Goal: Transaction & Acquisition: Purchase product/service

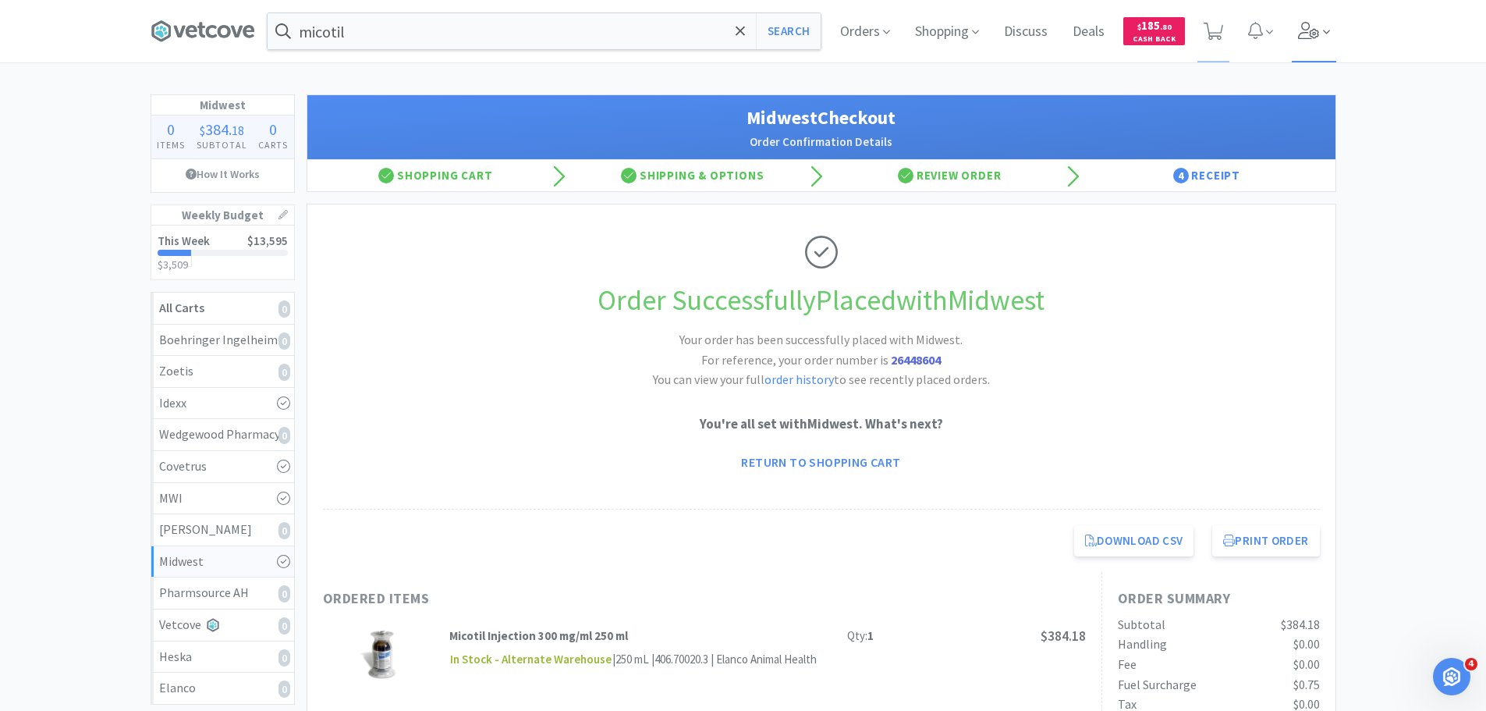
click at [1314, 27] on icon at bounding box center [1309, 30] width 22 height 17
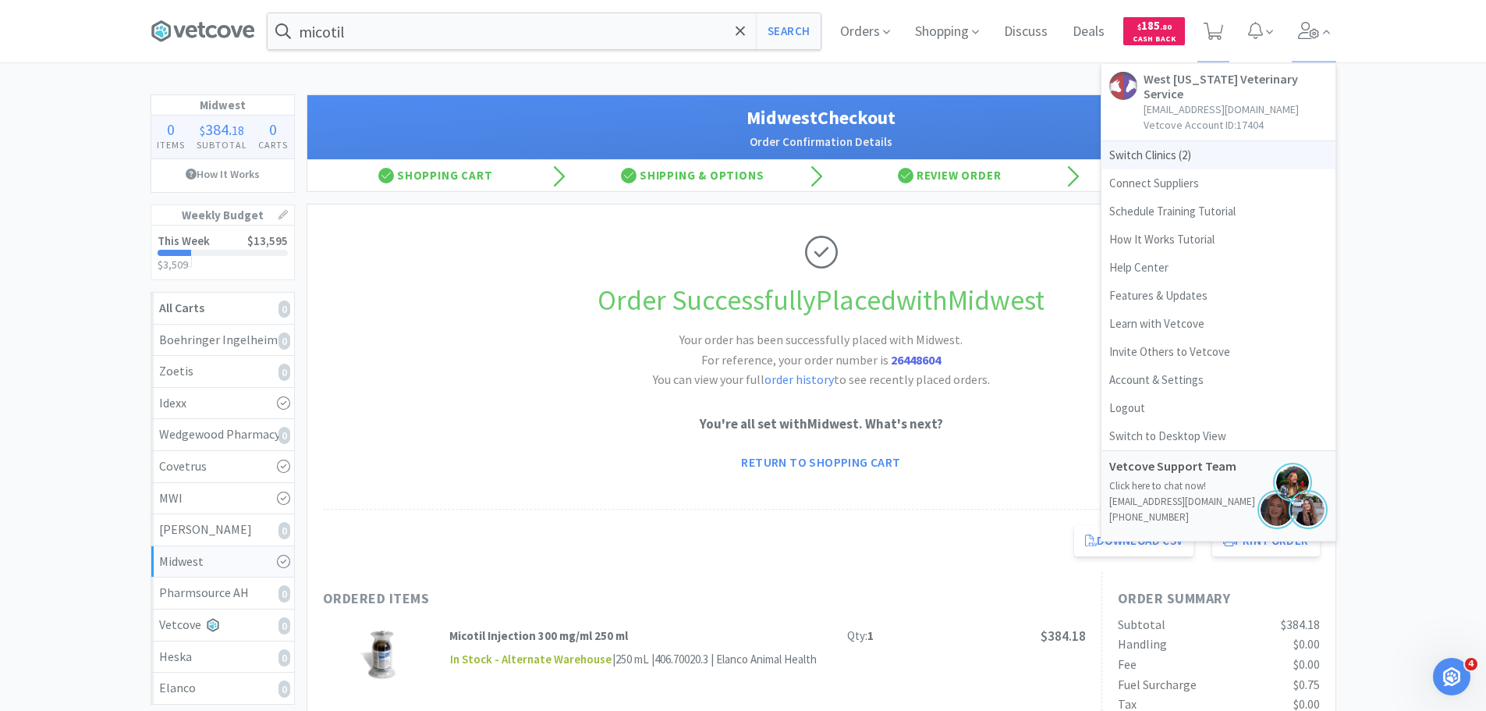
click at [1192, 141] on span "Switch Clinics ( 2 )" at bounding box center [1219, 155] width 234 height 28
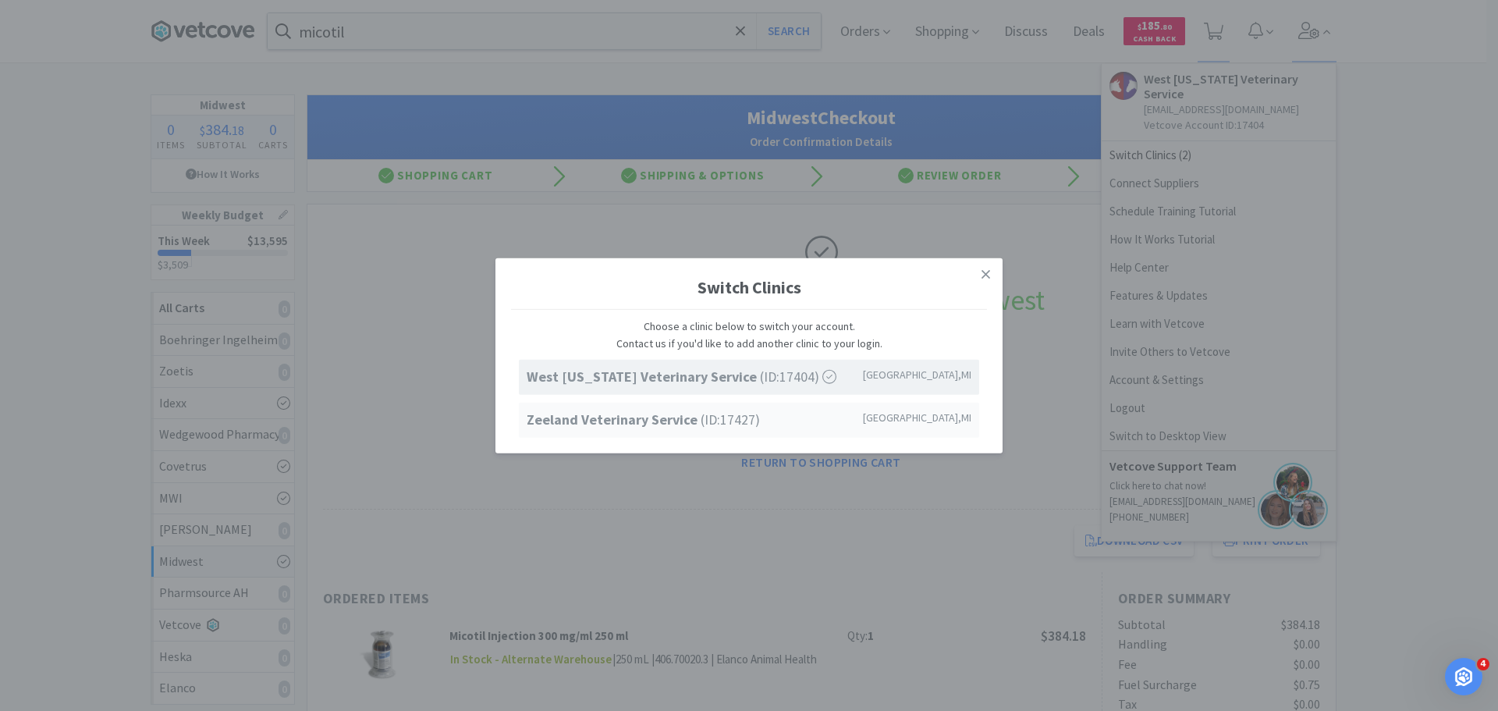
click at [571, 406] on div "Zeeland Veterinary Service (ID: 17427 ) Zeeland , MI" at bounding box center [749, 420] width 460 height 35
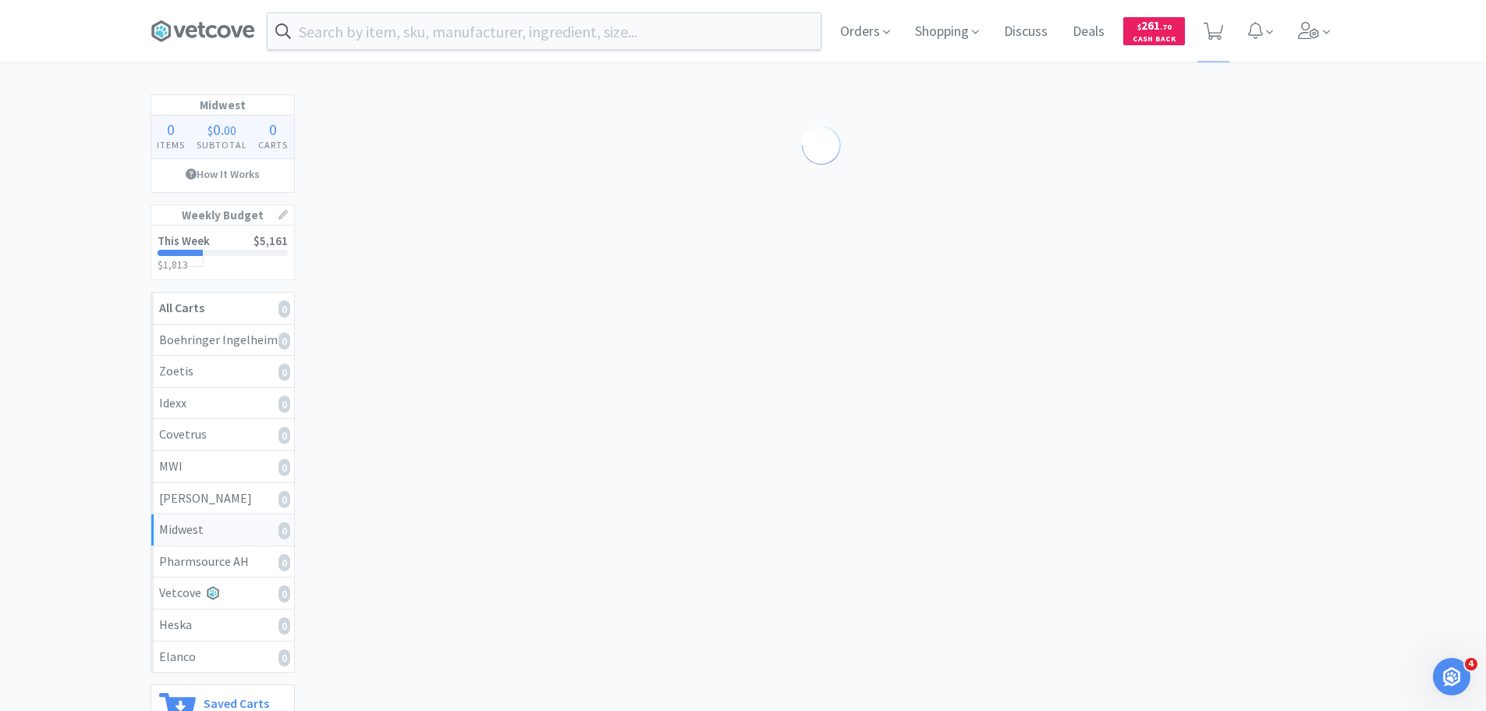
click at [1291, 30] on div "Orders Shopping Discuss Discuss Deals Deals $ 261 . 70 Cash Back" at bounding box center [1082, 31] width 508 height 62
click at [1314, 26] on icon at bounding box center [1309, 30] width 22 height 17
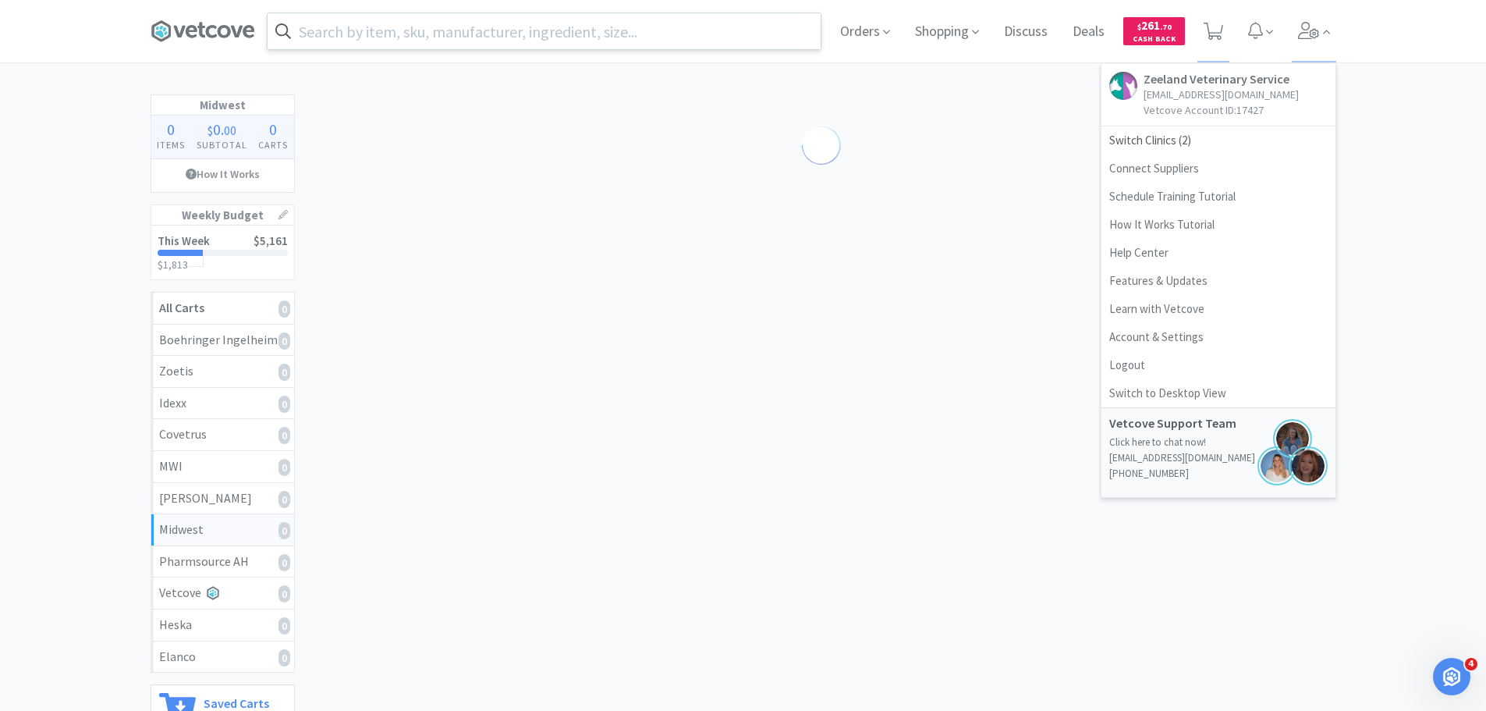
click at [655, 36] on input "text" at bounding box center [544, 31] width 553 height 36
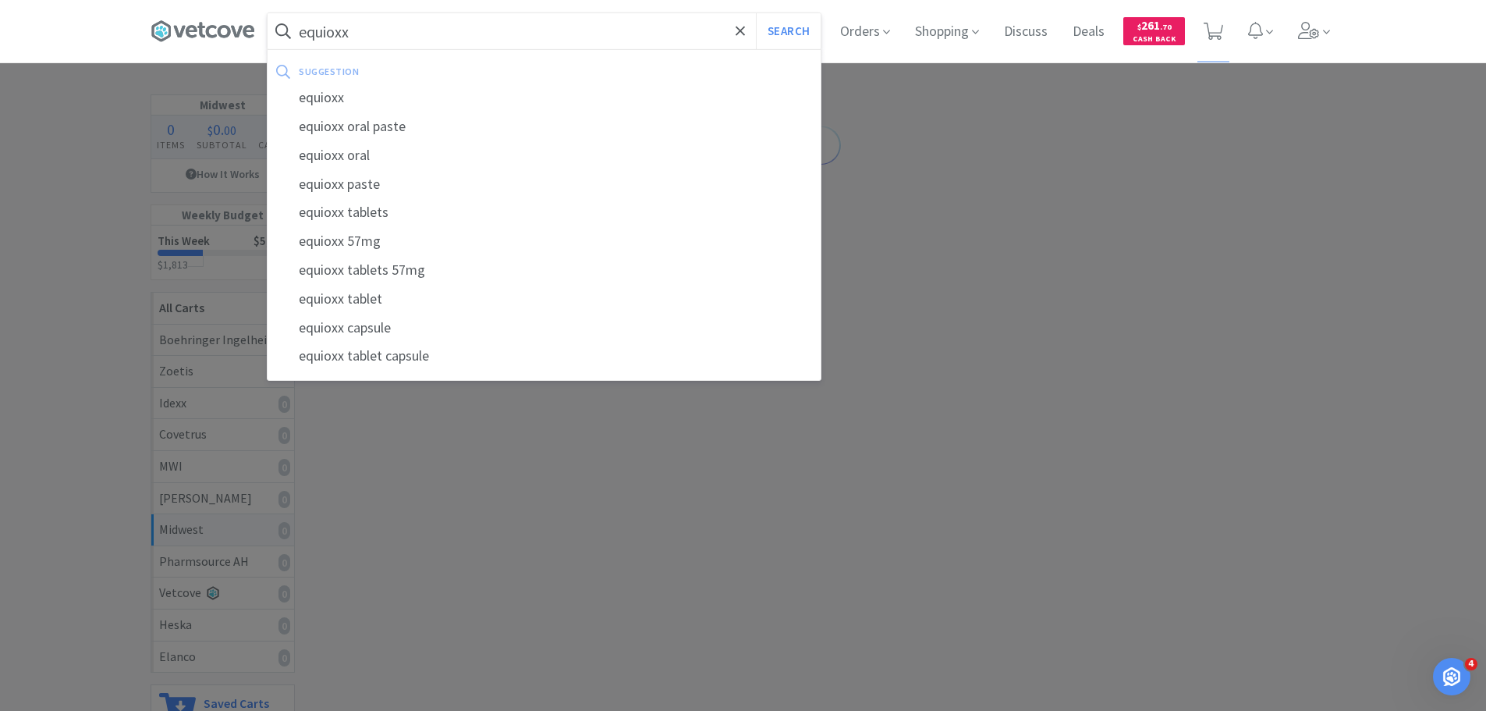
type input "equioxx"
click at [756, 13] on button "Search" at bounding box center [788, 31] width 65 height 36
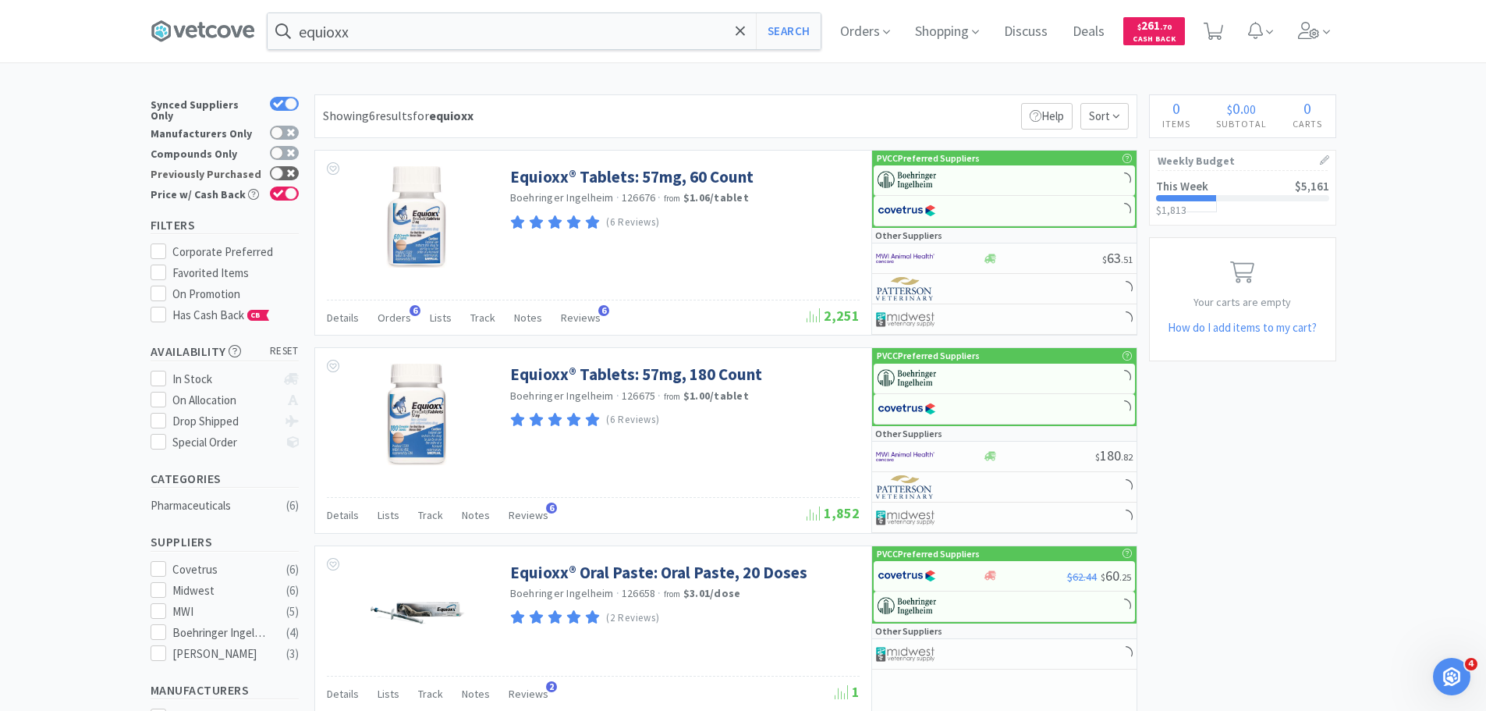
click at [295, 166] on div at bounding box center [284, 173] width 29 height 14
checkbox input "true"
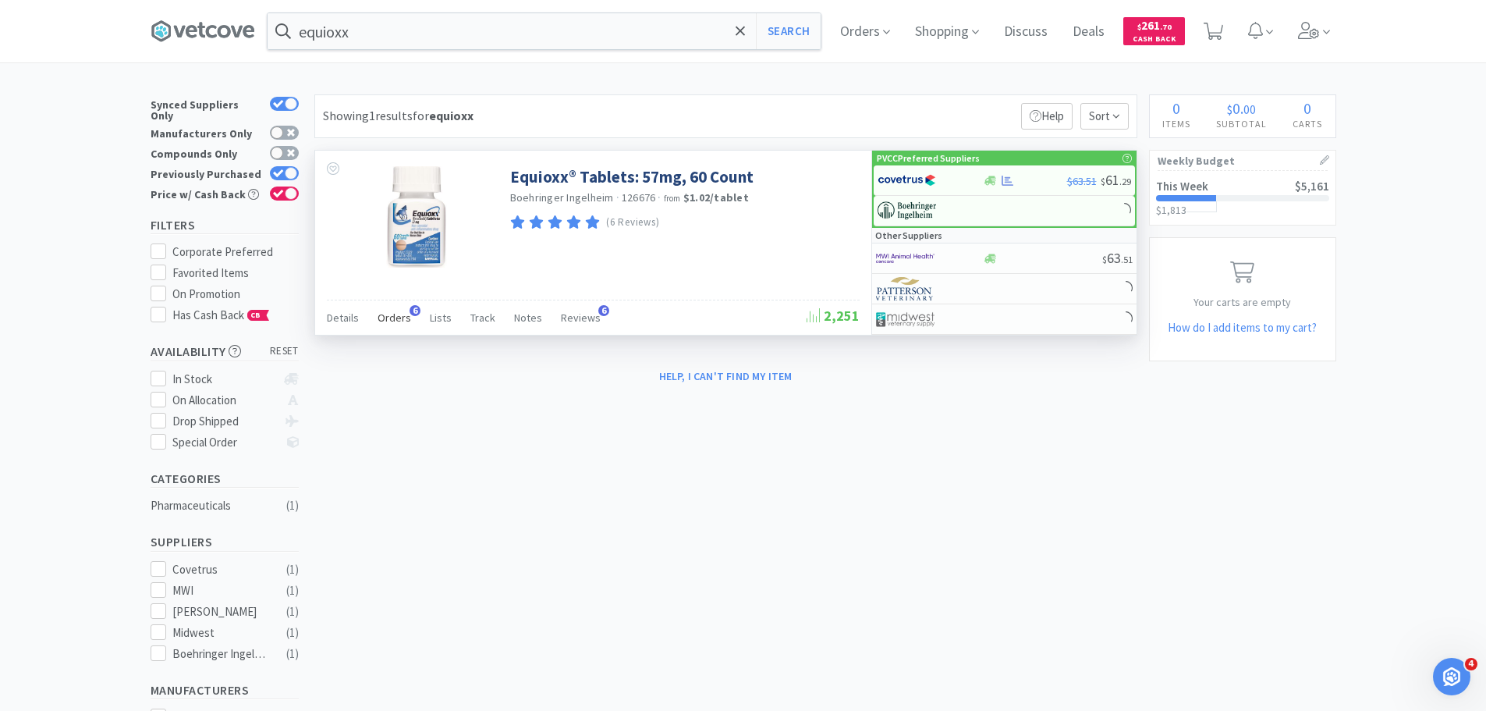
click at [387, 318] on span "Orders" at bounding box center [395, 318] width 34 height 14
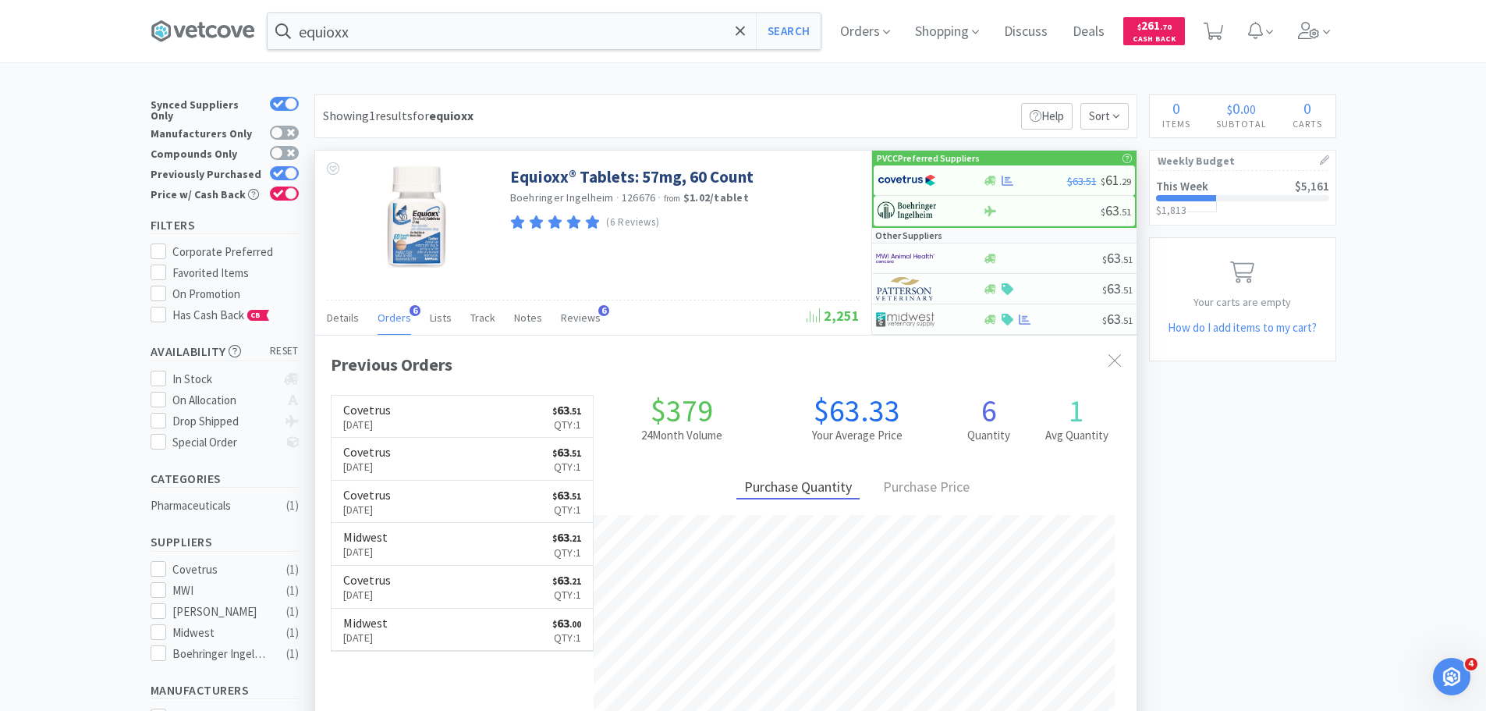
scroll to position [404, 822]
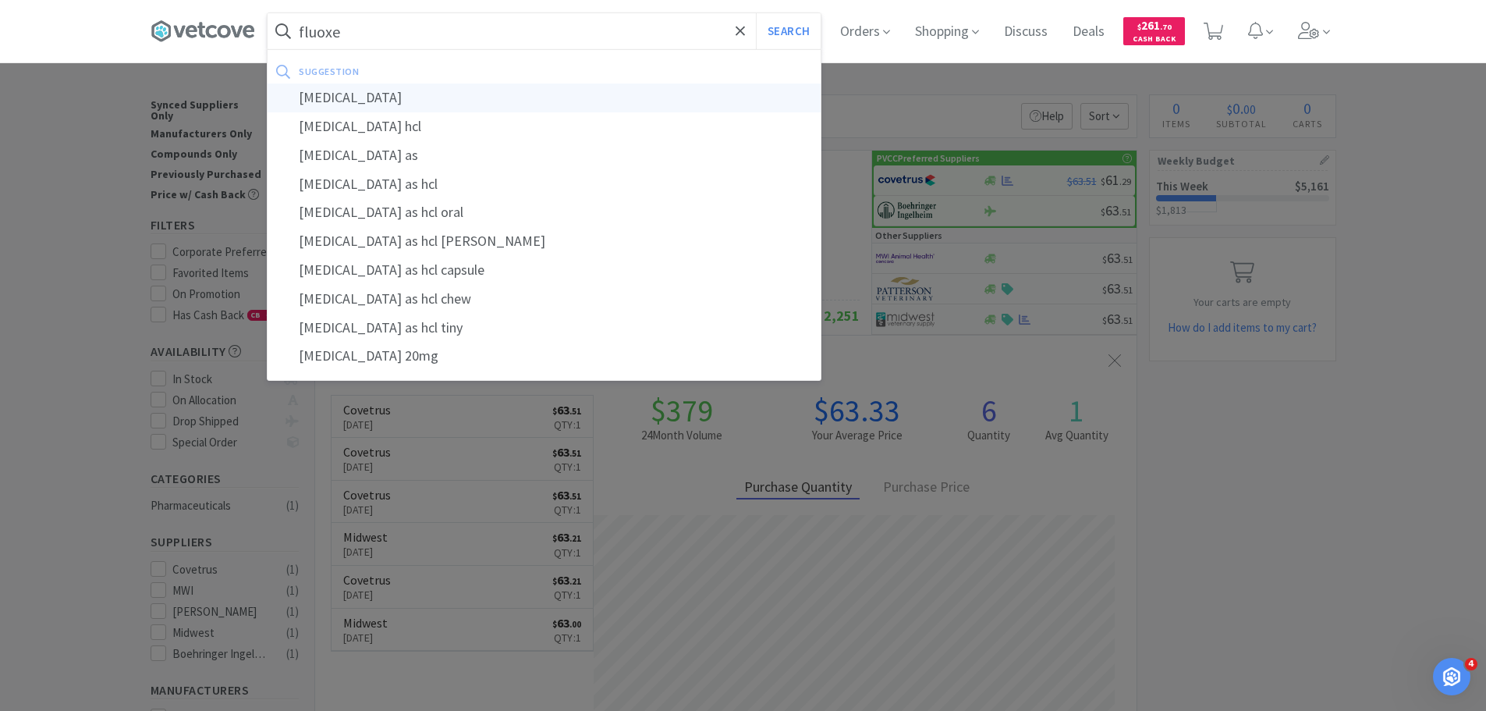
click at [336, 100] on div "[MEDICAL_DATA]" at bounding box center [544, 97] width 553 height 29
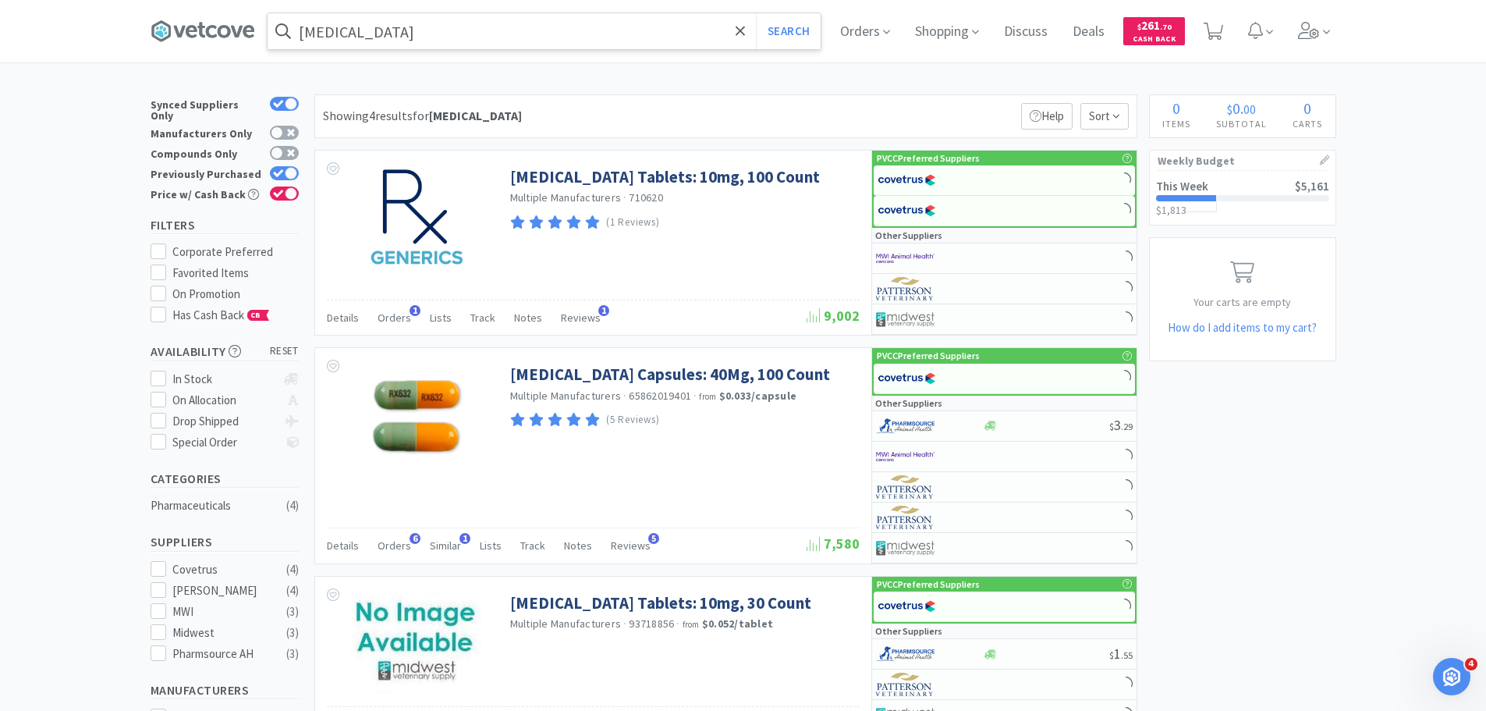
click at [481, 31] on input "[MEDICAL_DATA]" at bounding box center [544, 31] width 553 height 36
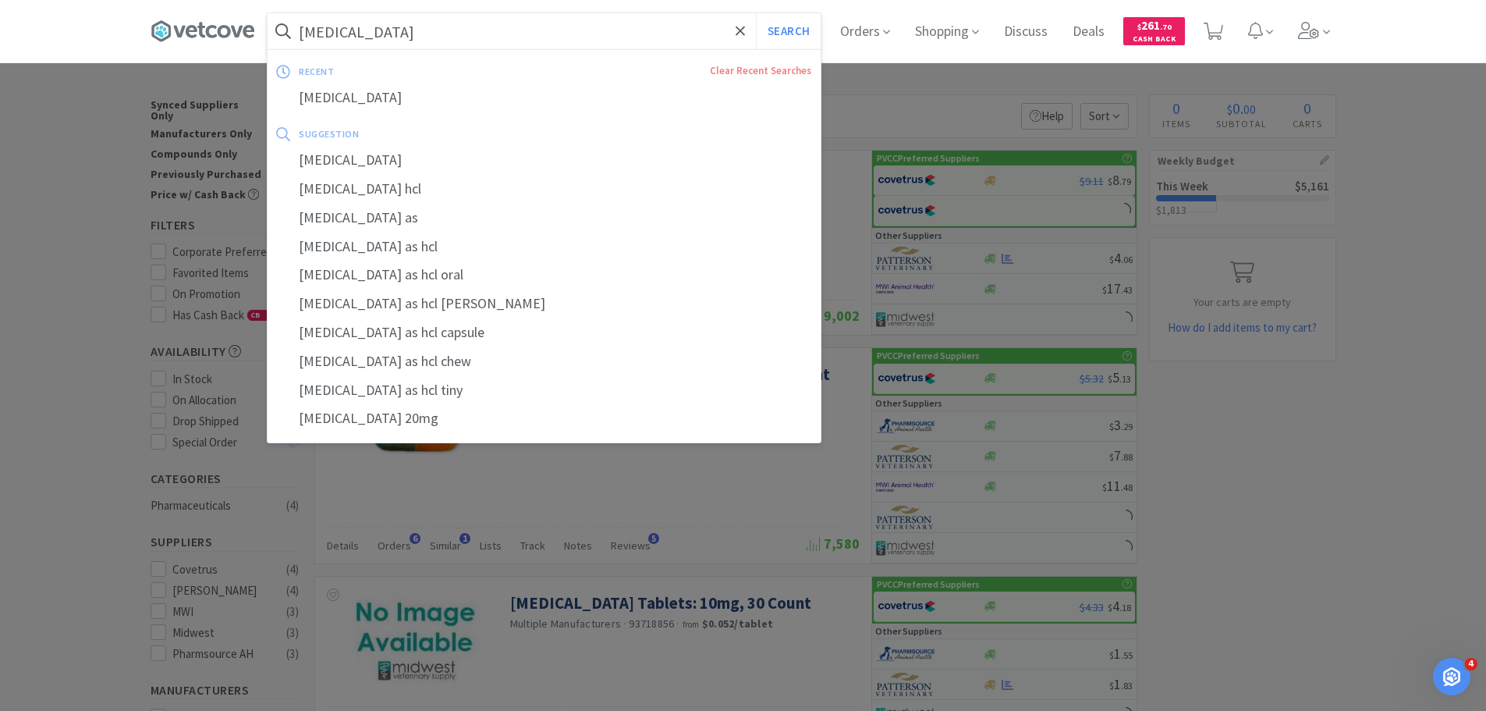
click at [481, 31] on input "[MEDICAL_DATA]" at bounding box center [544, 31] width 553 height 36
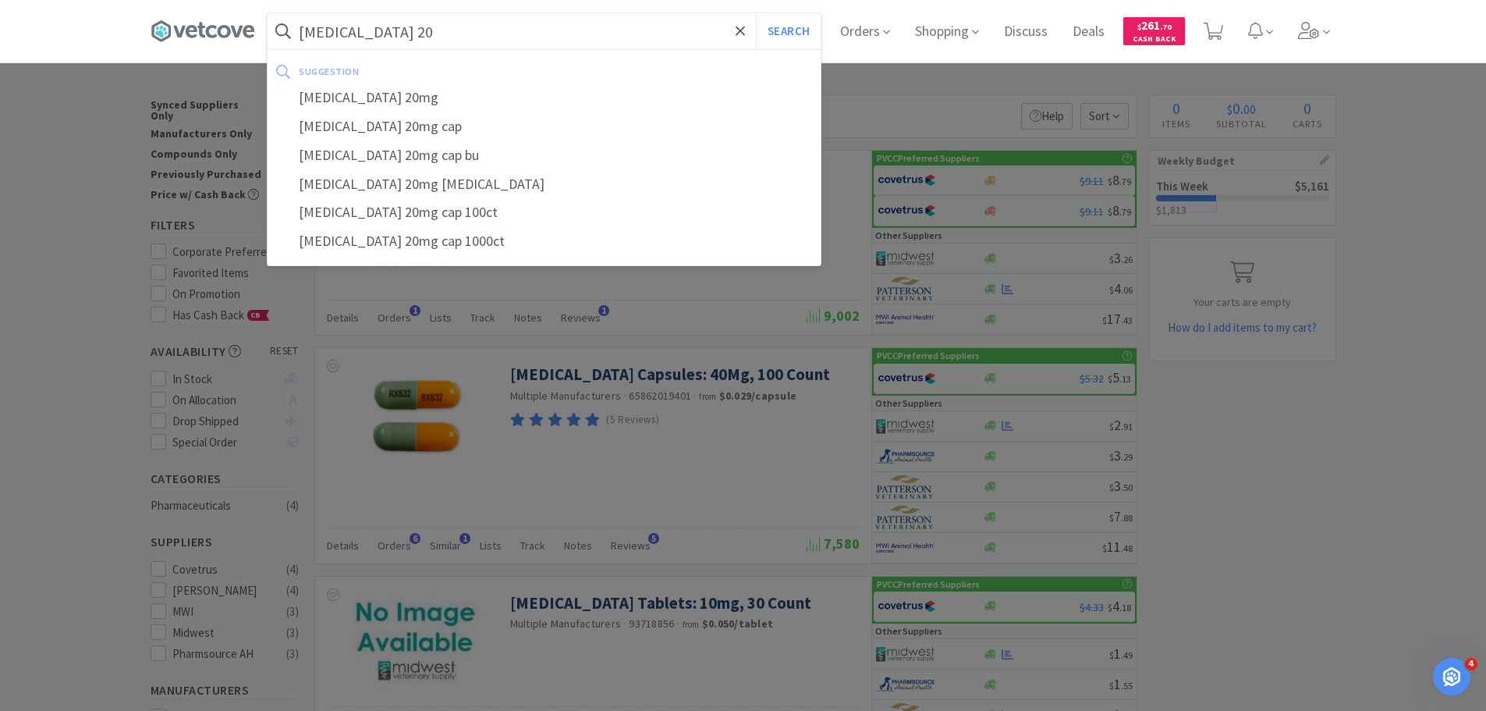
click at [756, 13] on button "Search" at bounding box center [788, 31] width 65 height 36
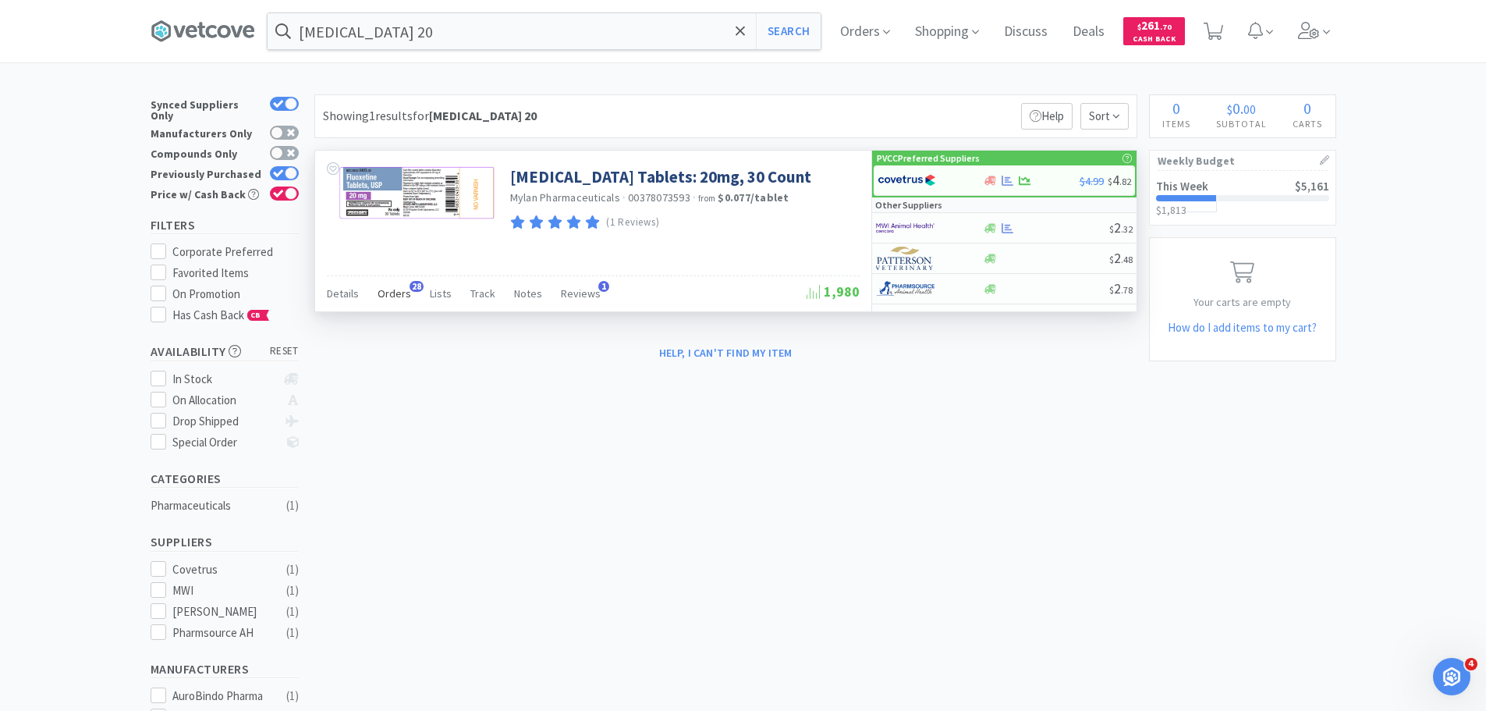
click at [386, 292] on span "Orders" at bounding box center [395, 293] width 34 height 14
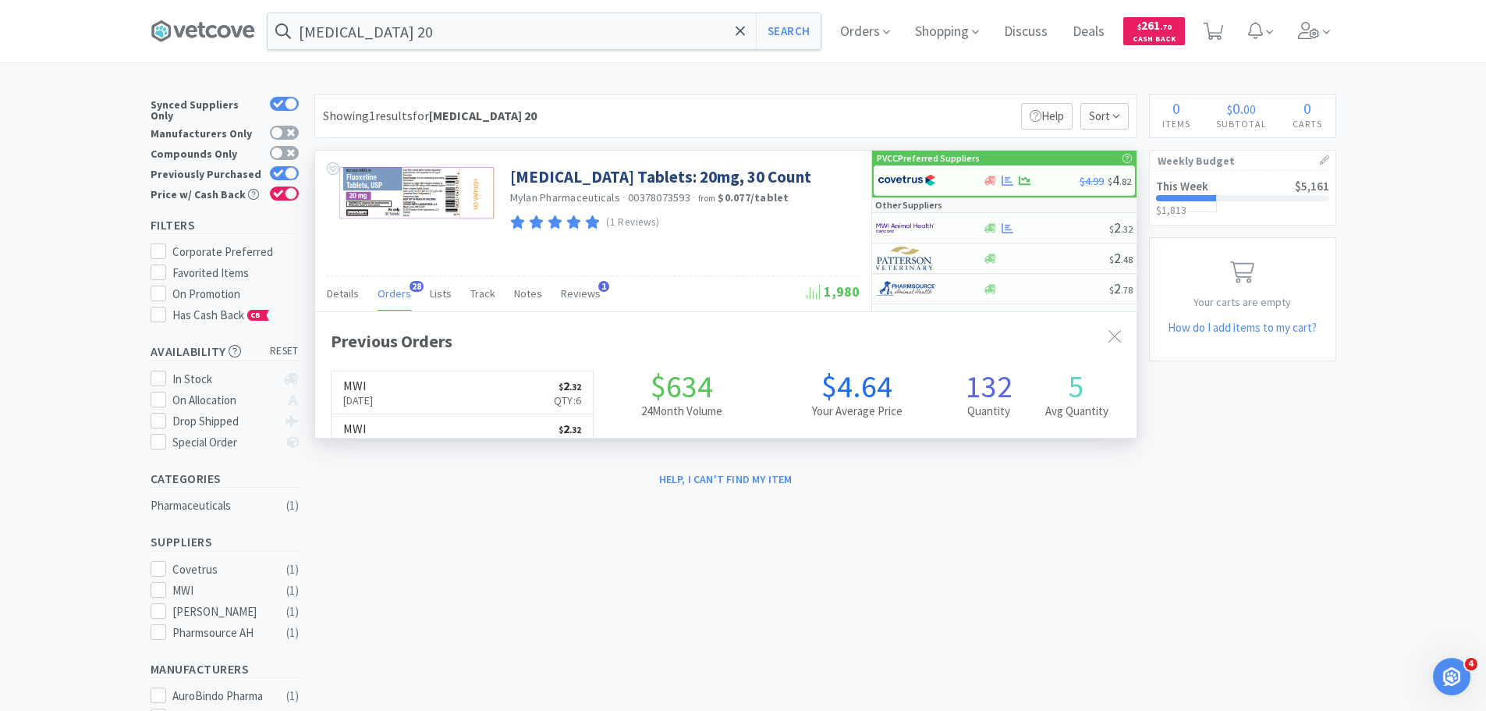
scroll to position [418, 822]
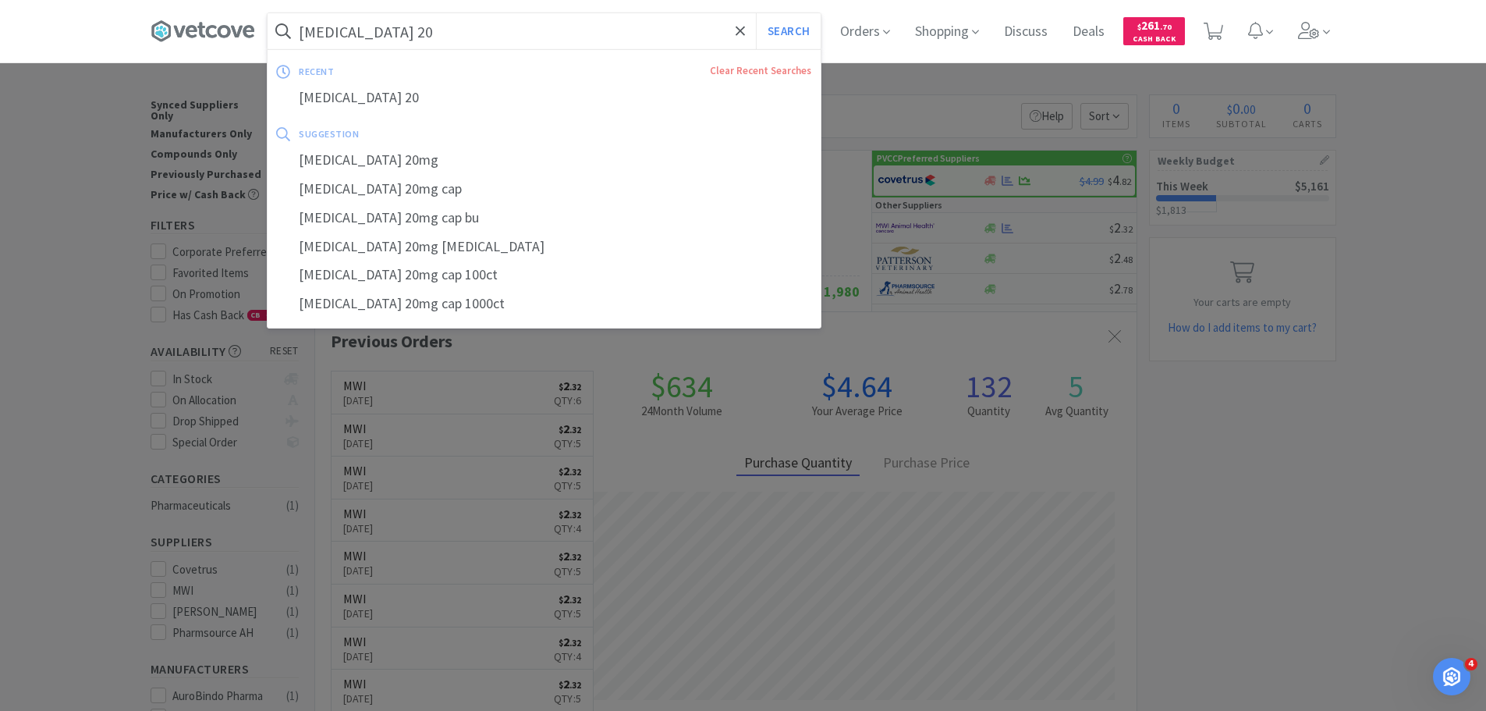
click at [432, 23] on input "[MEDICAL_DATA] 20" at bounding box center [544, 31] width 553 height 36
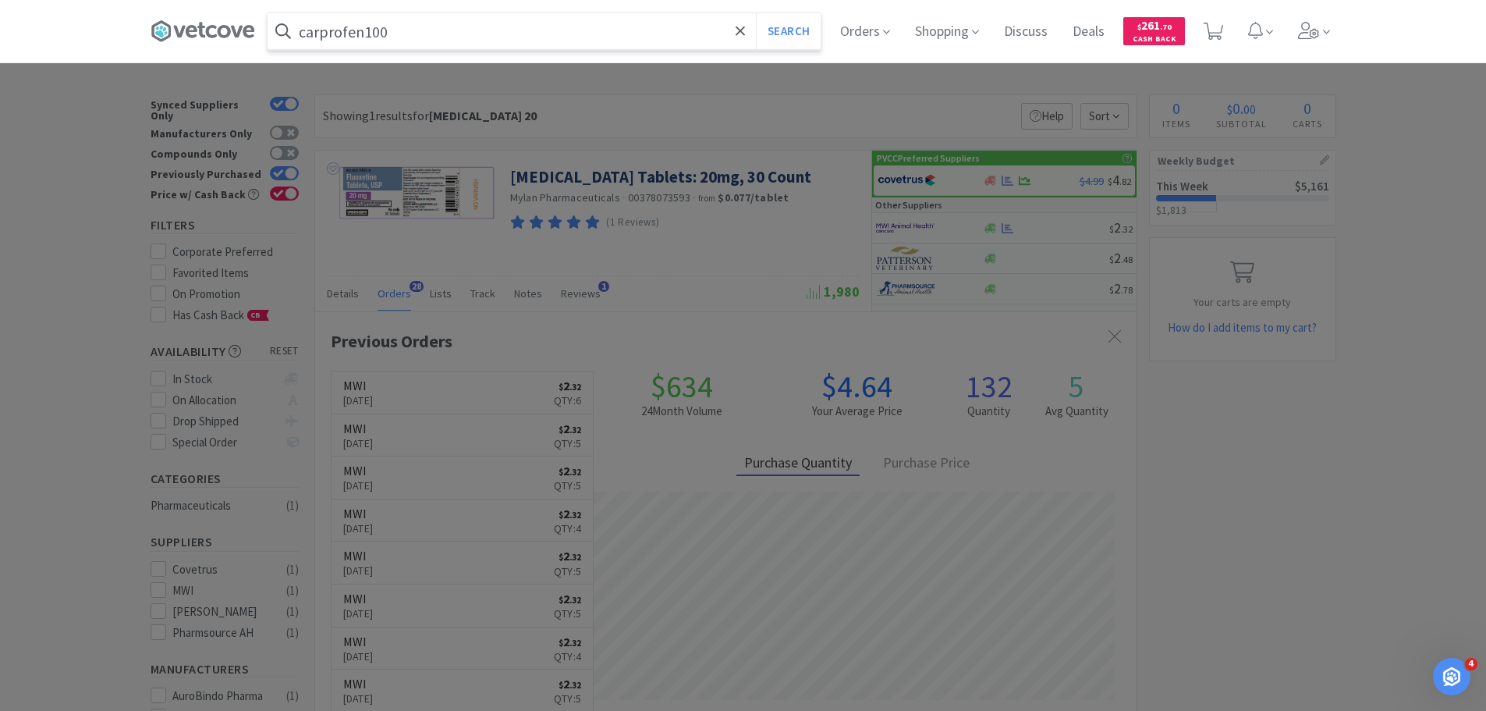
click at [756, 13] on button "Search" at bounding box center [788, 31] width 65 height 36
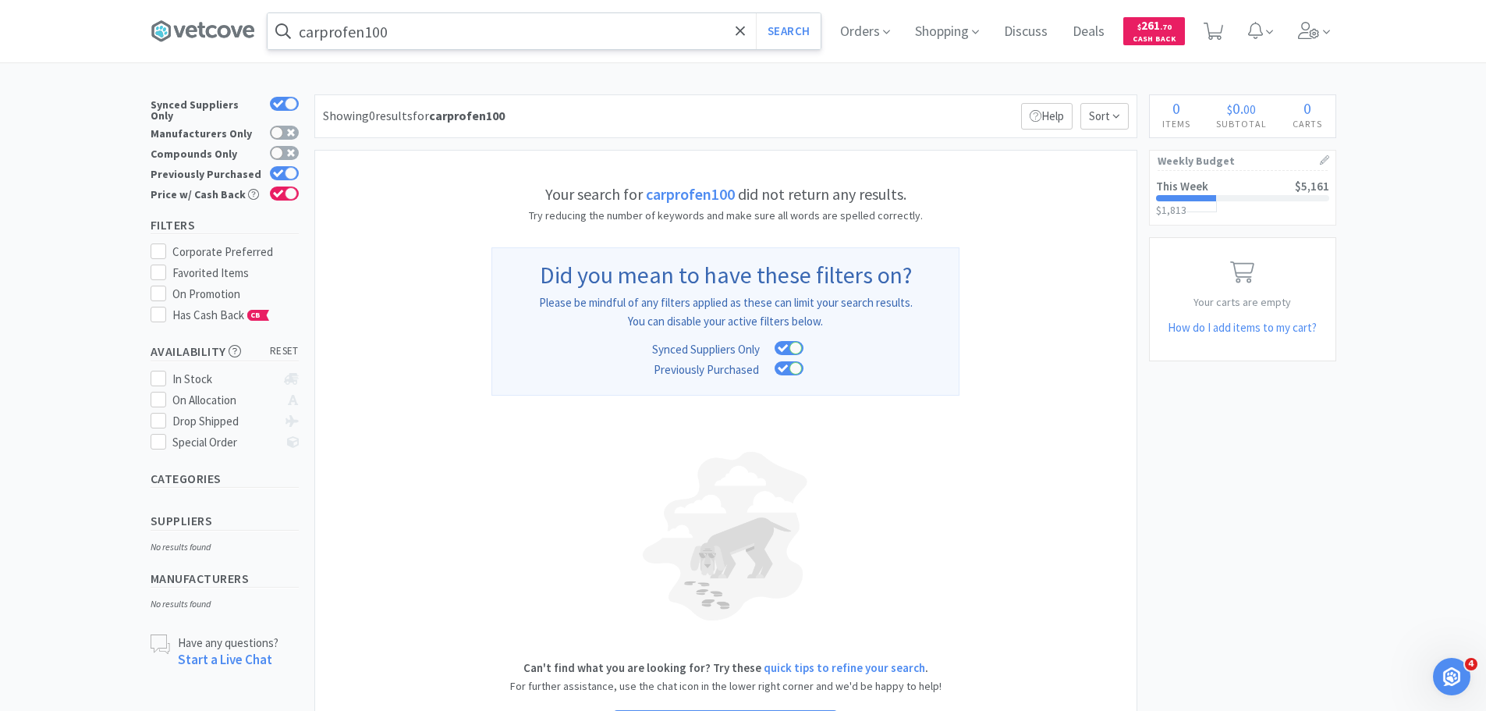
click at [368, 29] on input "carprofen100" at bounding box center [544, 31] width 553 height 36
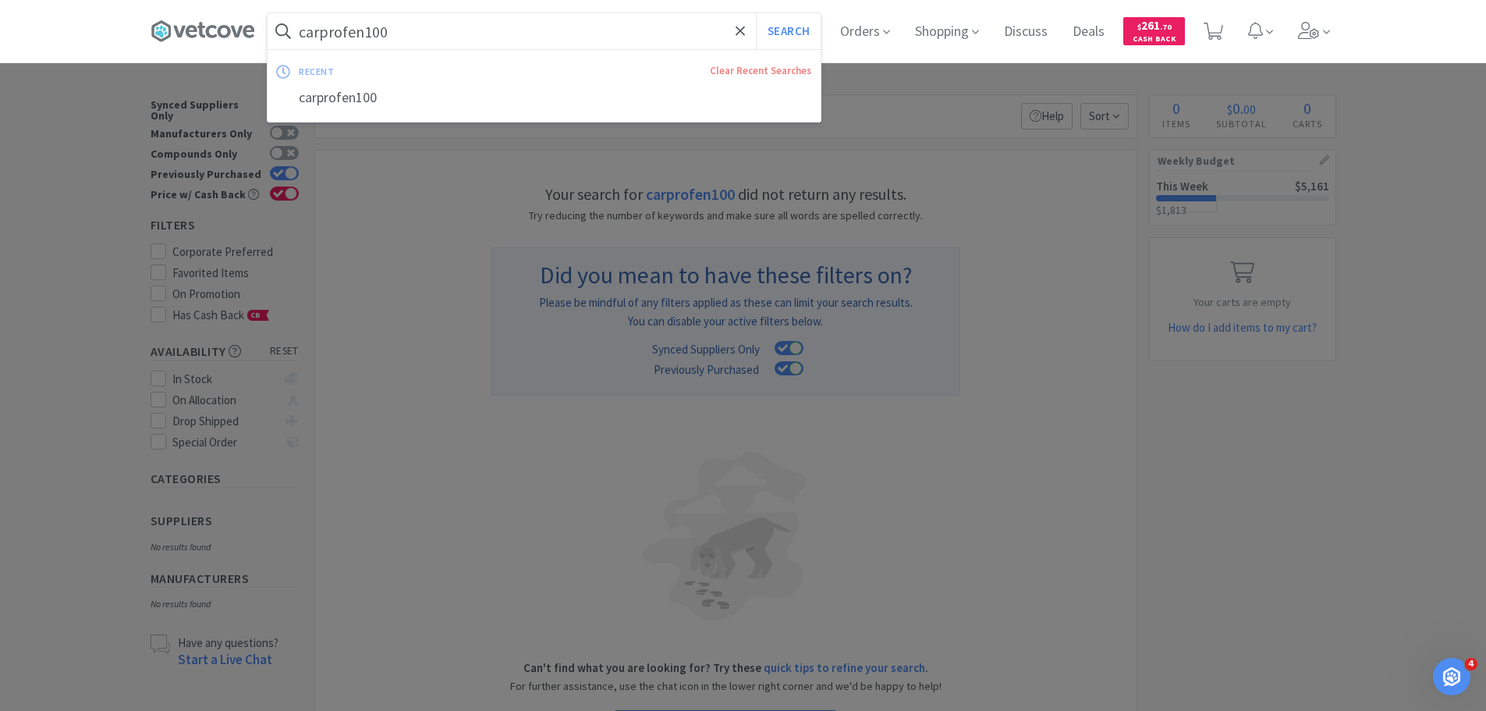
click at [368, 29] on input "carprofen100" at bounding box center [544, 31] width 553 height 36
click at [756, 13] on button "Search" at bounding box center [788, 31] width 65 height 36
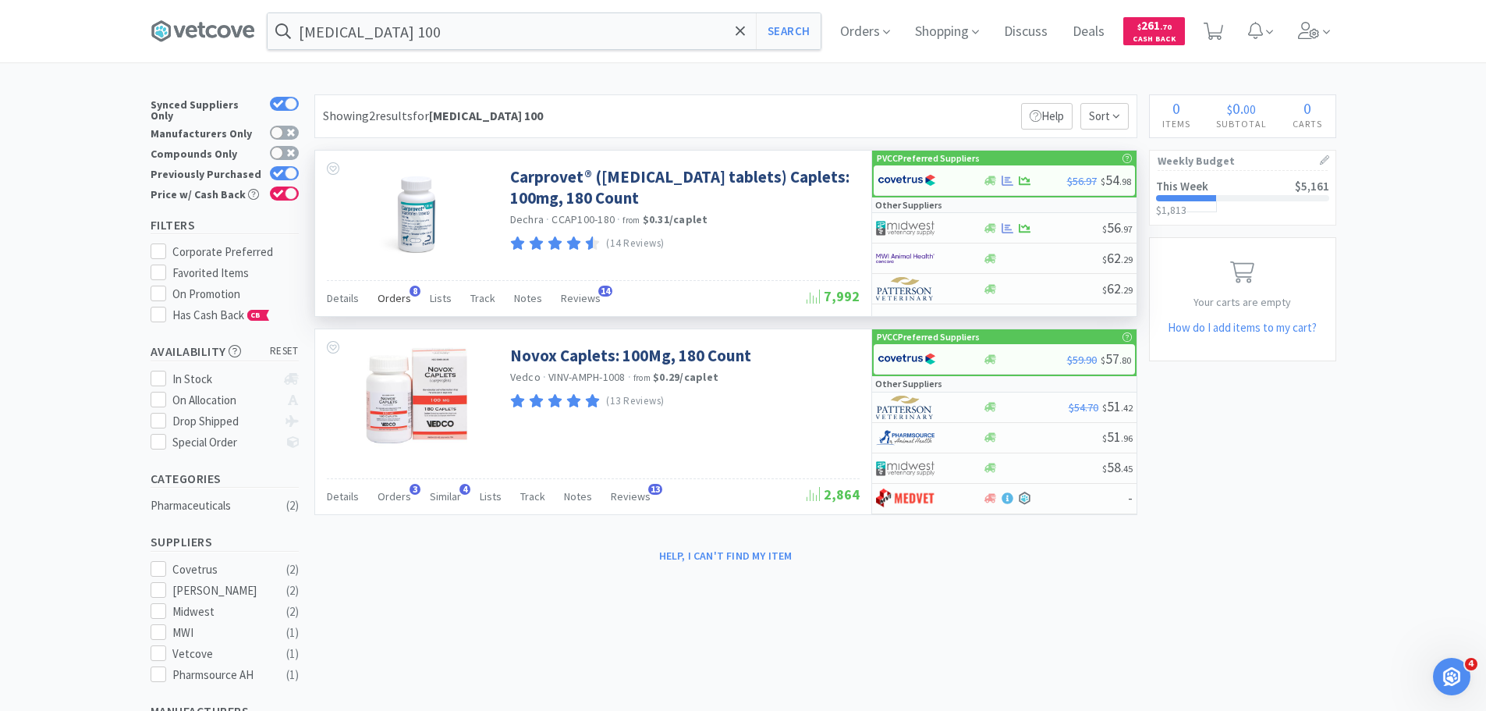
click at [403, 295] on span "Orders" at bounding box center [395, 298] width 34 height 14
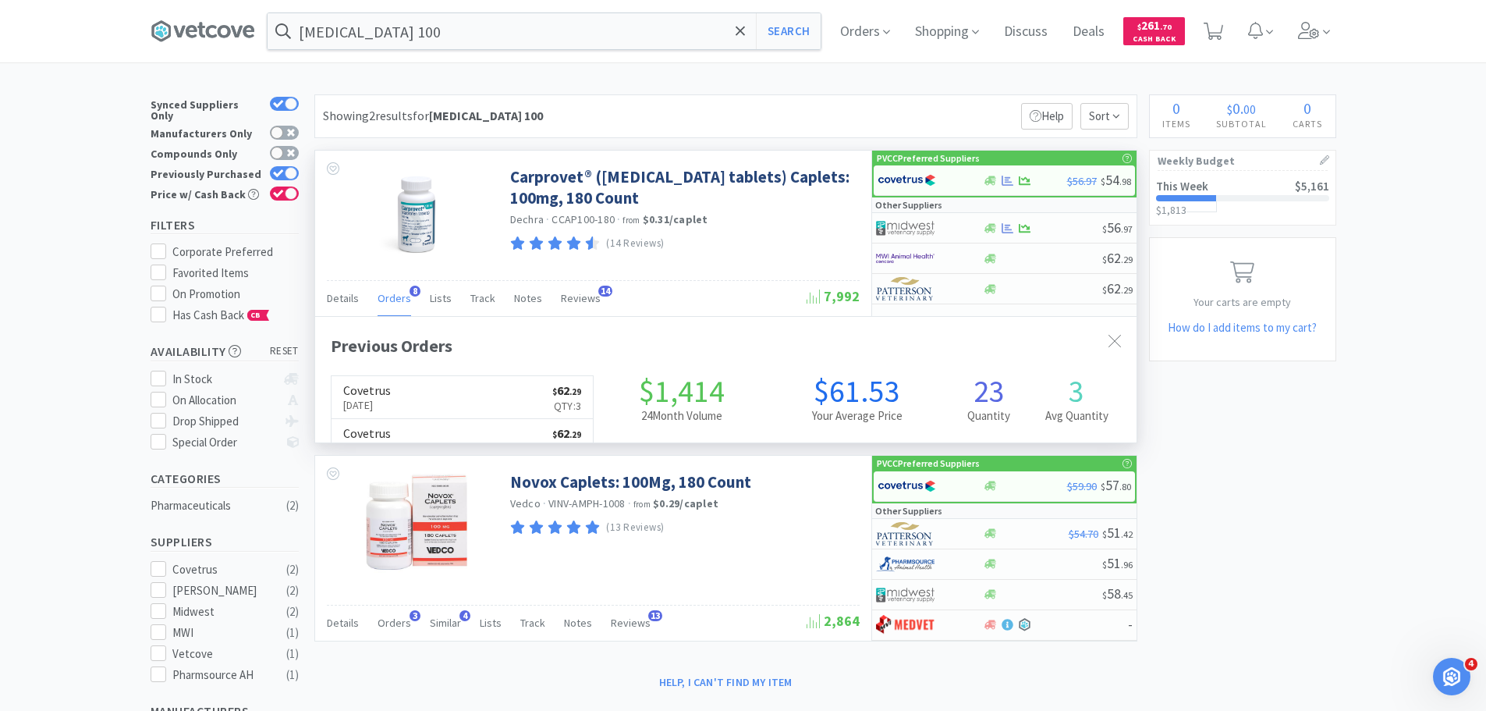
scroll to position [417, 822]
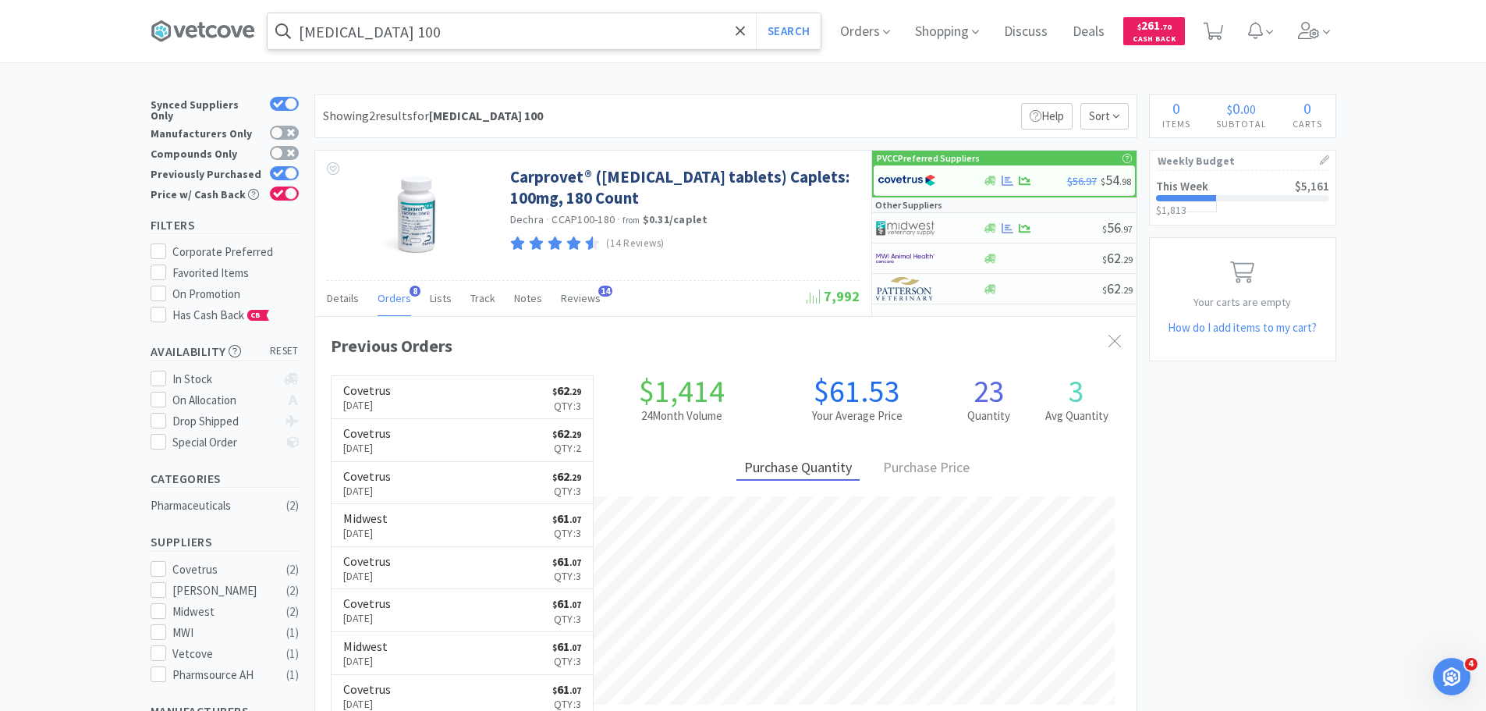
click at [408, 30] on input "[MEDICAL_DATA] 100" at bounding box center [544, 31] width 553 height 36
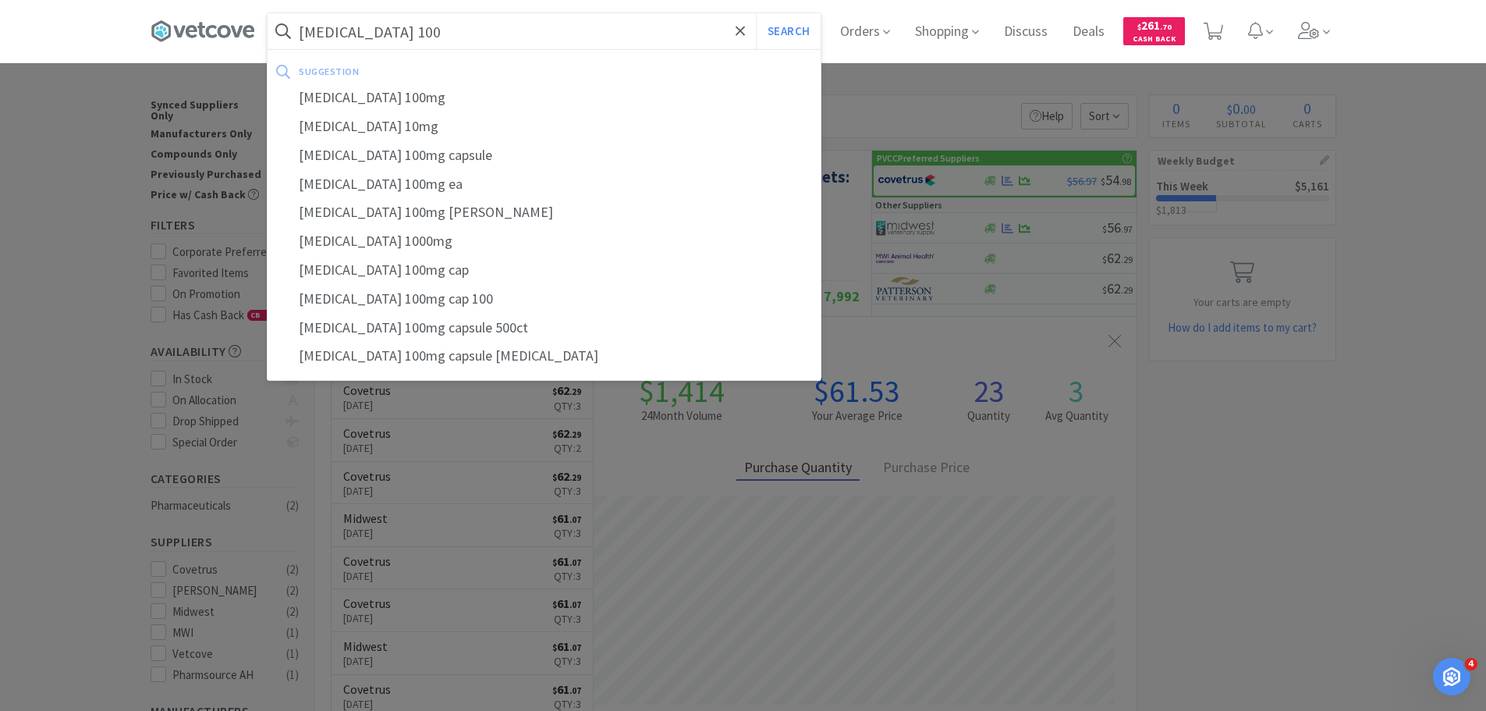
click at [756, 13] on button "Search" at bounding box center [788, 31] width 65 height 36
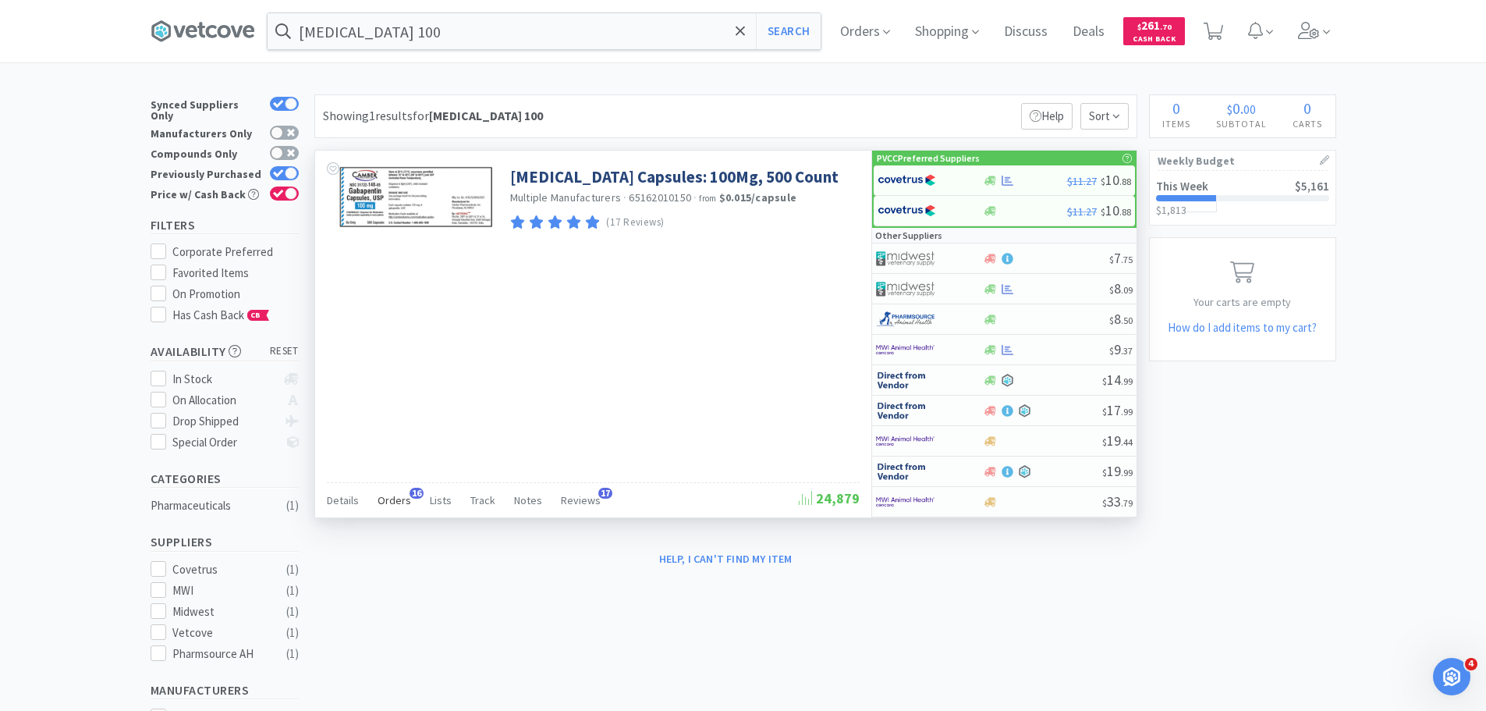
click at [403, 497] on span "Orders" at bounding box center [395, 500] width 34 height 14
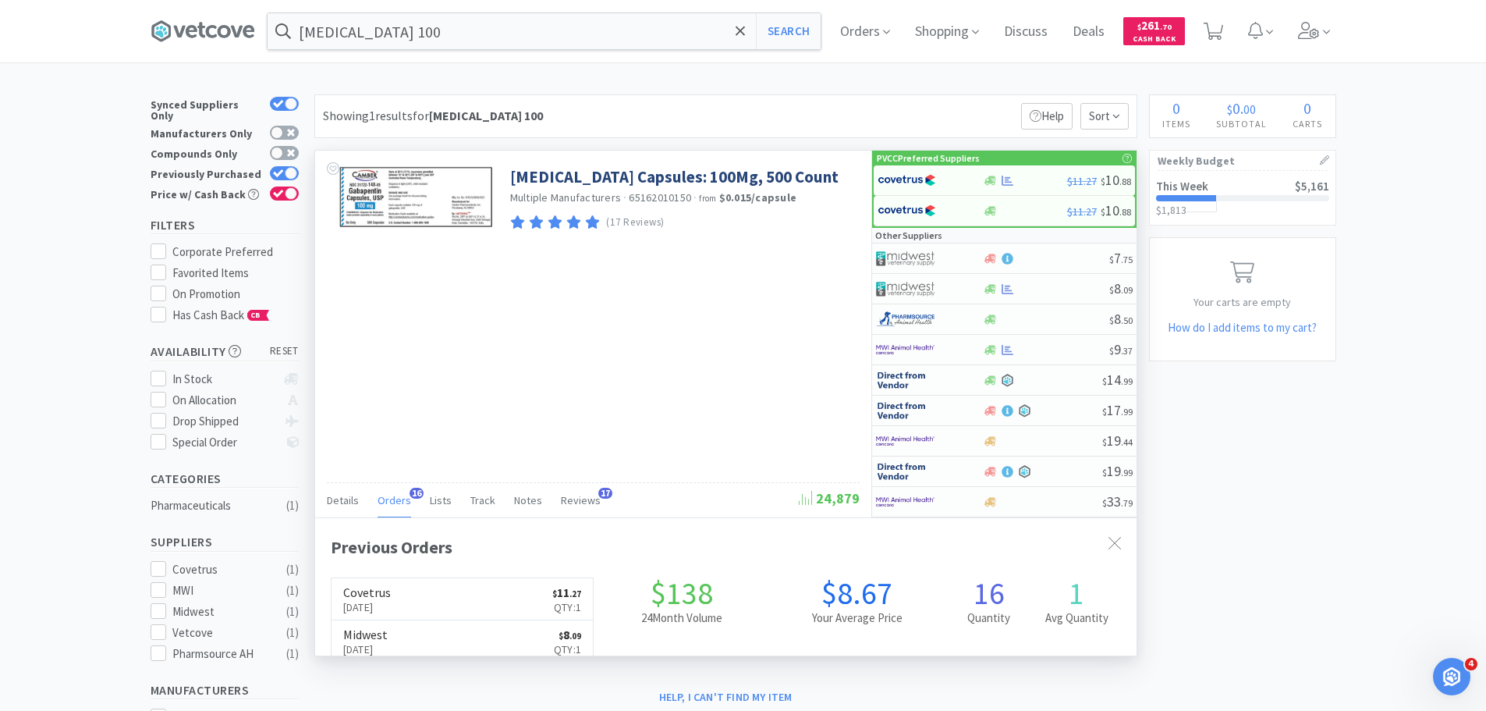
scroll to position [78, 0]
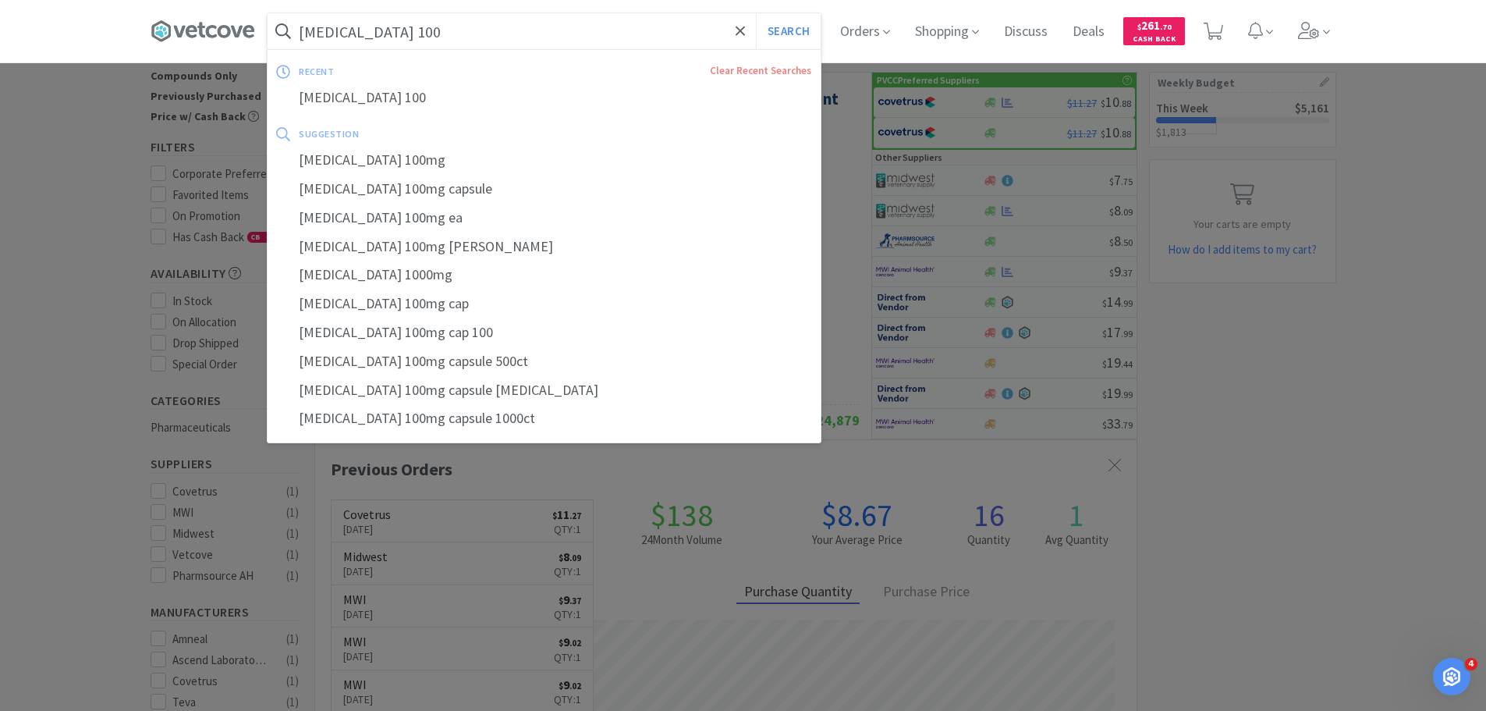
click at [511, 28] on input "[MEDICAL_DATA] 100" at bounding box center [544, 31] width 553 height 36
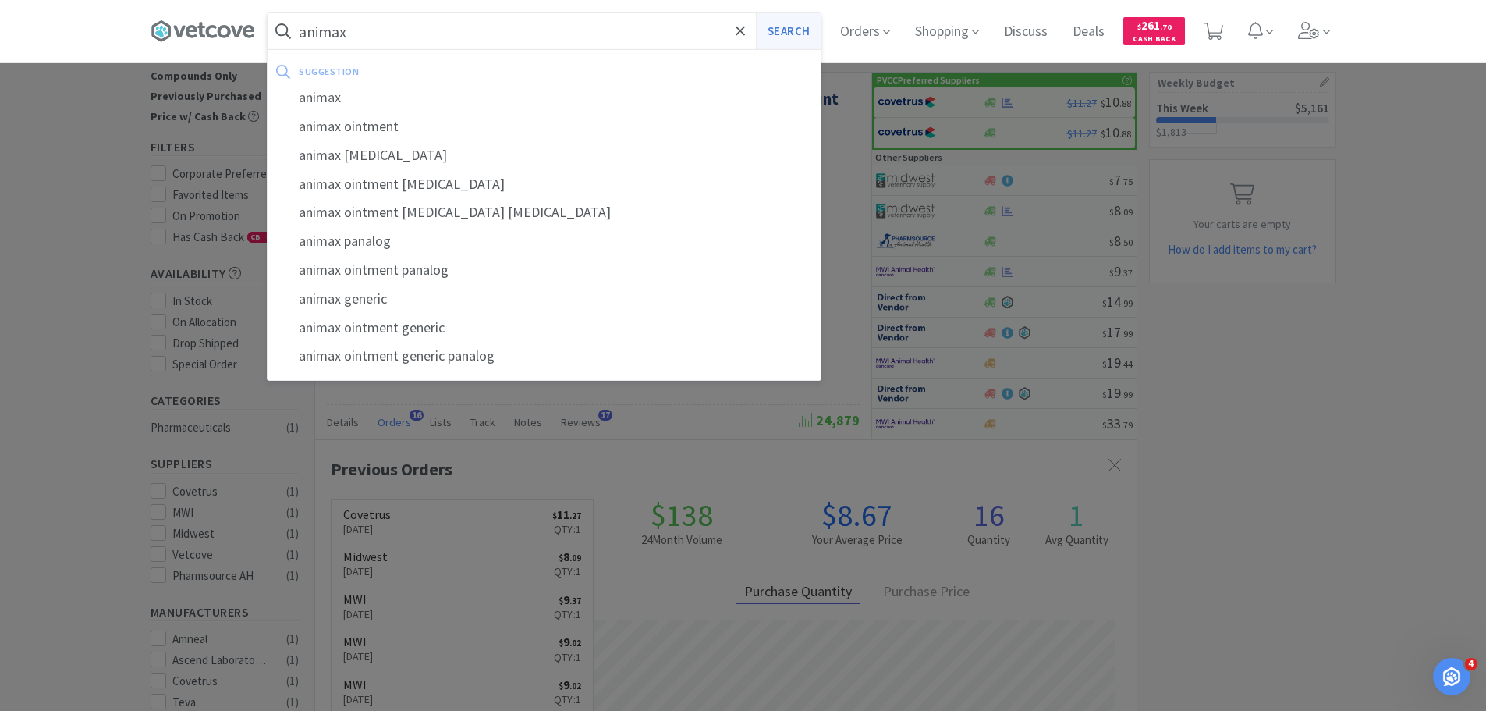
click at [813, 34] on button "Search" at bounding box center [788, 31] width 65 height 36
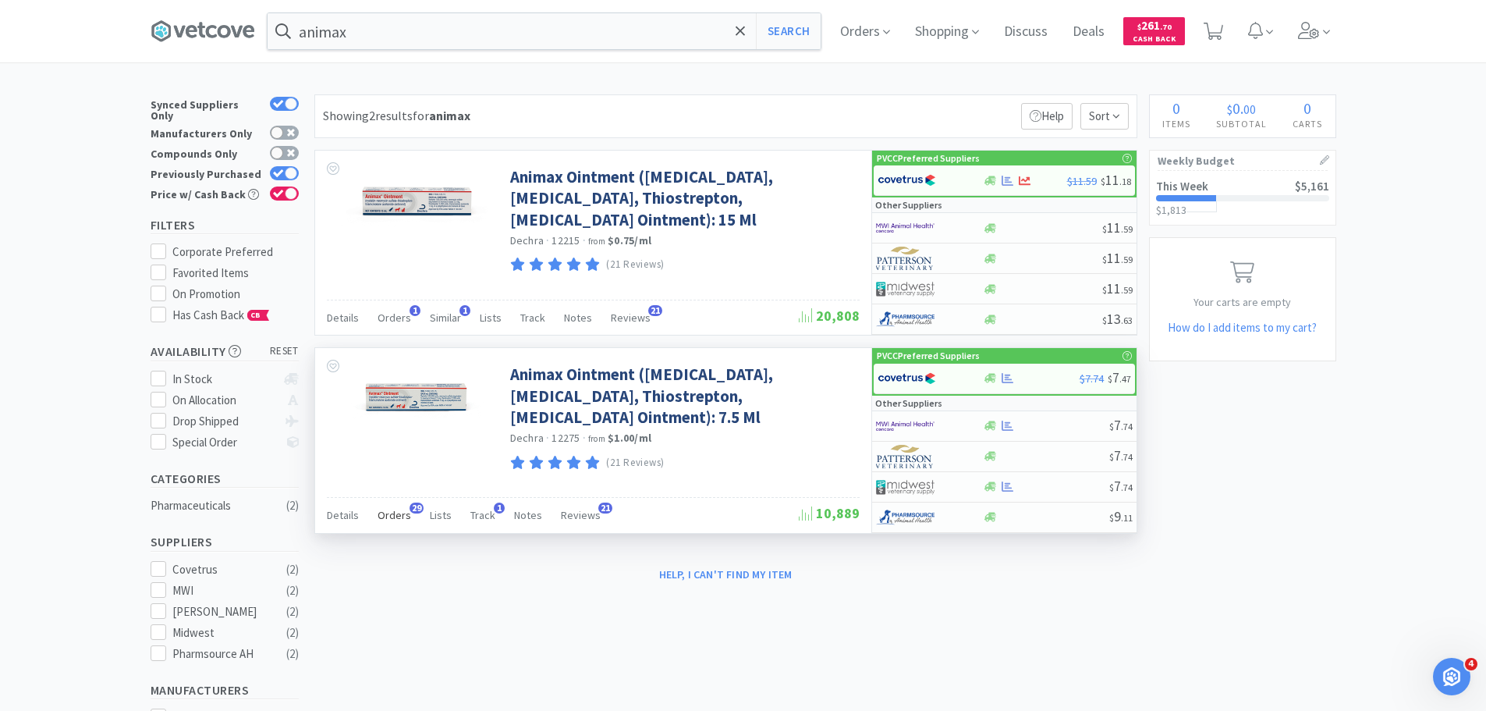
click at [385, 517] on span "Orders" at bounding box center [395, 515] width 34 height 14
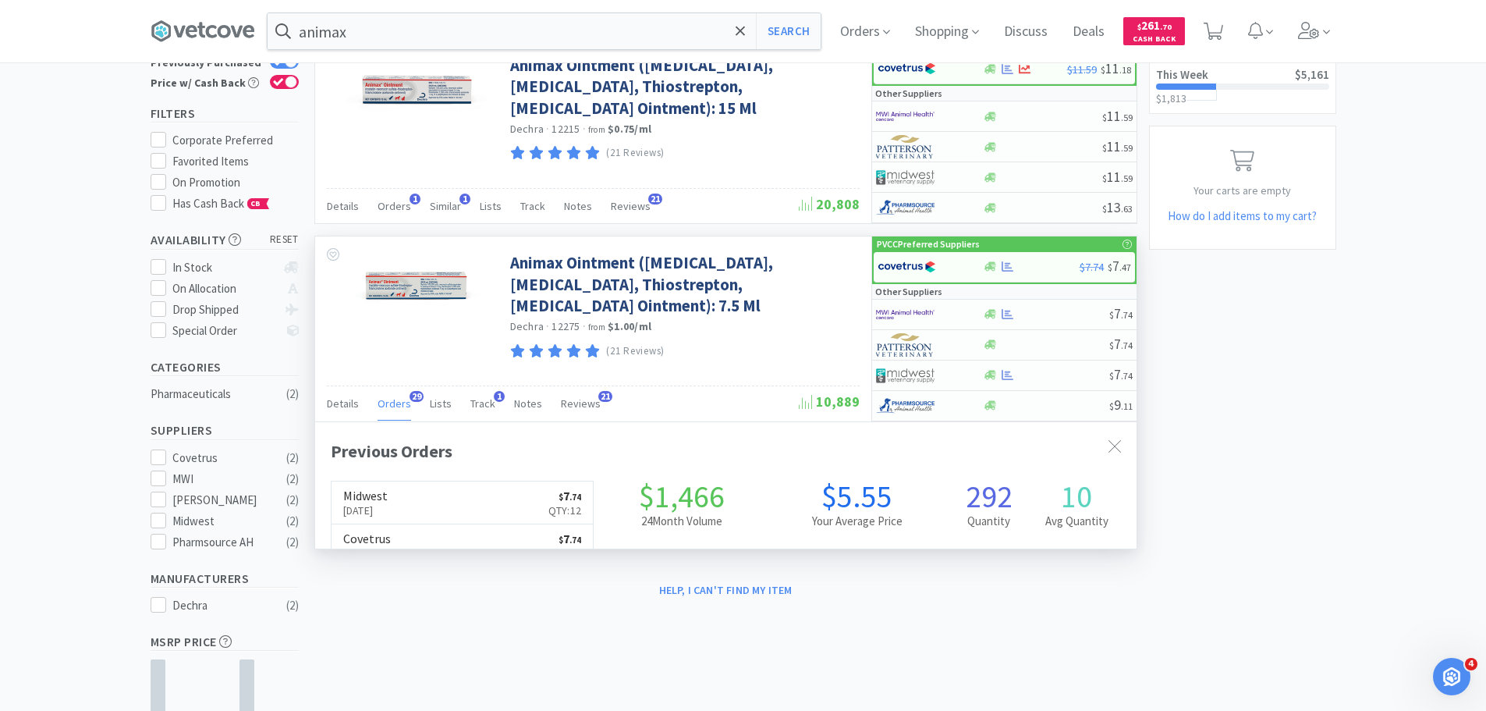
scroll to position [260, 0]
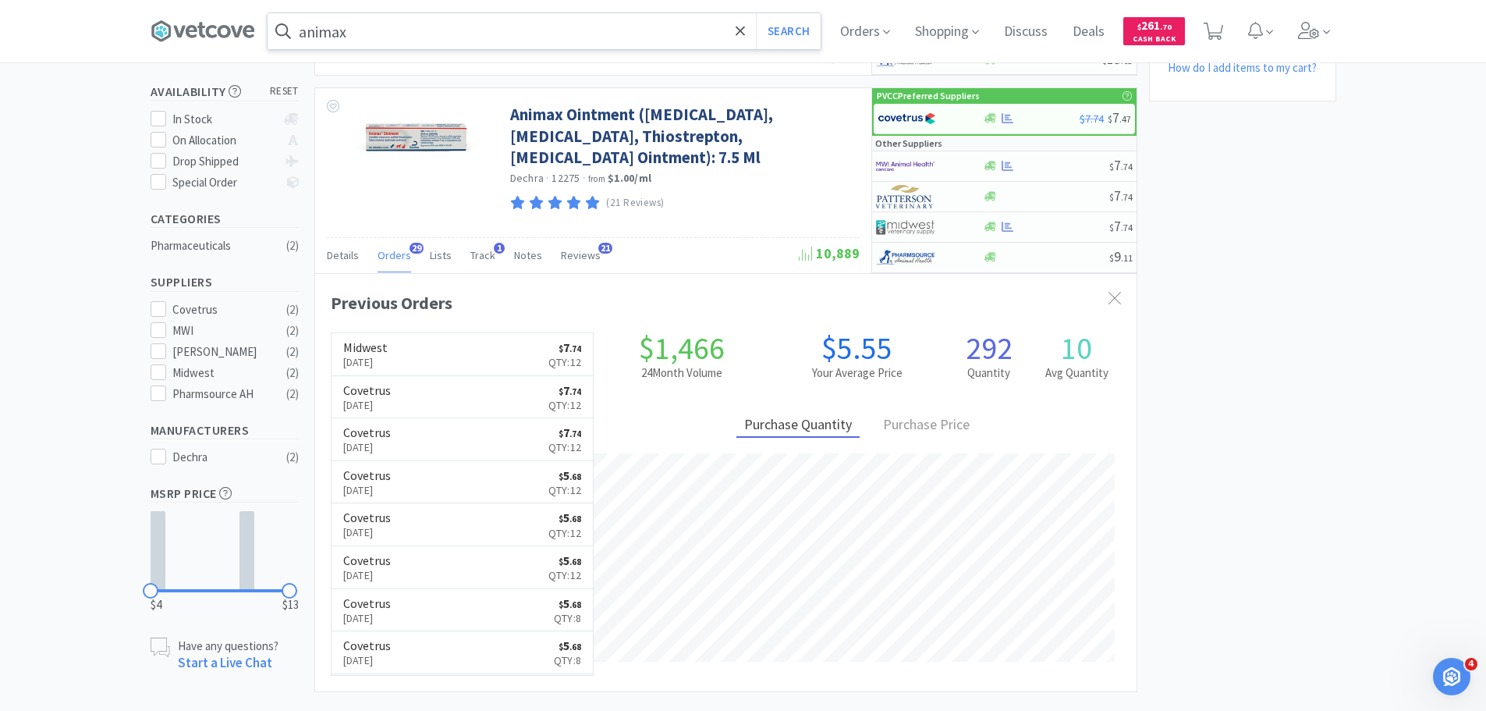
click at [534, 43] on input "animax" at bounding box center [544, 31] width 553 height 36
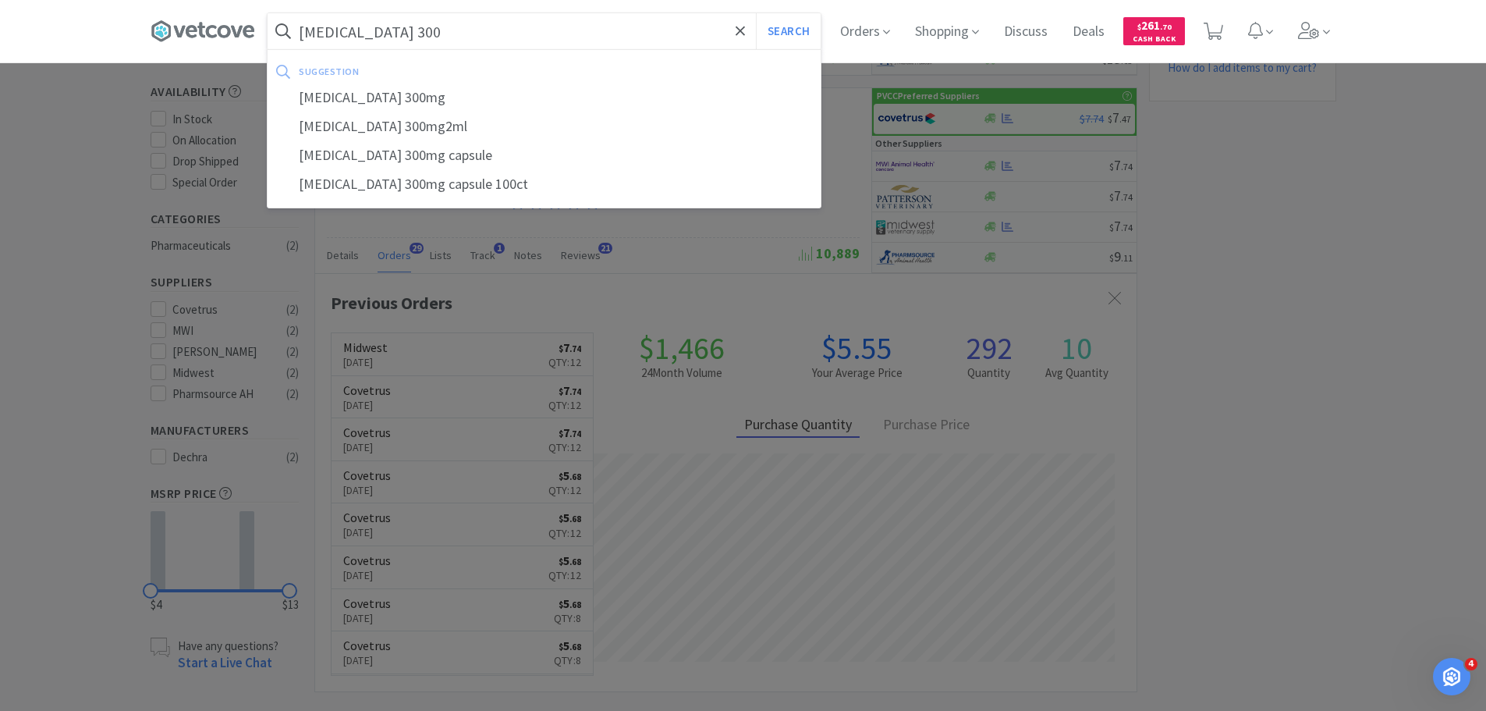
click at [756, 13] on button "Search" at bounding box center [788, 31] width 65 height 36
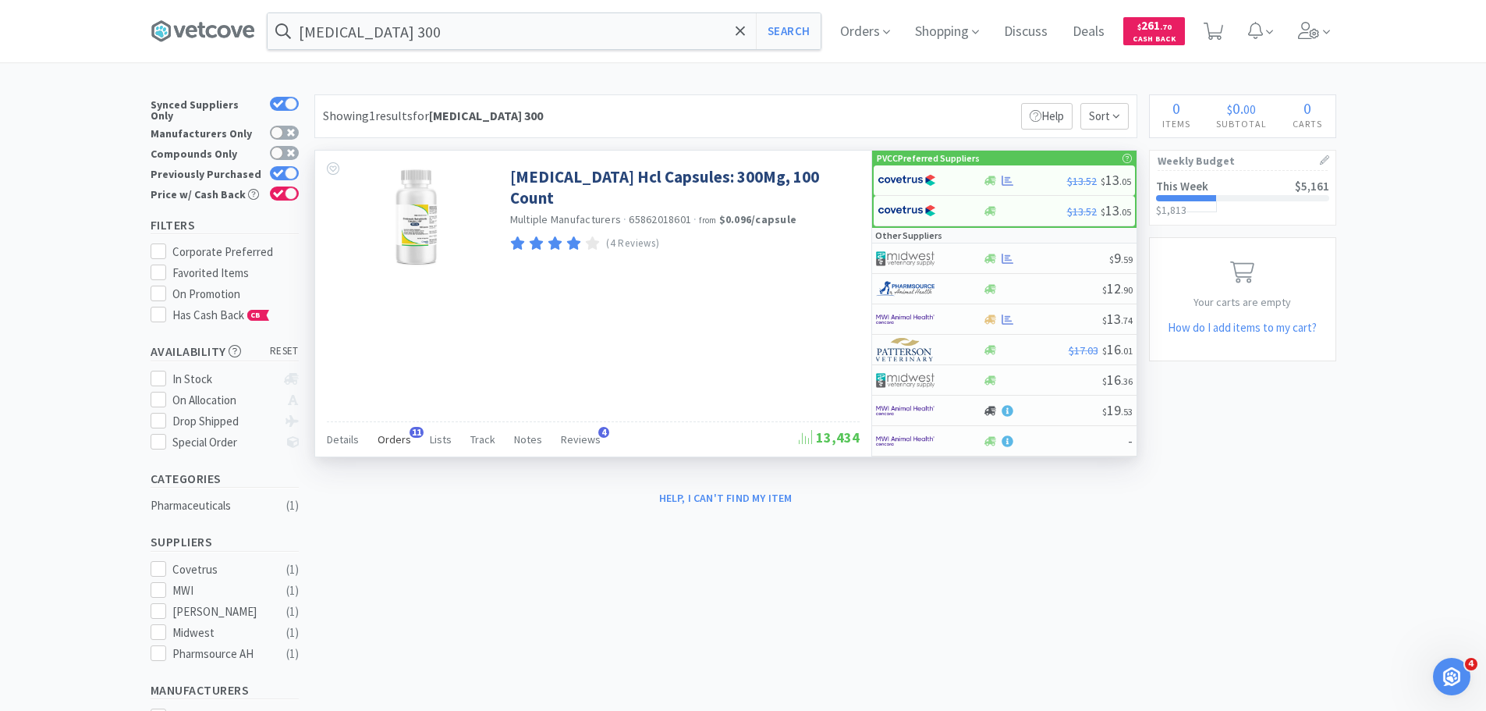
click at [378, 443] on span "Orders" at bounding box center [395, 439] width 34 height 14
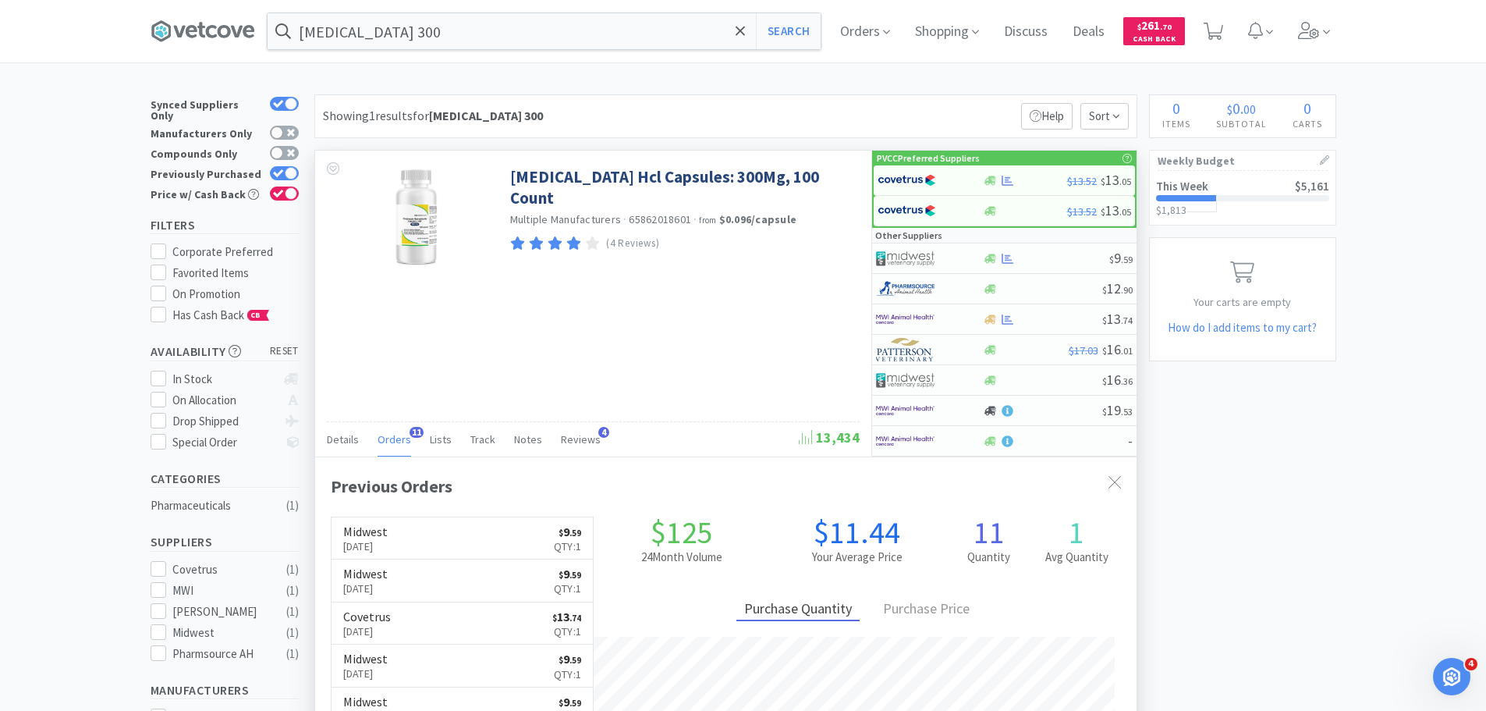
scroll to position [78, 0]
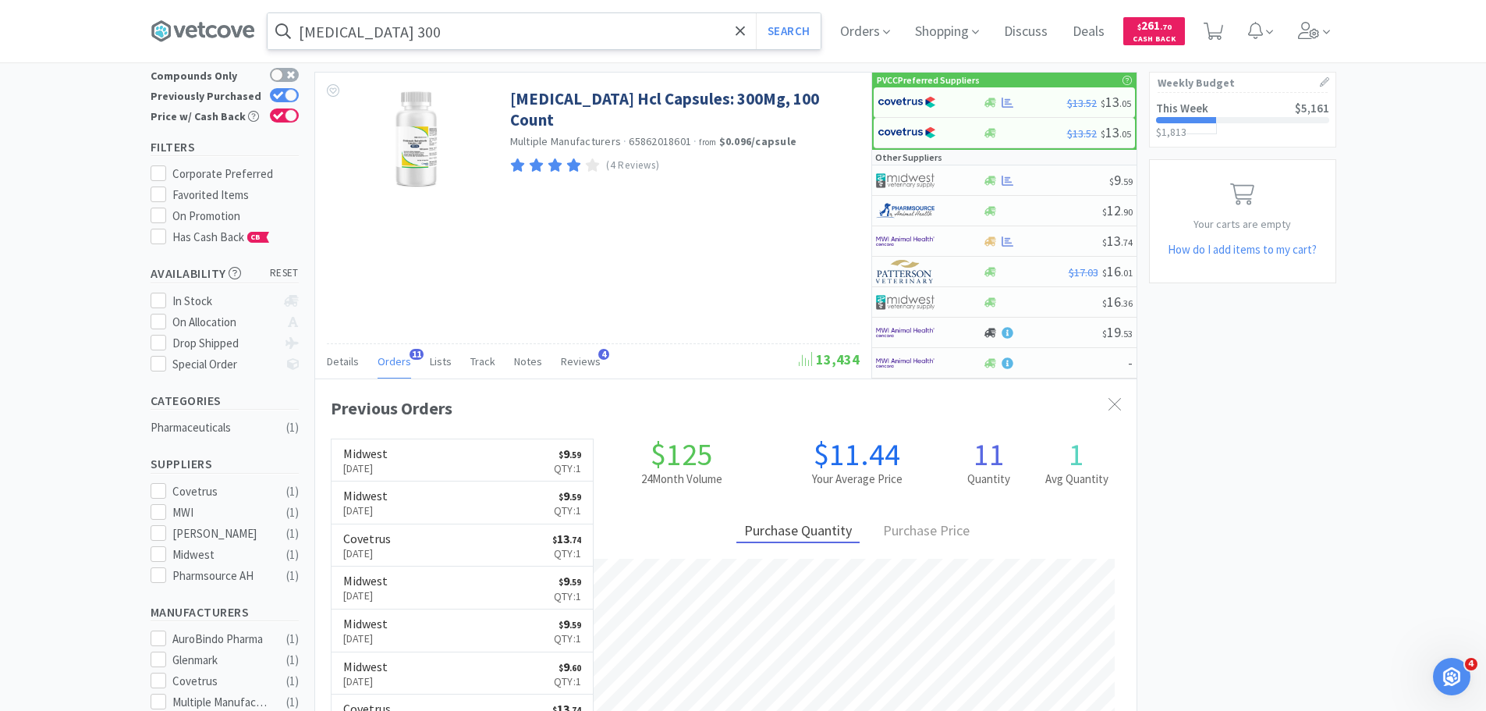
click at [504, 26] on input "[MEDICAL_DATA] 300" at bounding box center [544, 31] width 553 height 36
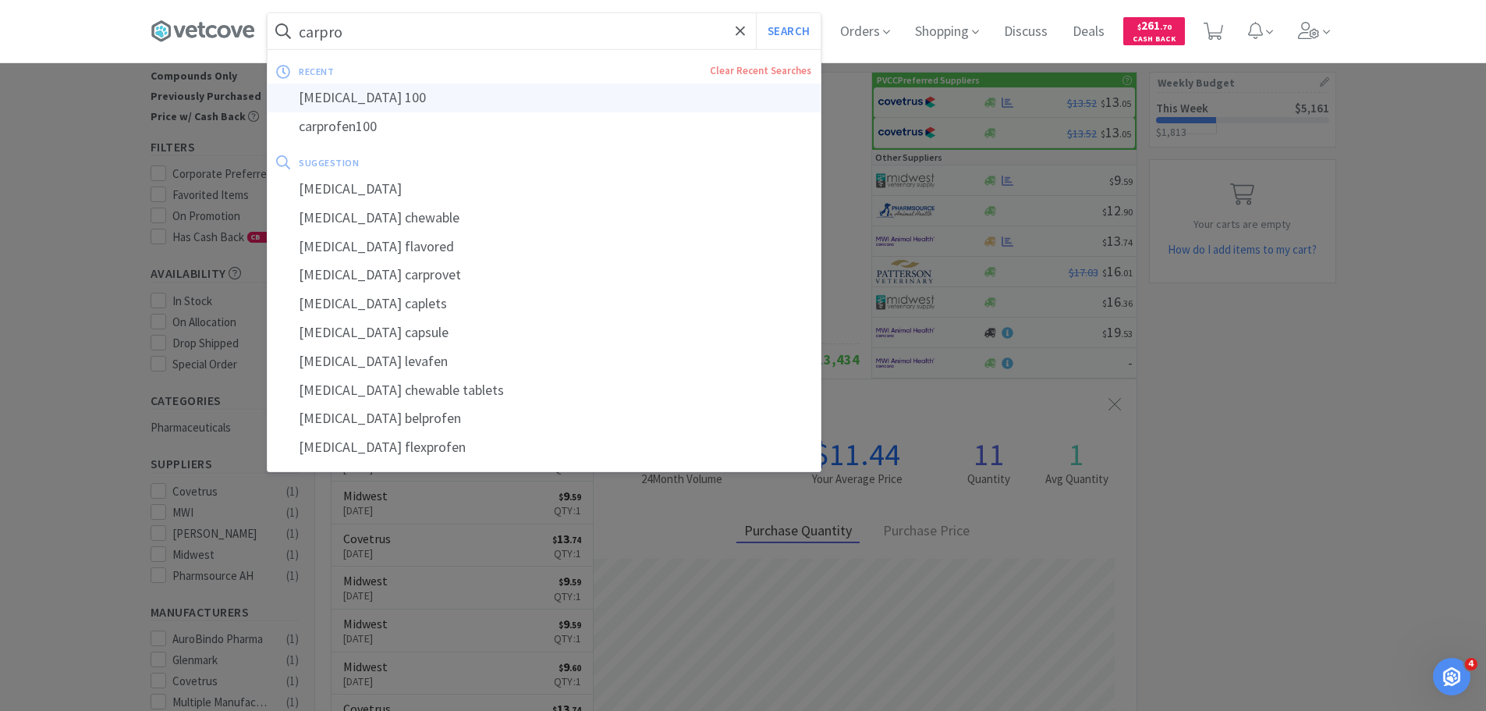
click at [436, 99] on div "[MEDICAL_DATA] 100" at bounding box center [544, 97] width 553 height 29
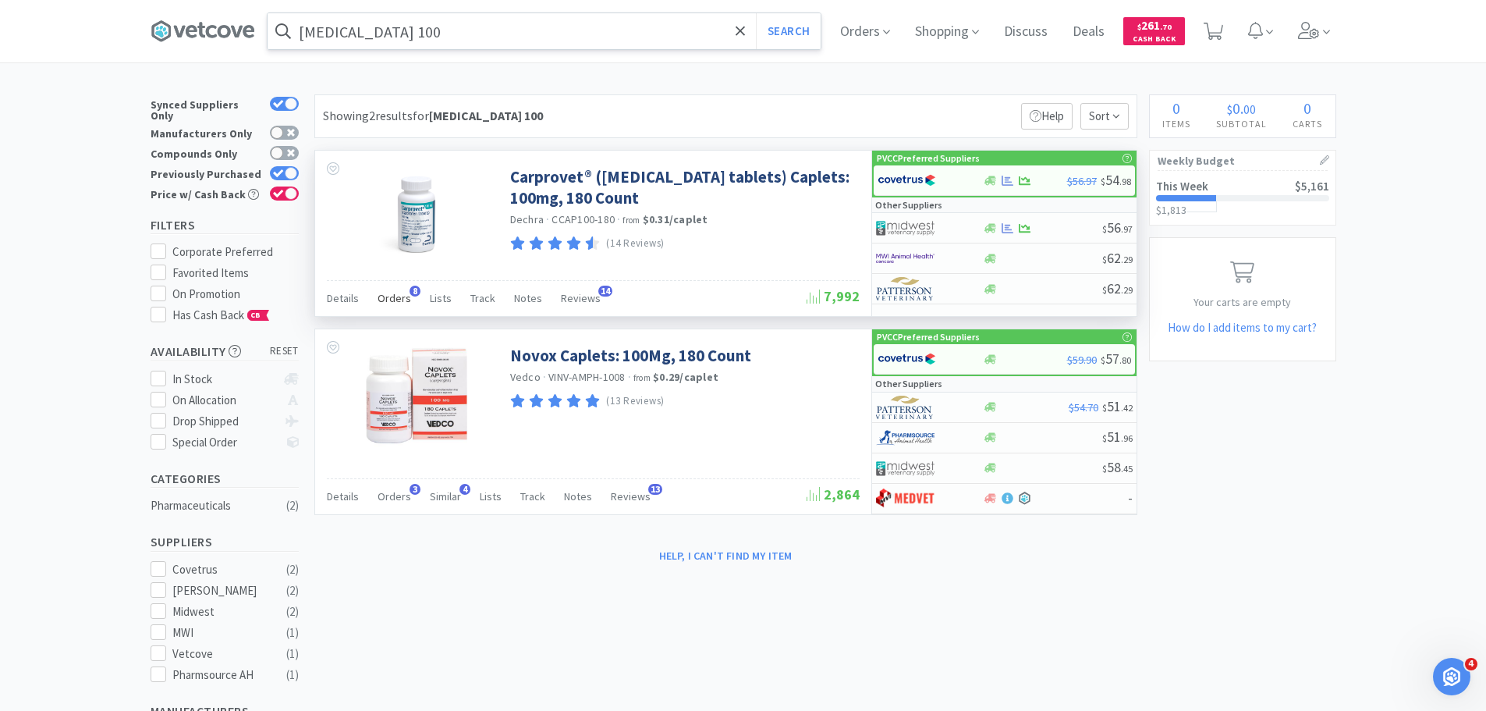
click at [396, 293] on span "Orders" at bounding box center [395, 298] width 34 height 14
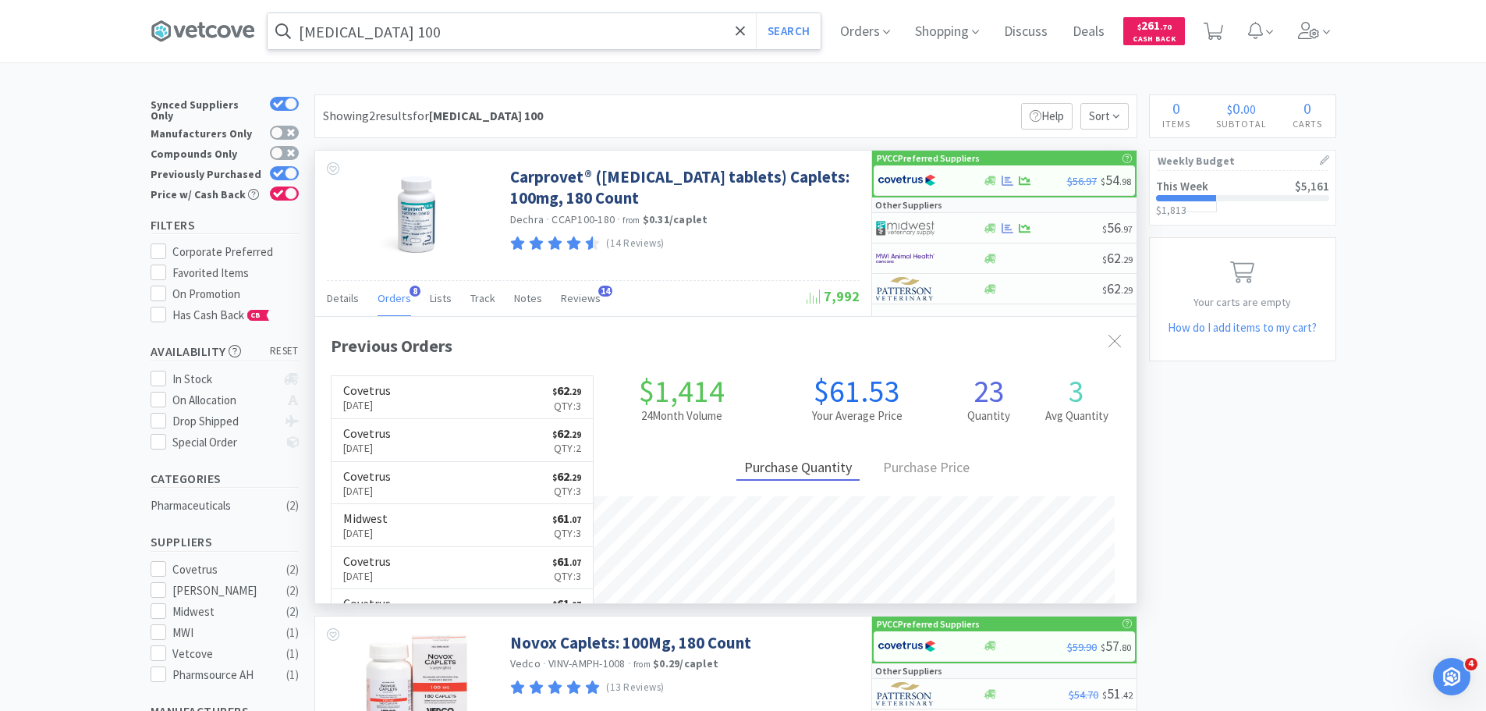
scroll to position [417, 822]
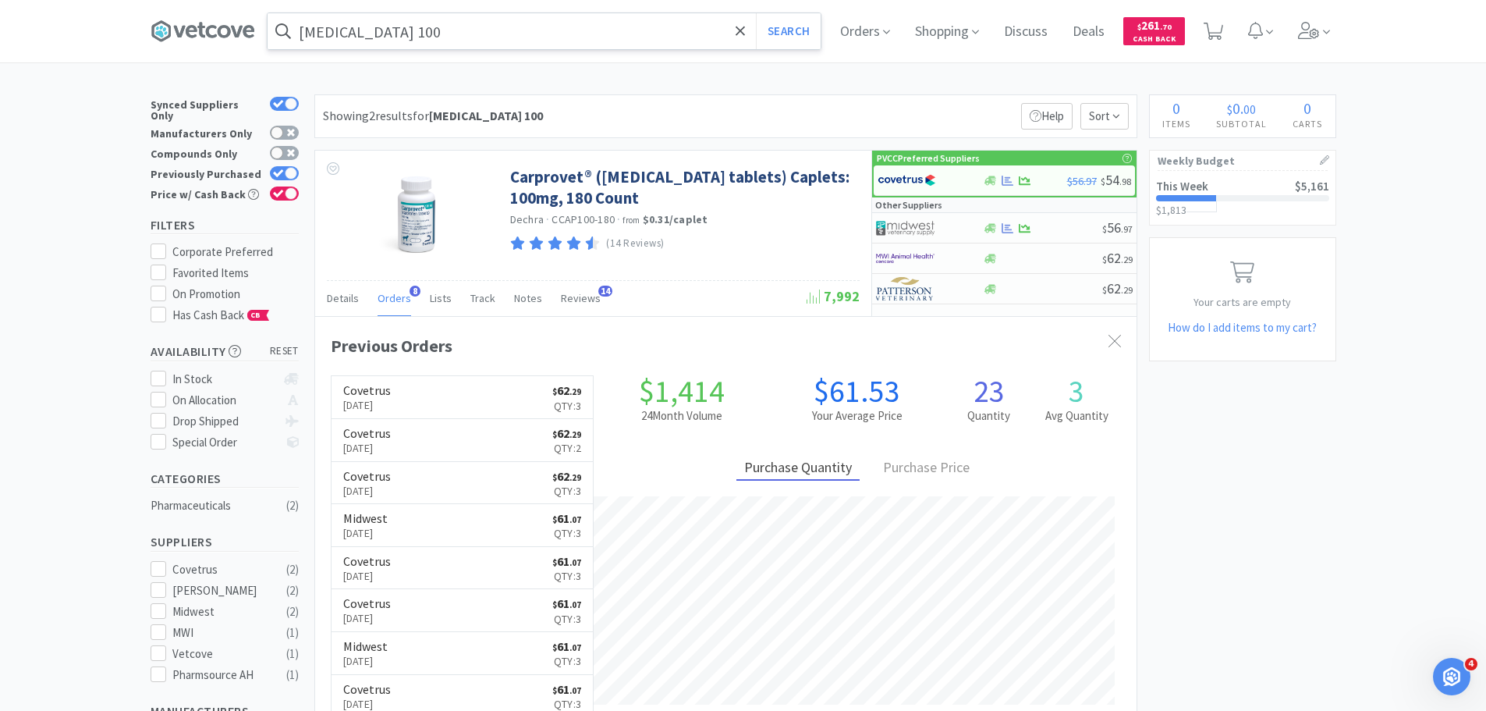
click at [461, 28] on input "[MEDICAL_DATA] 100" at bounding box center [544, 31] width 553 height 36
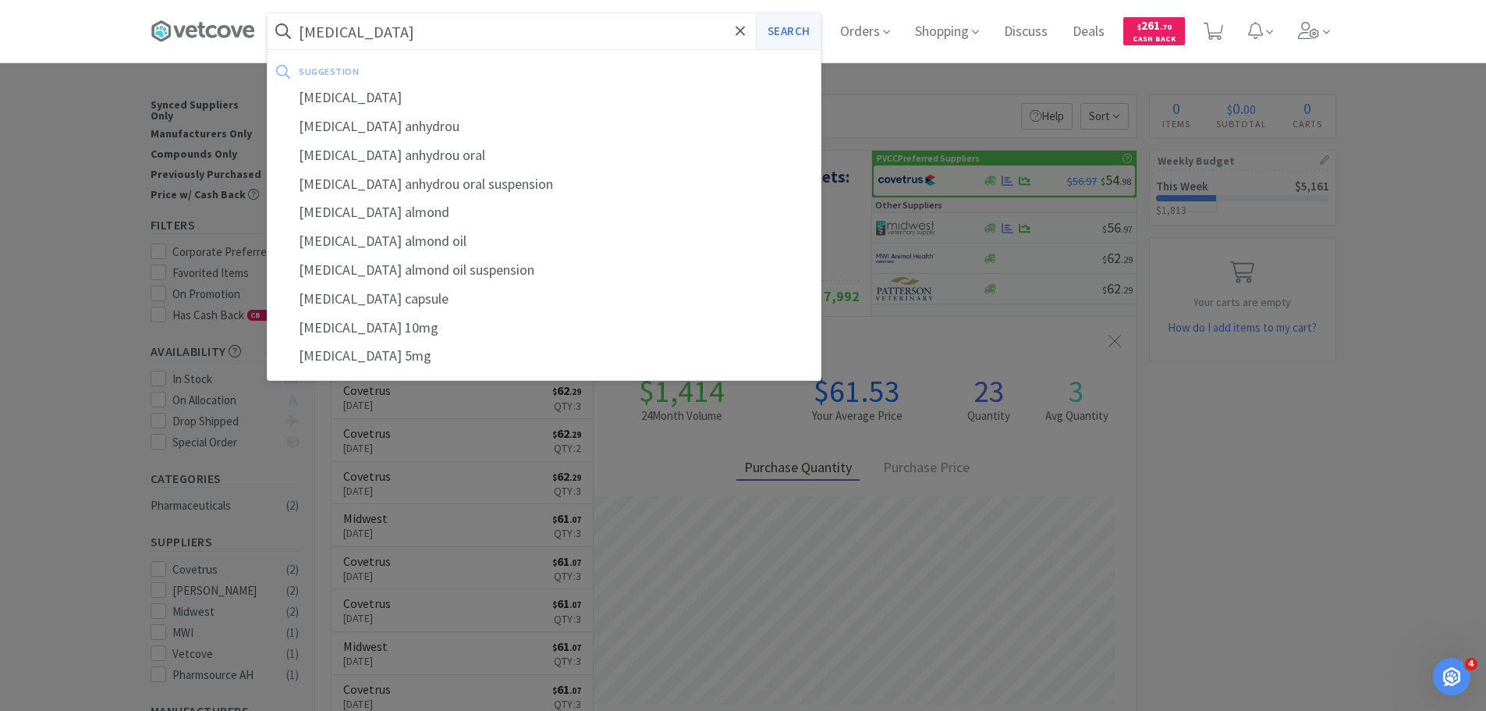
click at [814, 31] on button "Search" at bounding box center [788, 31] width 65 height 36
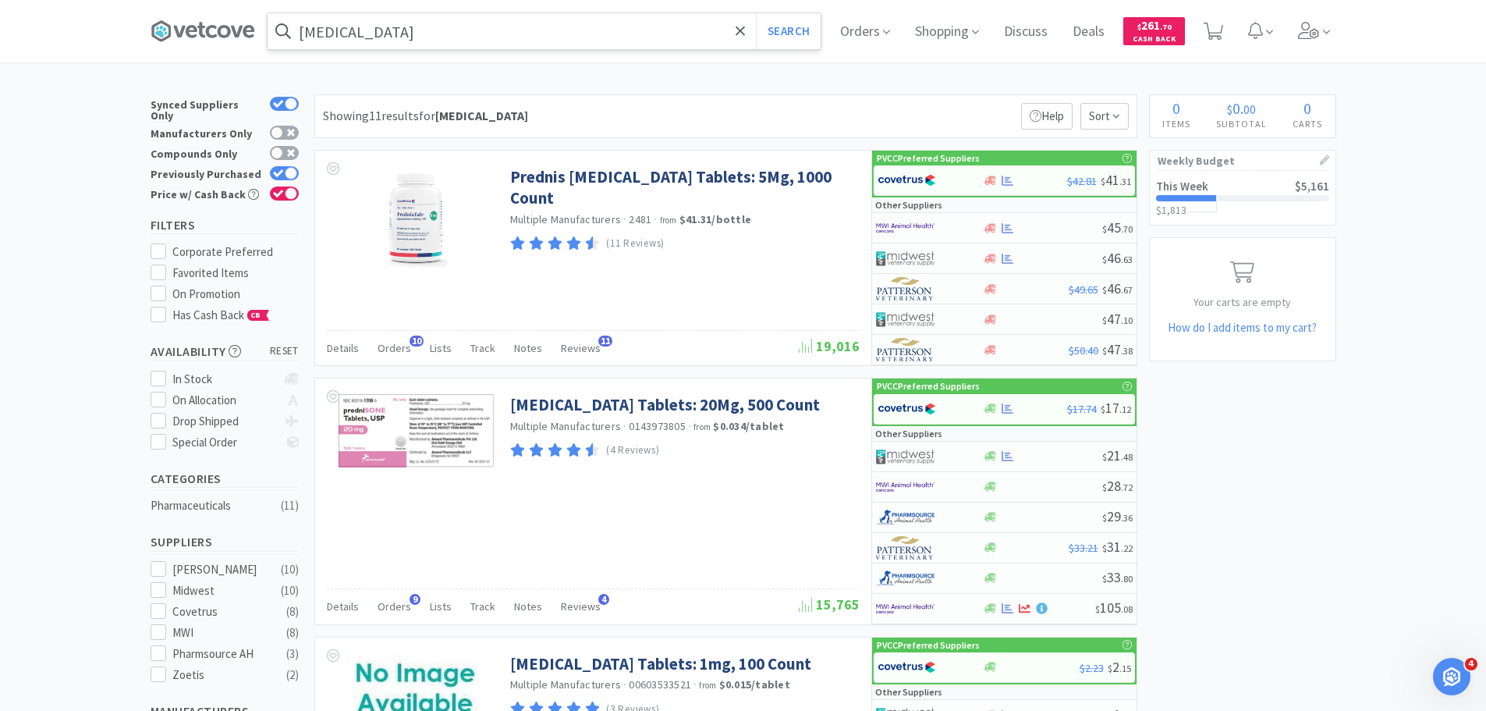
click at [435, 31] on input "[MEDICAL_DATA]" at bounding box center [544, 31] width 553 height 36
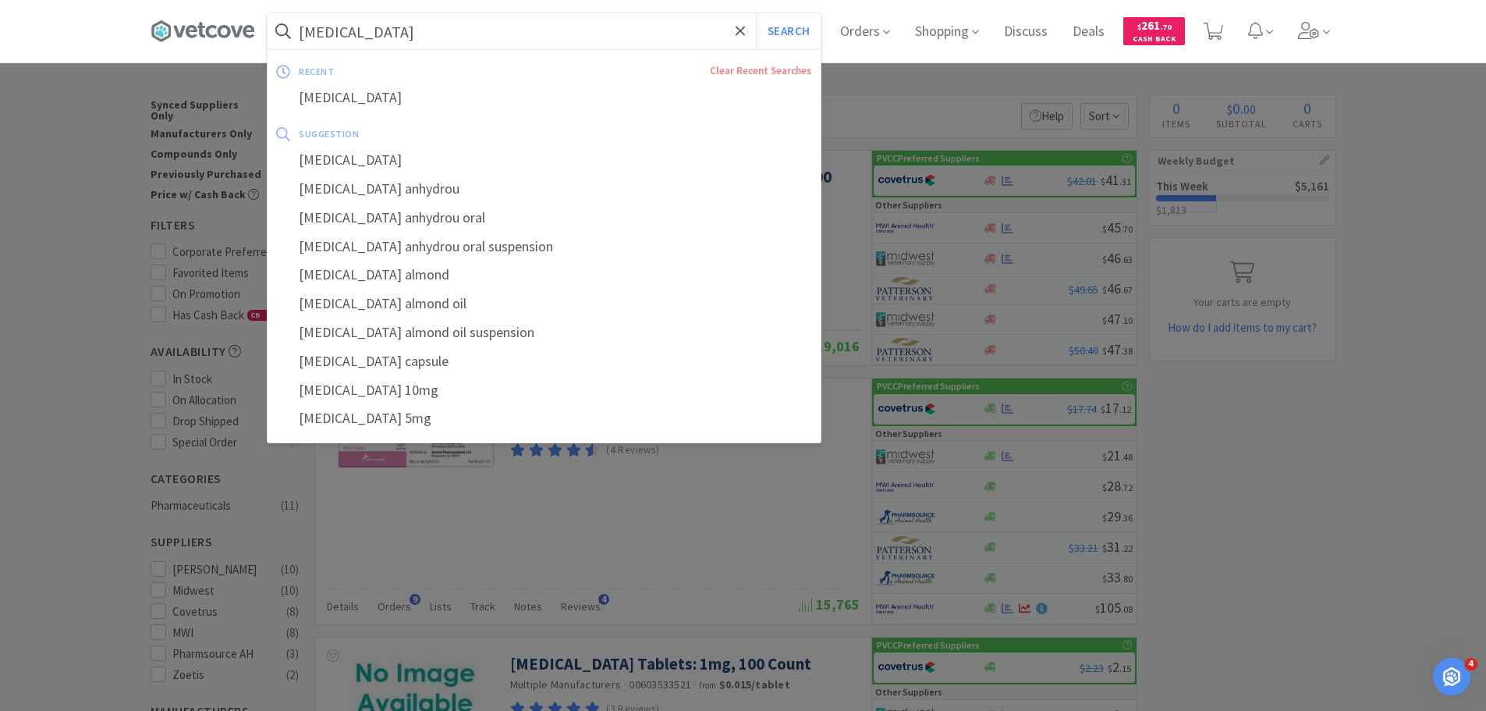
click at [435, 31] on input "[MEDICAL_DATA]" at bounding box center [544, 31] width 553 height 36
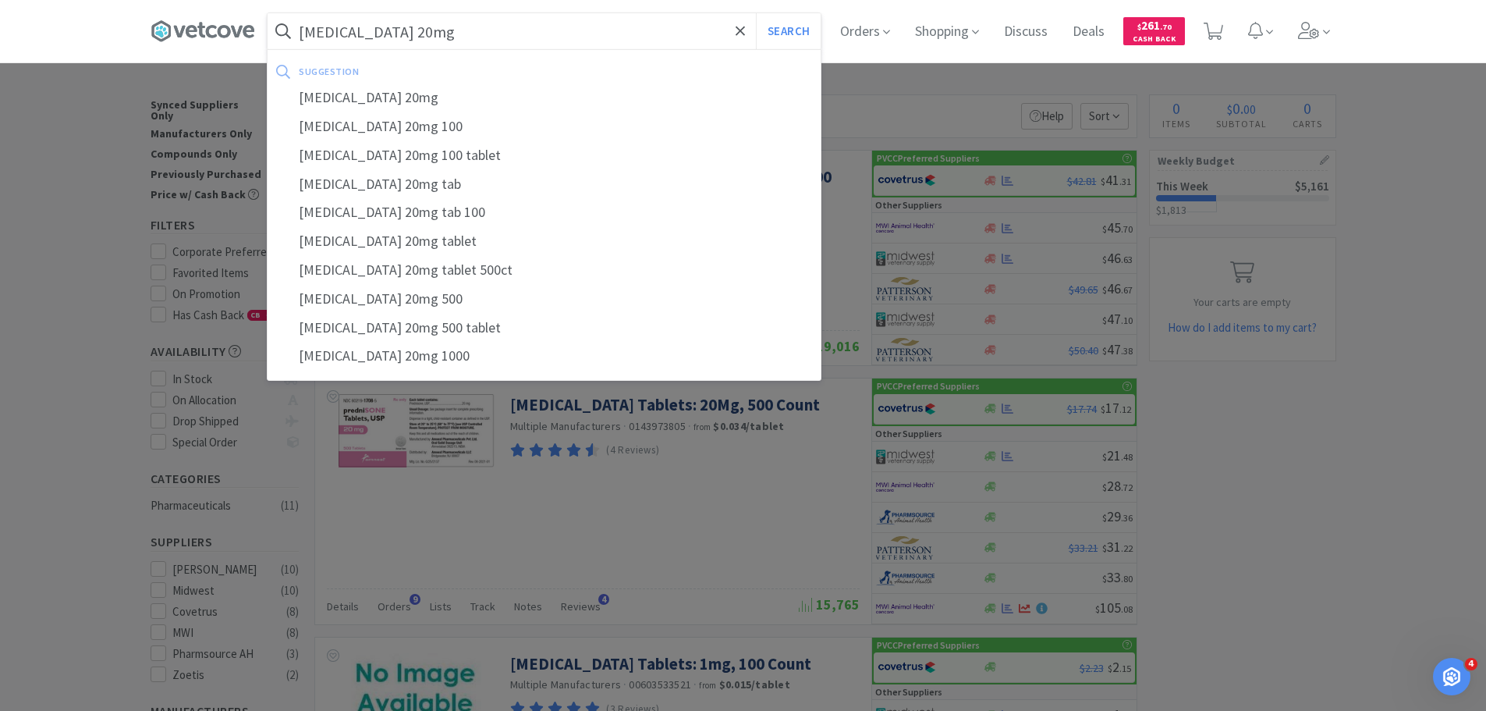
click at [756, 13] on button "Search" at bounding box center [788, 31] width 65 height 36
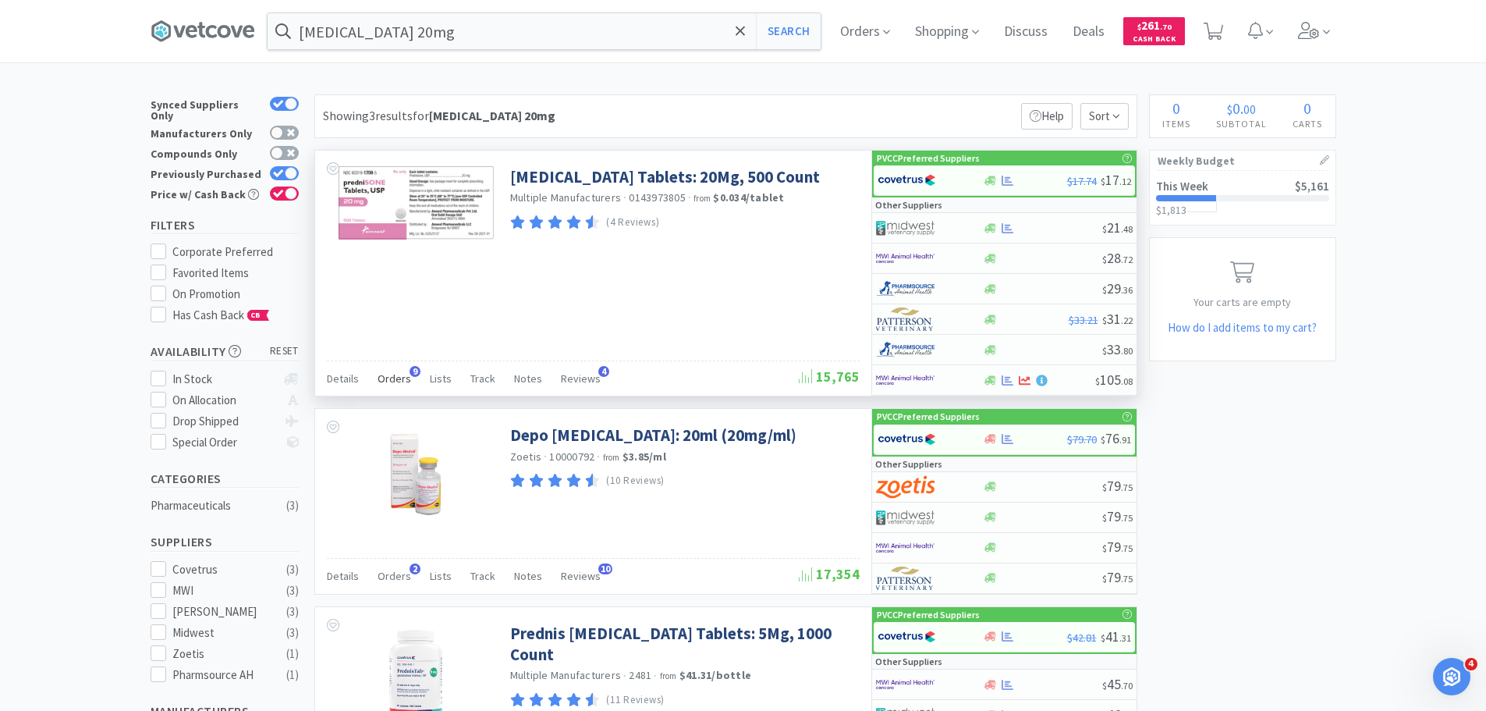
click at [385, 375] on span "Orders" at bounding box center [395, 378] width 34 height 14
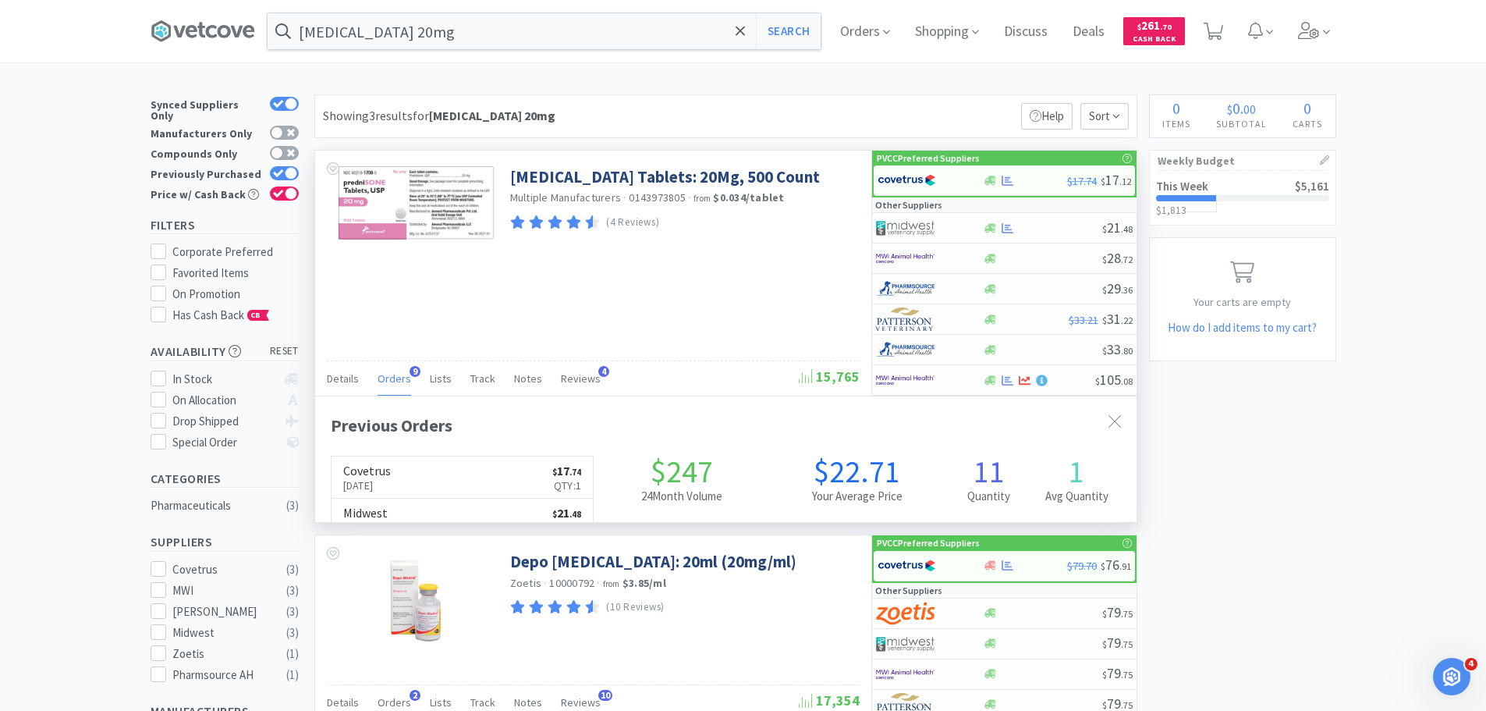
scroll to position [418, 822]
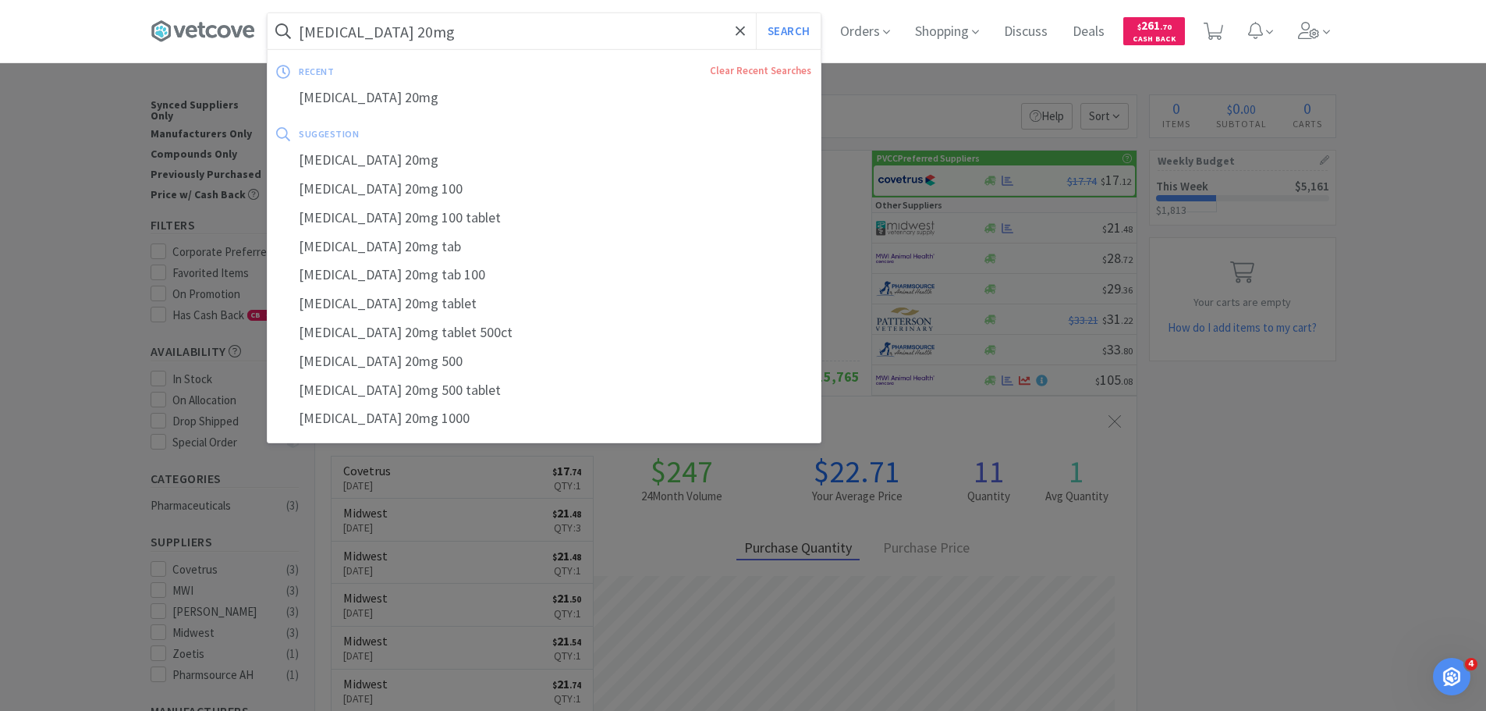
click at [466, 41] on input "[MEDICAL_DATA] 20mg" at bounding box center [544, 31] width 553 height 36
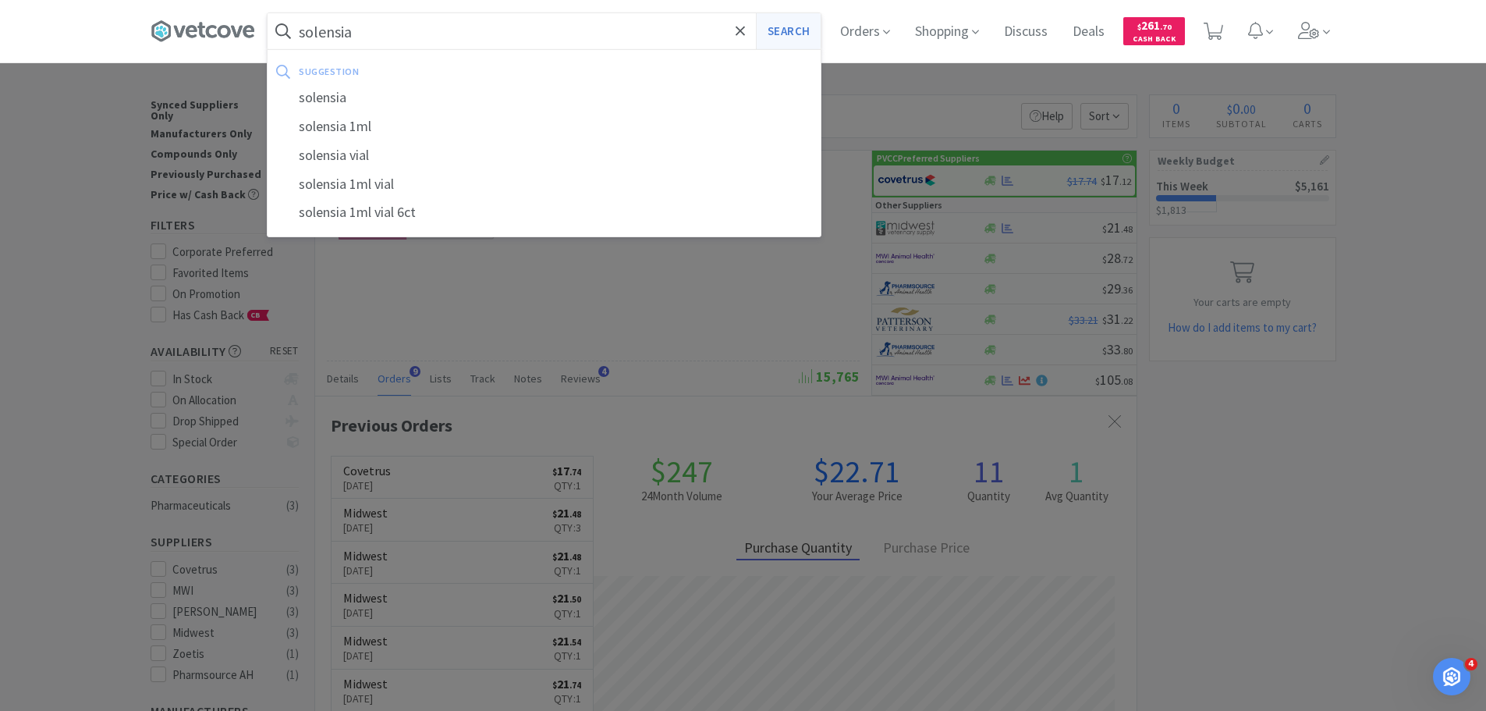
type input "solensia"
click at [793, 27] on button "Search" at bounding box center [788, 31] width 65 height 36
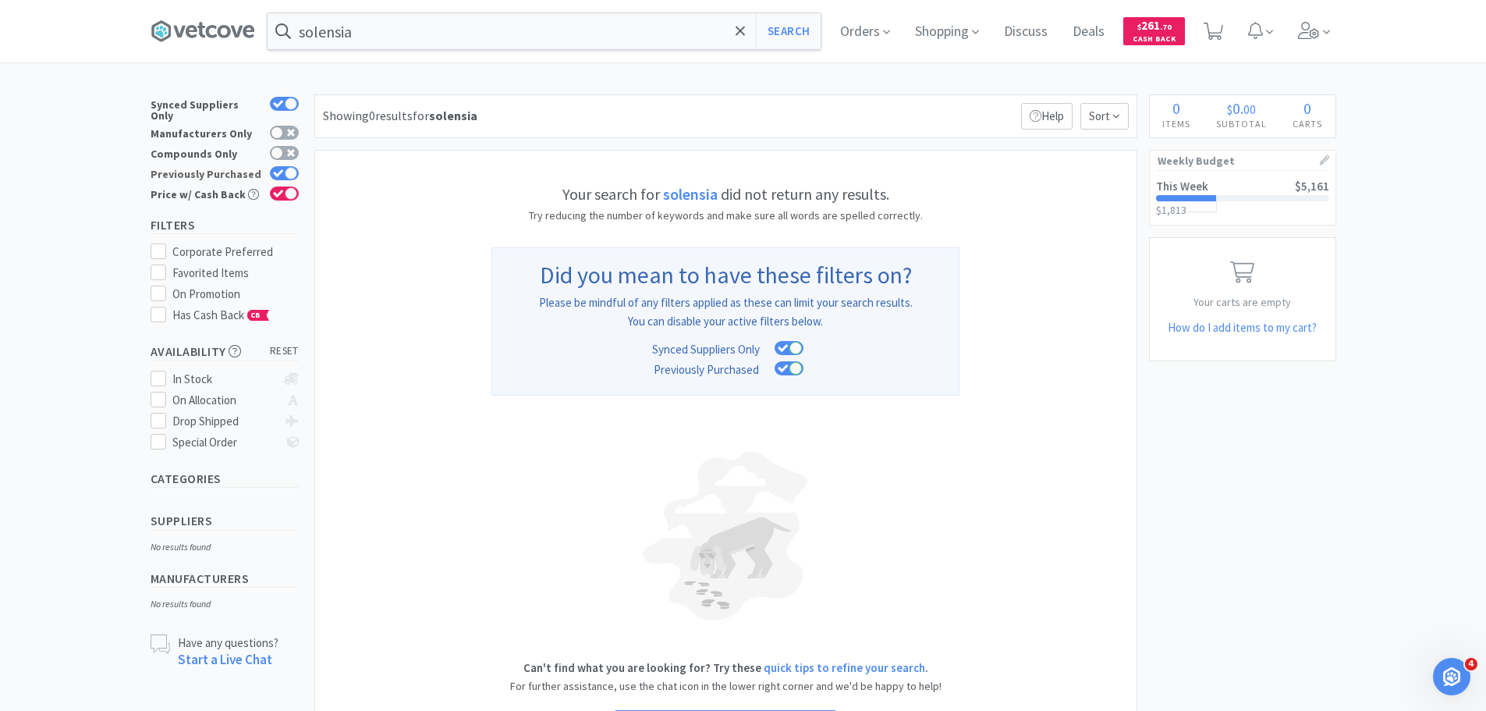
click at [276, 169] on icon at bounding box center [278, 173] width 11 height 9
checkbox input "false"
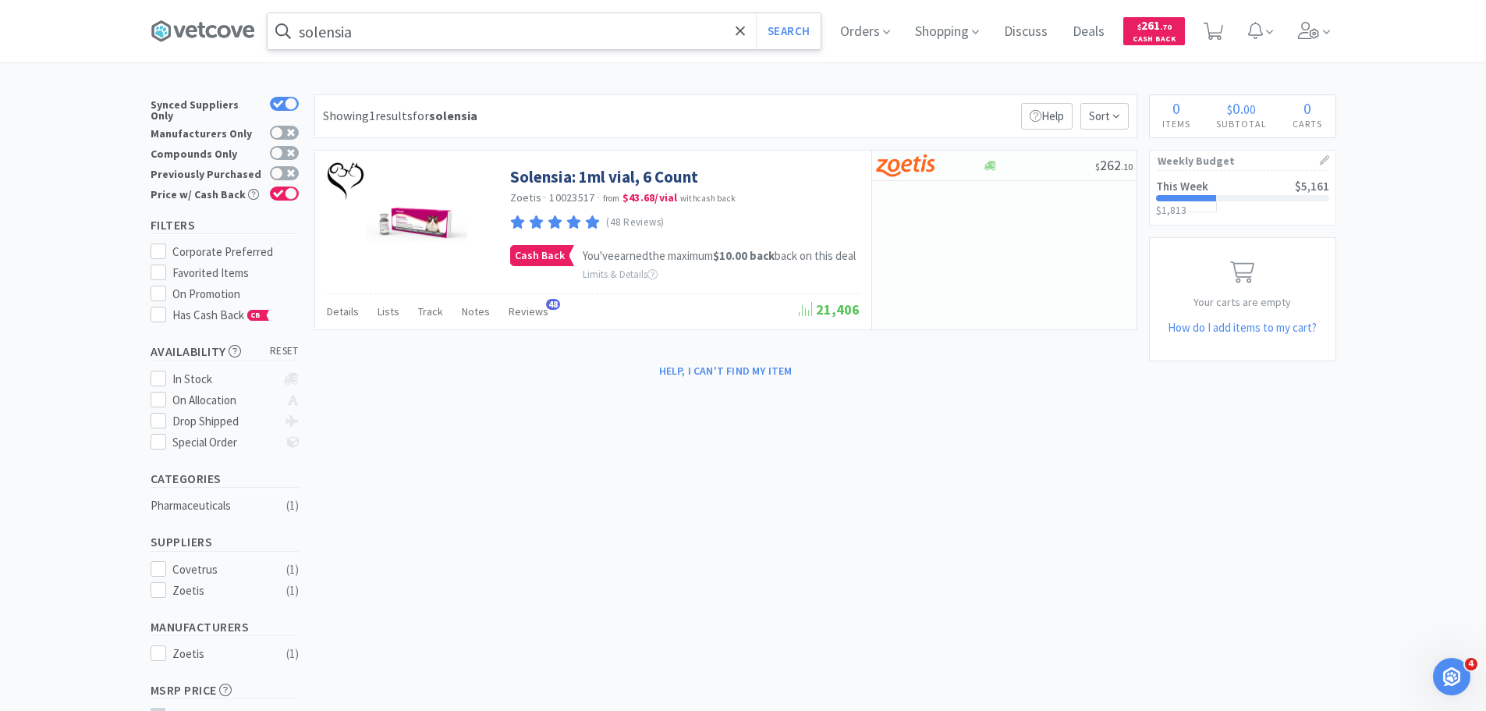
click at [595, 27] on input "solensia" at bounding box center [544, 31] width 553 height 36
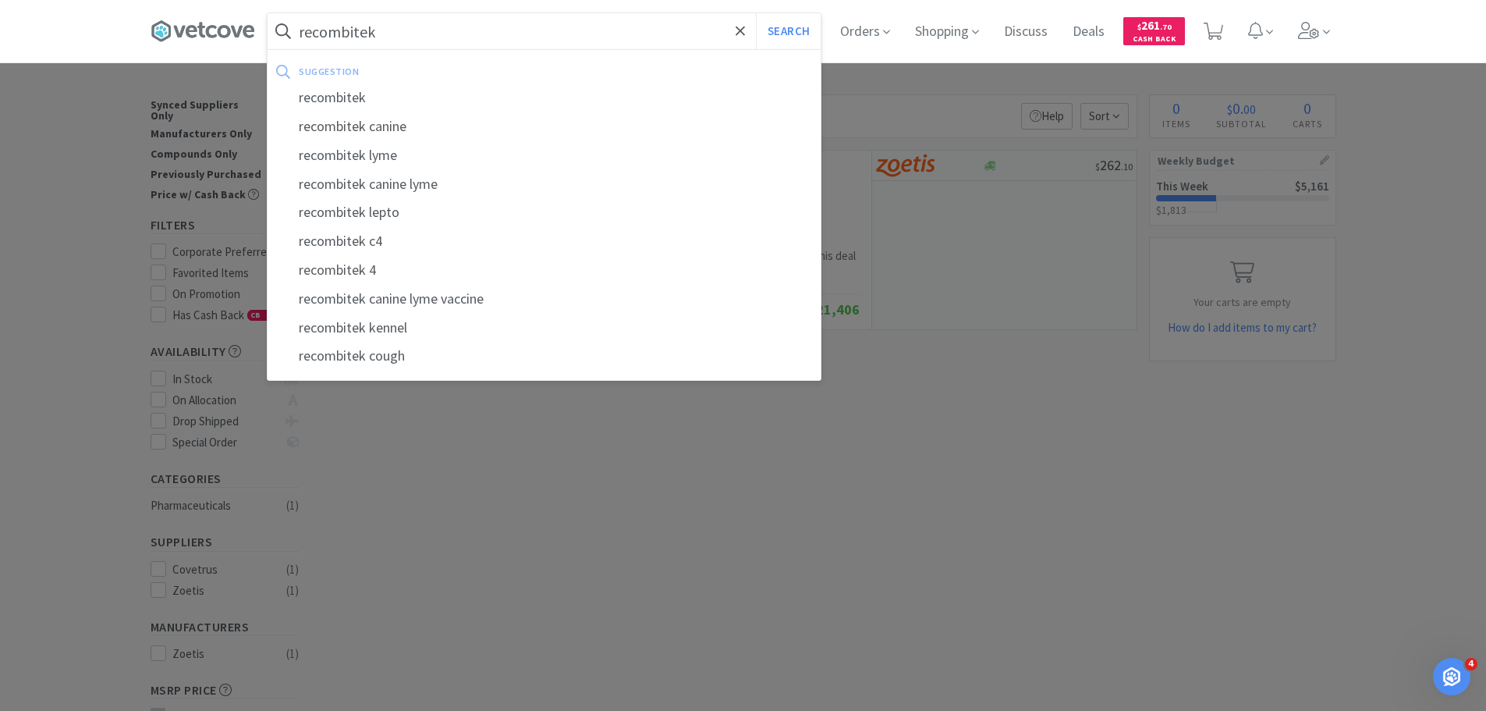
type input "recombitek"
click at [756, 13] on button "Search" at bounding box center [788, 31] width 65 height 36
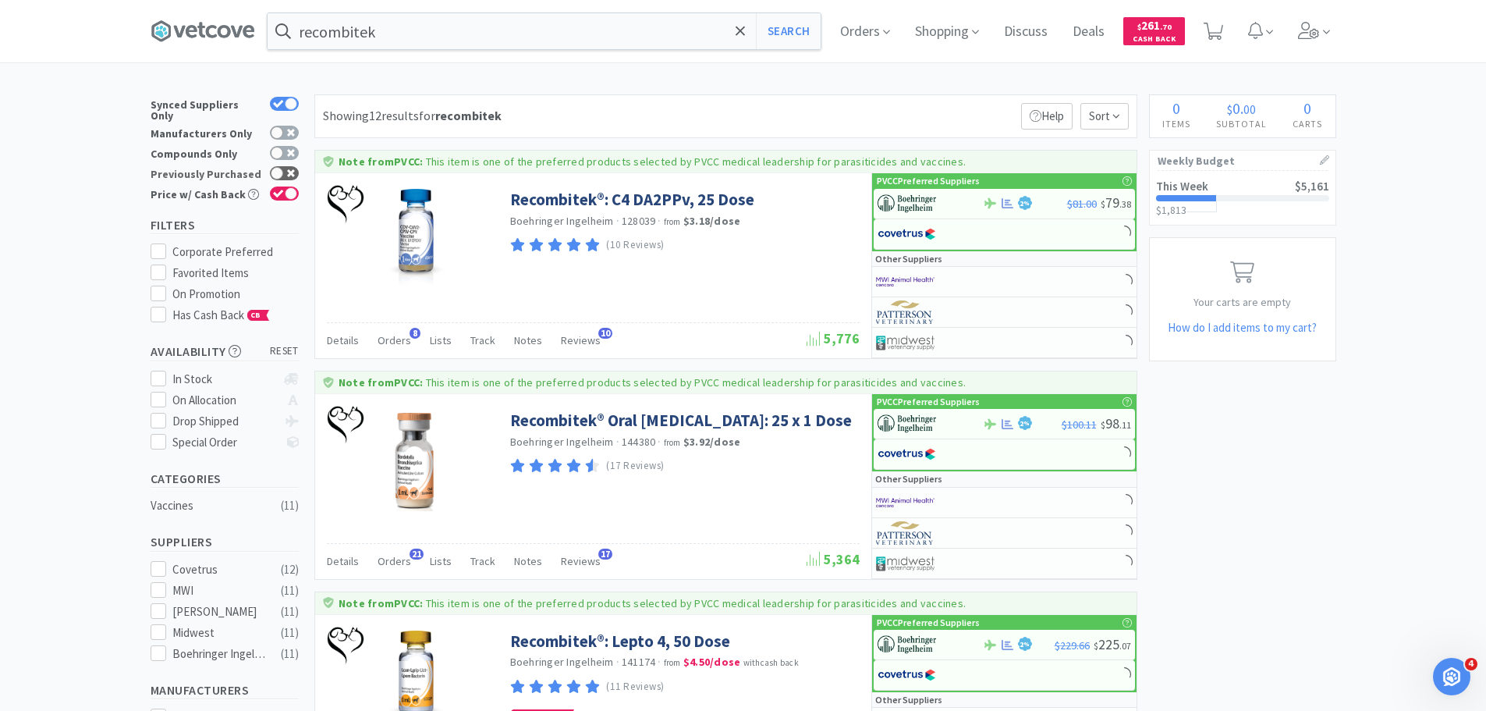
click at [283, 169] on icon at bounding box center [278, 173] width 11 height 9
checkbox input "true"
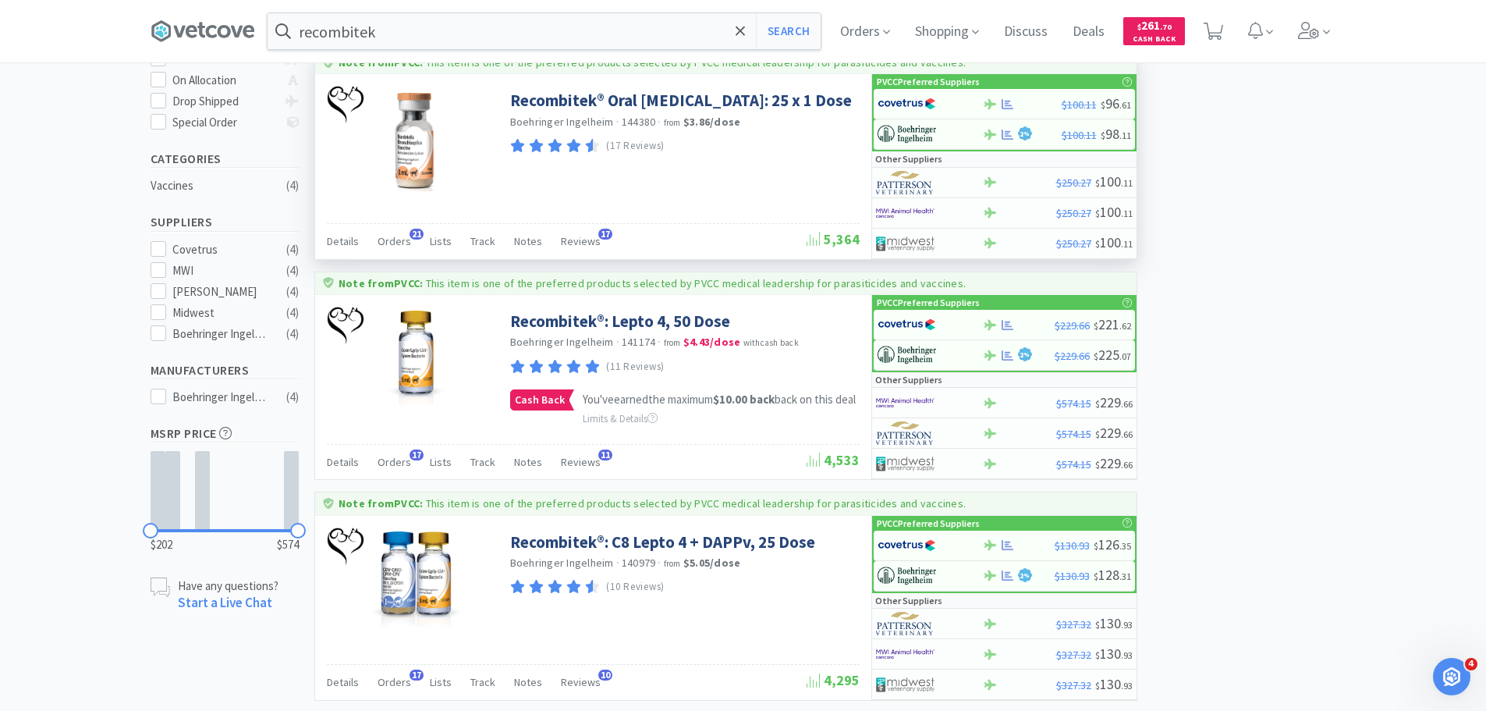
scroll to position [414, 0]
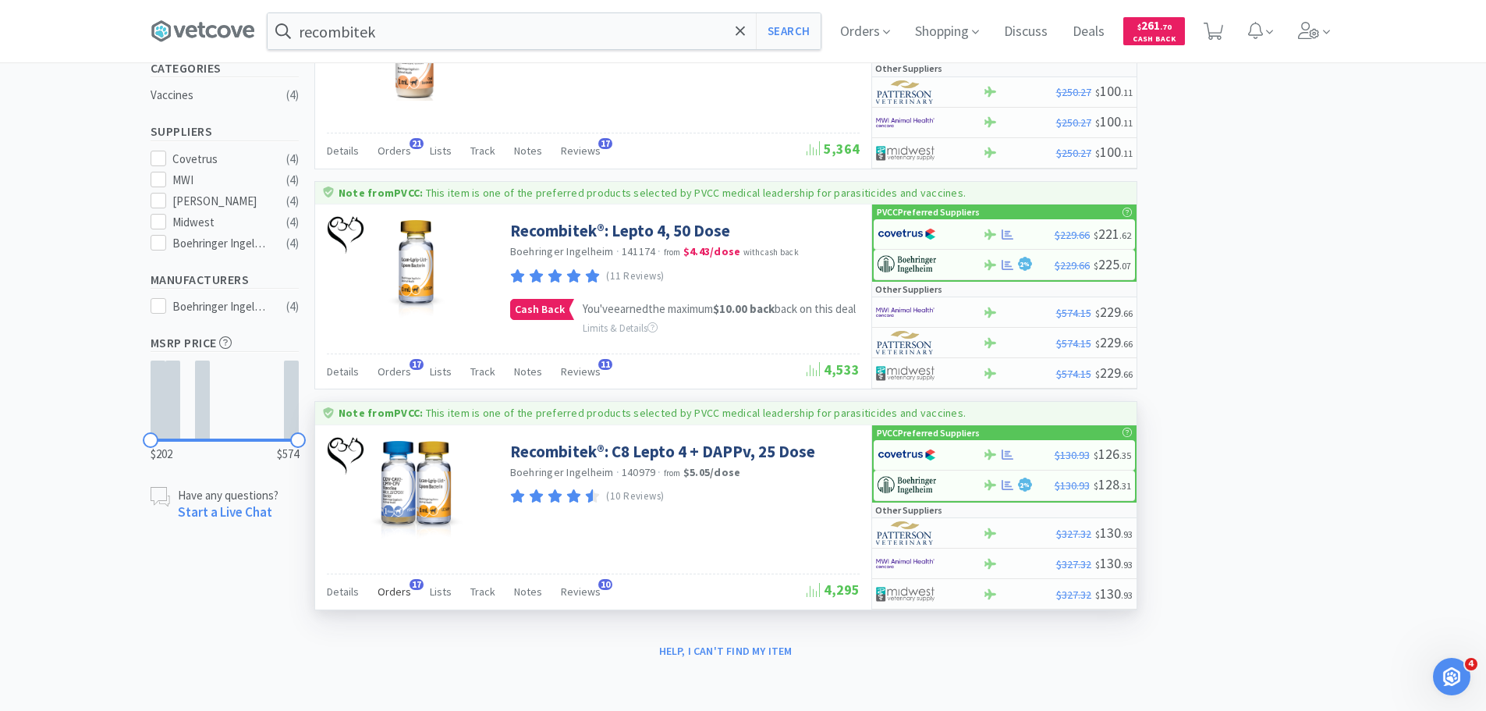
click at [396, 595] on span "Orders" at bounding box center [395, 591] width 34 height 14
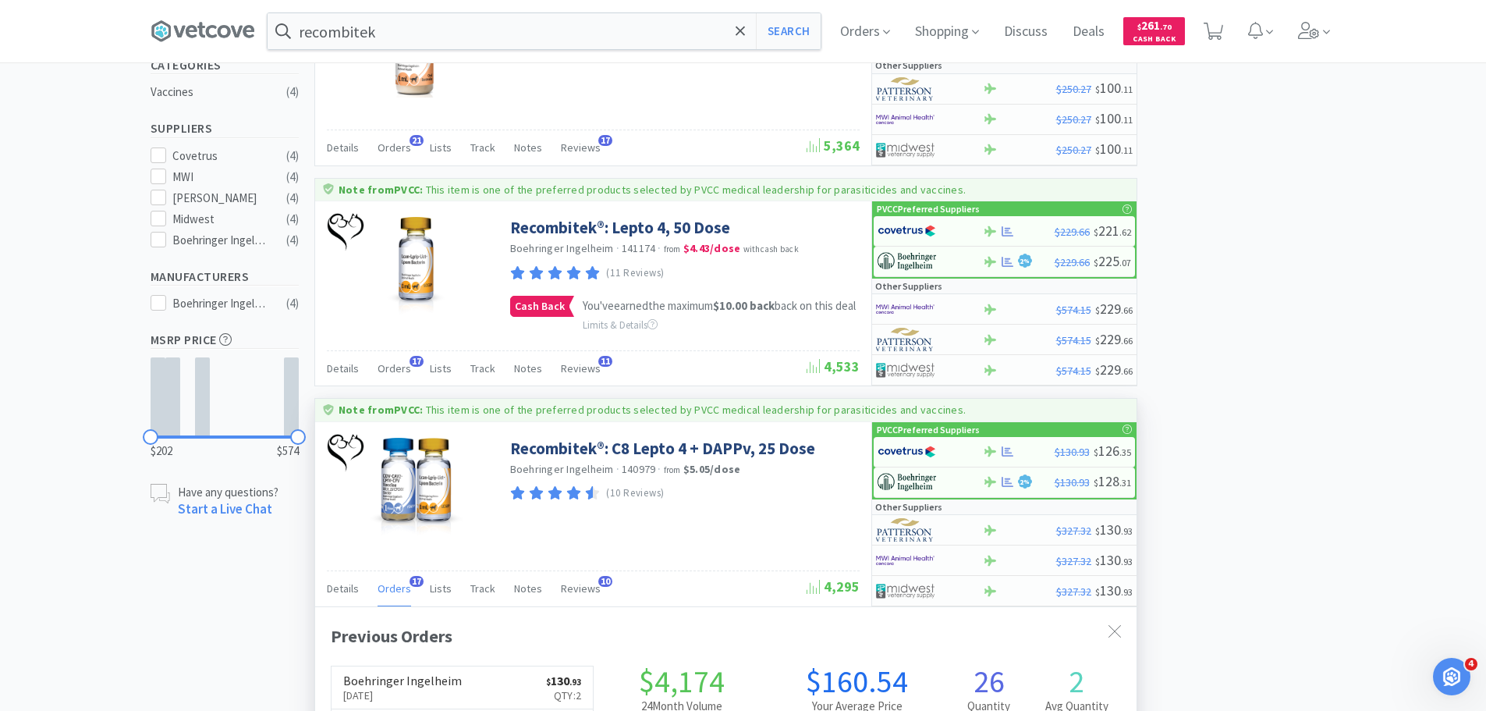
scroll to position [648, 0]
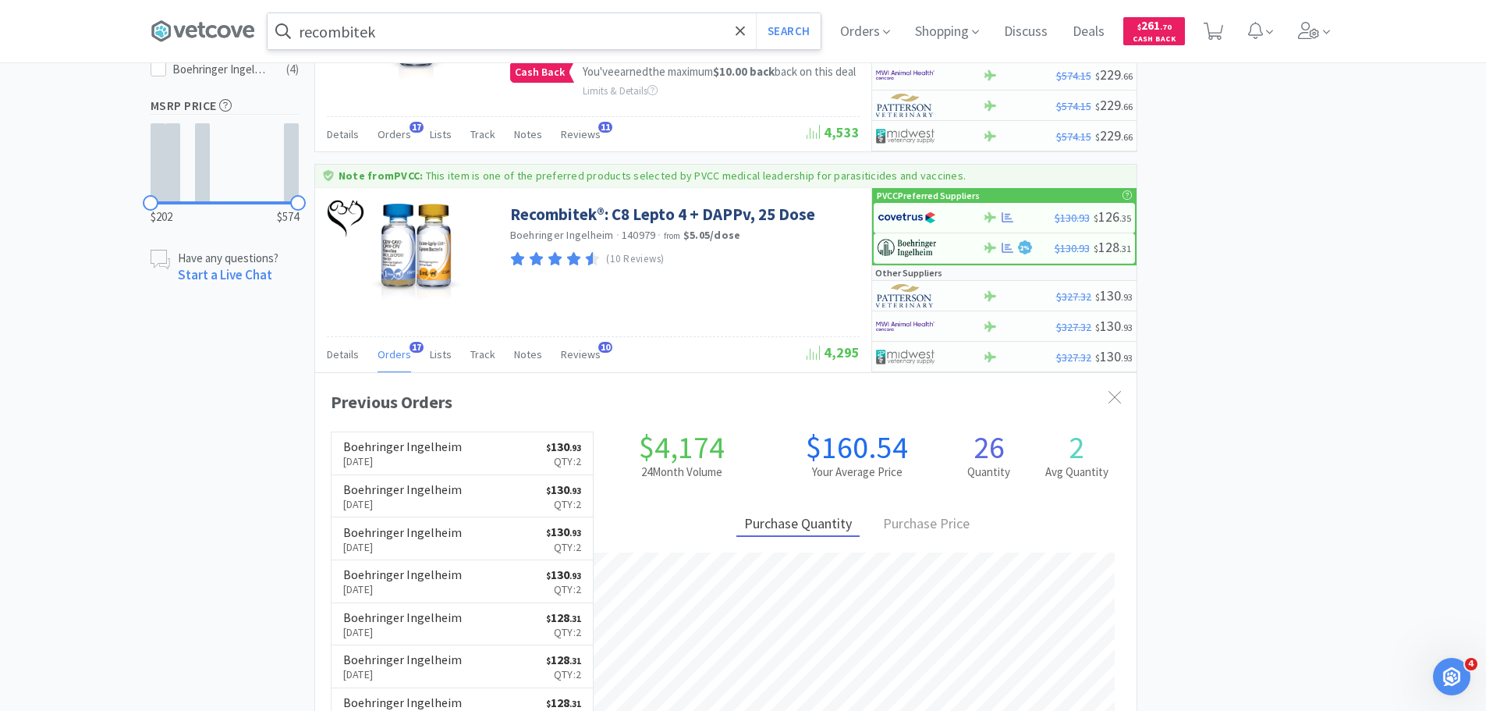
click at [453, 34] on input "recombitek" at bounding box center [544, 31] width 553 height 36
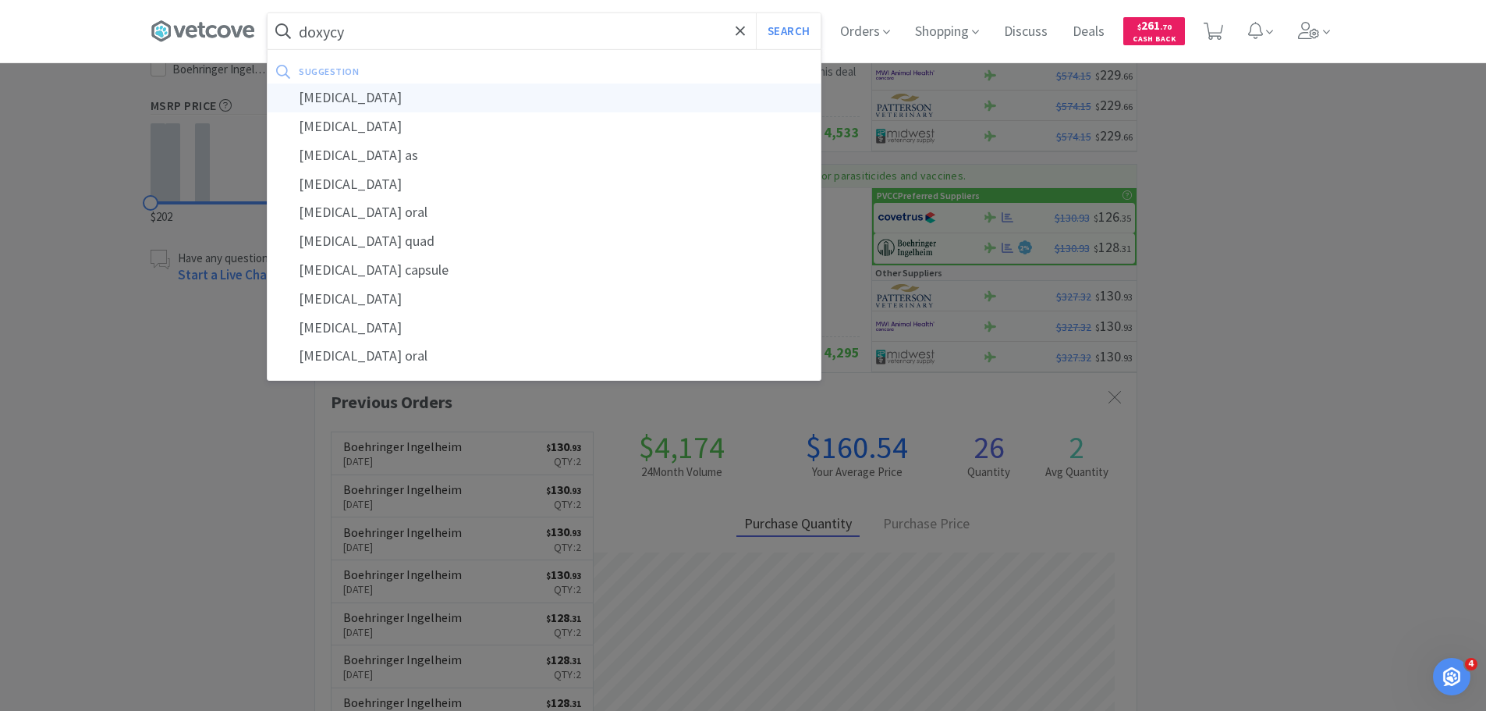
click at [457, 96] on div "[MEDICAL_DATA]" at bounding box center [544, 97] width 553 height 29
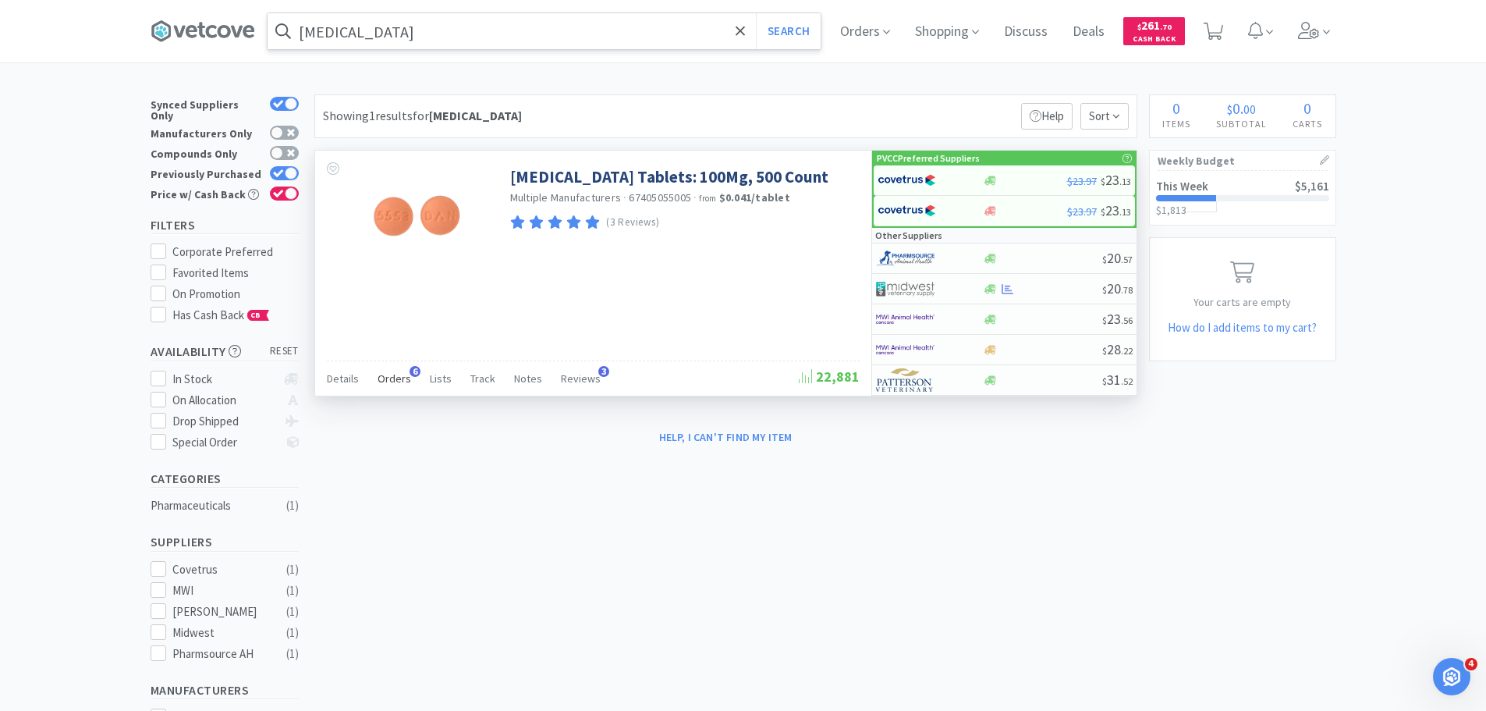
click at [402, 374] on span "Orders" at bounding box center [395, 378] width 34 height 14
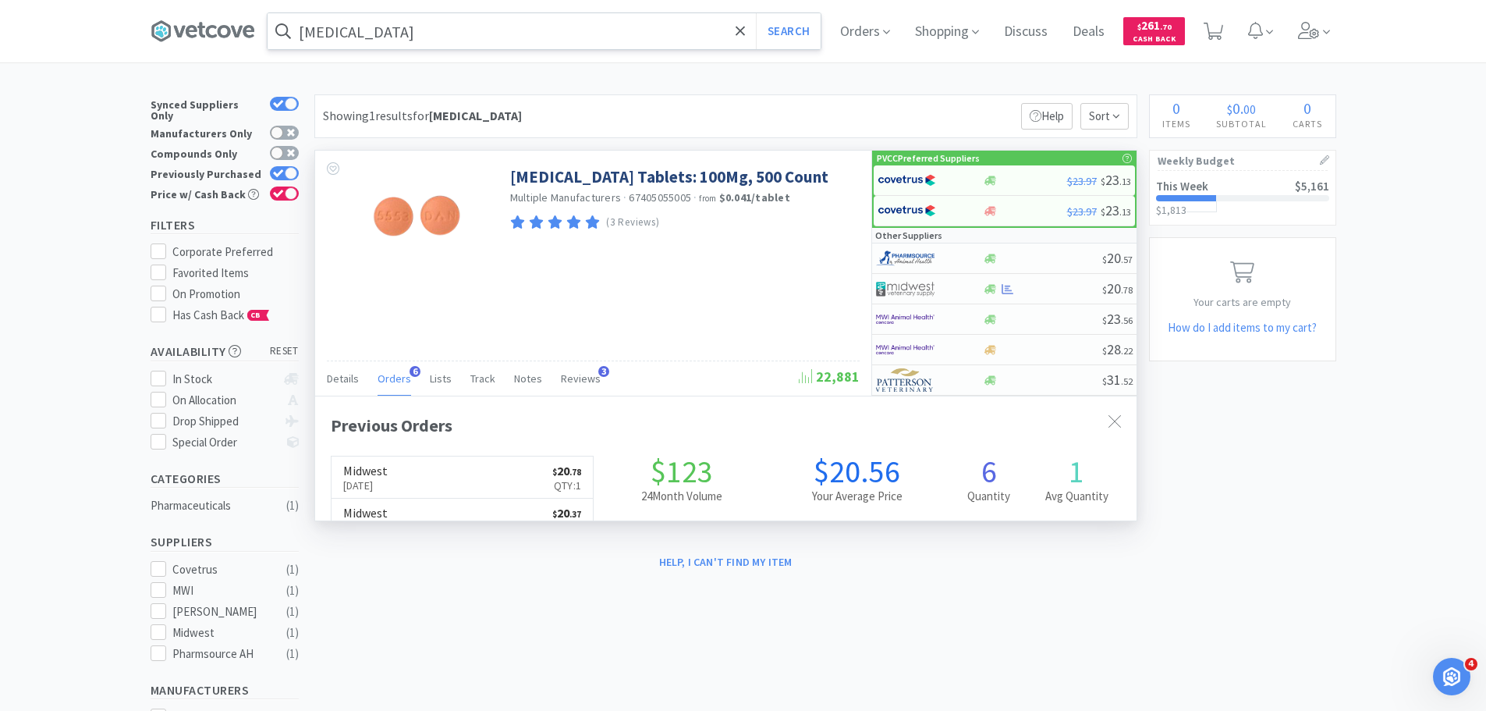
scroll to position [404, 822]
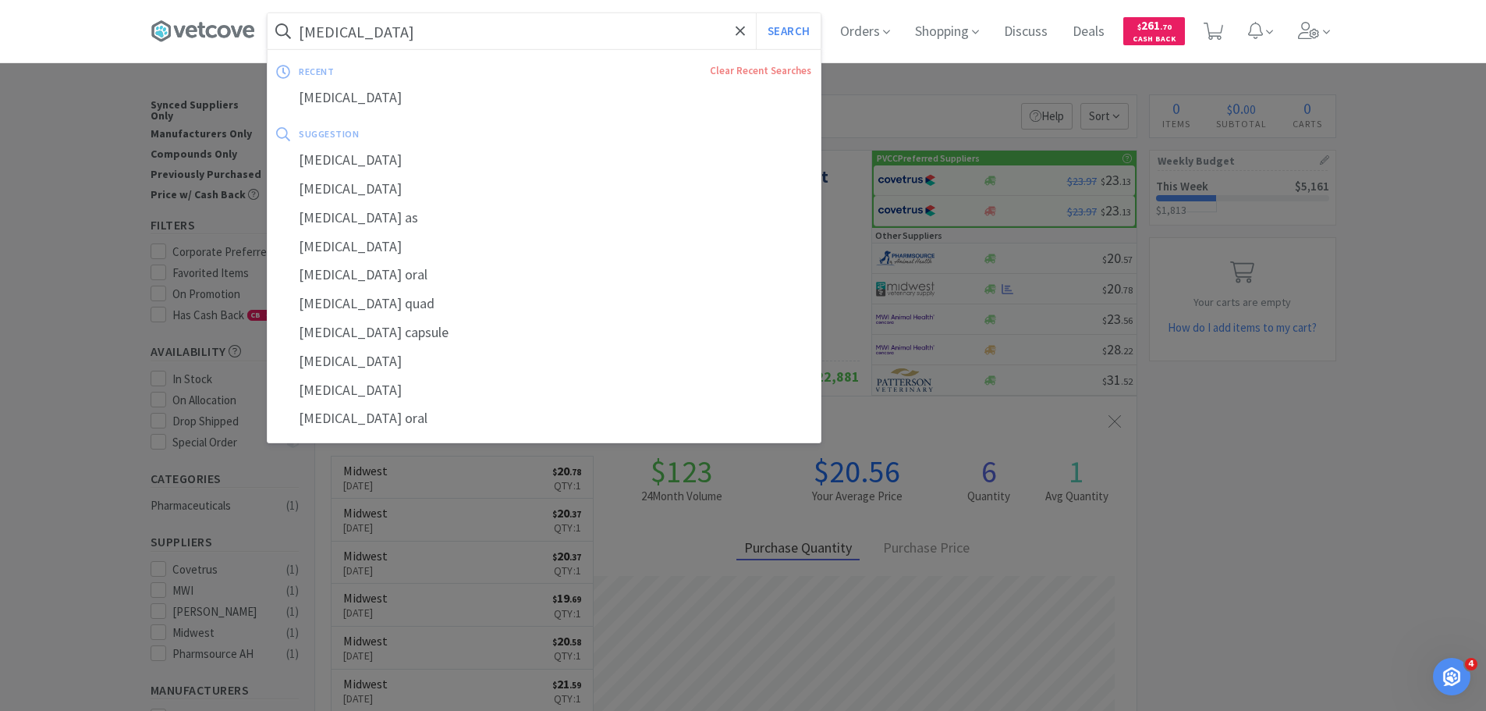
click at [490, 37] on input "[MEDICAL_DATA]" at bounding box center [544, 31] width 553 height 36
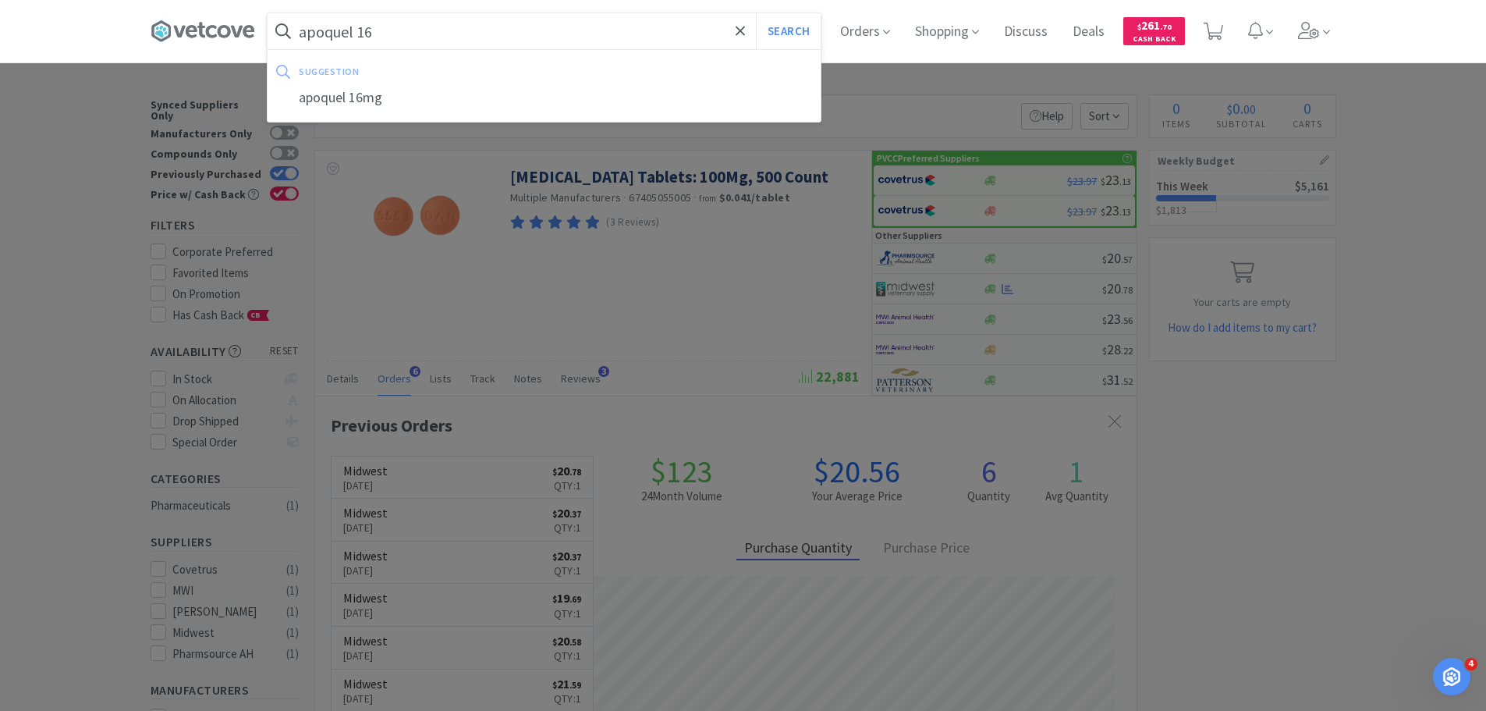
click at [756, 13] on button "Search" at bounding box center [788, 31] width 65 height 36
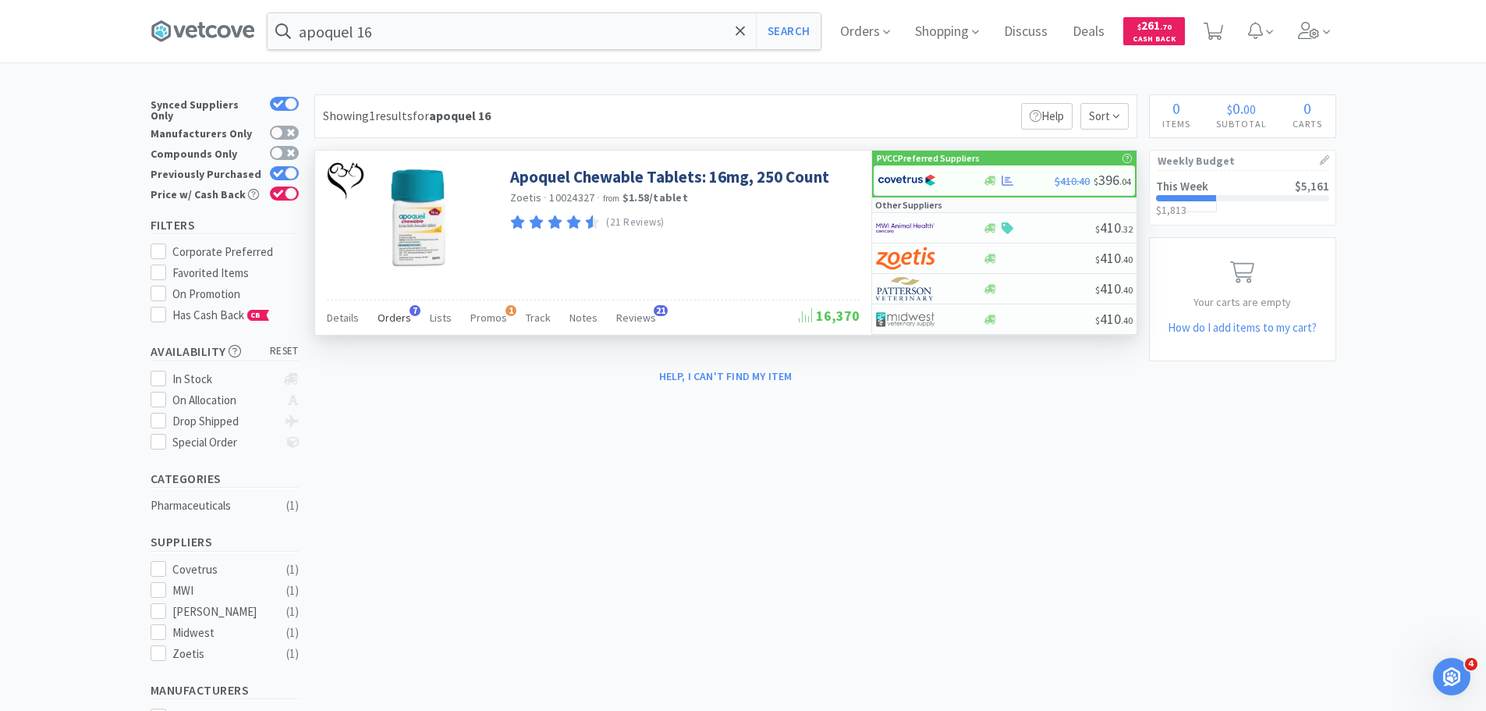
click at [399, 325] on div "Orders 7" at bounding box center [395, 320] width 34 height 30
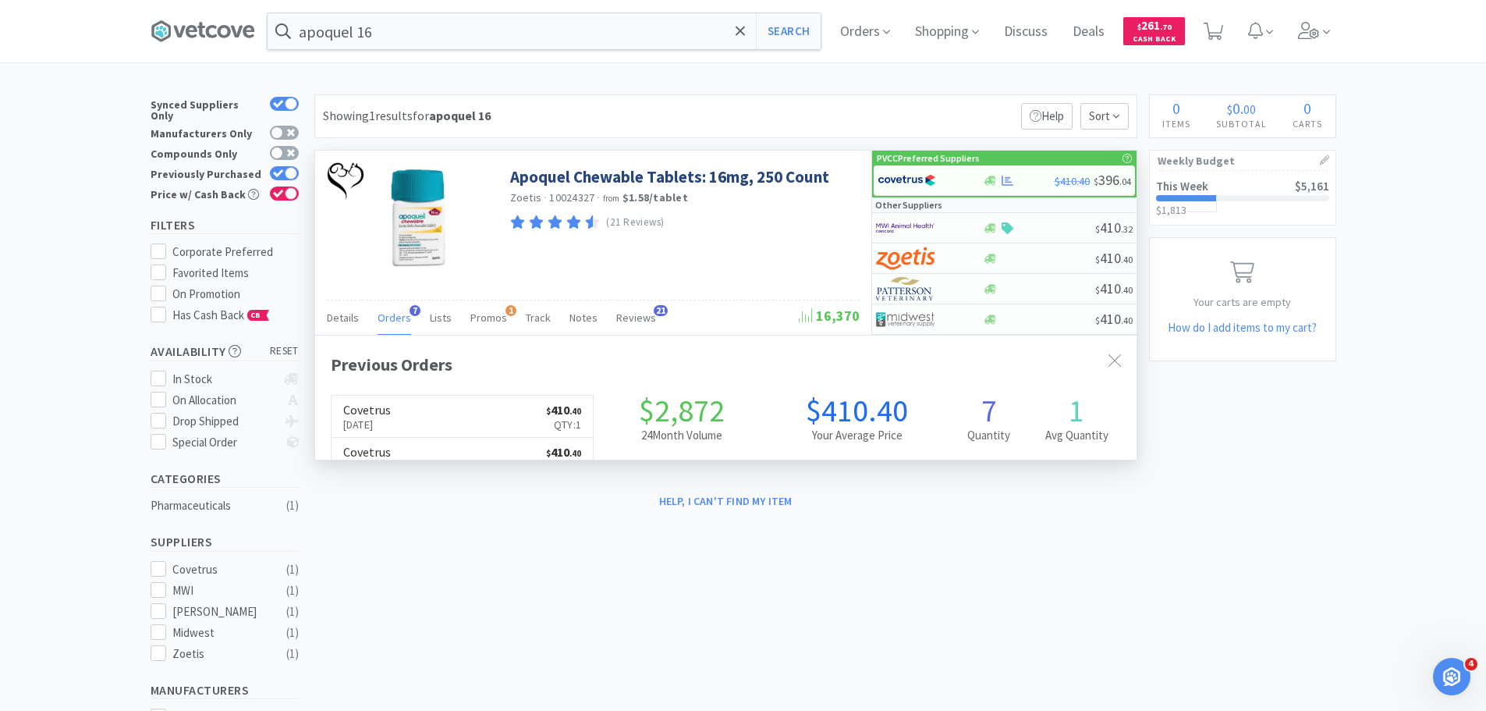
scroll to position [404, 822]
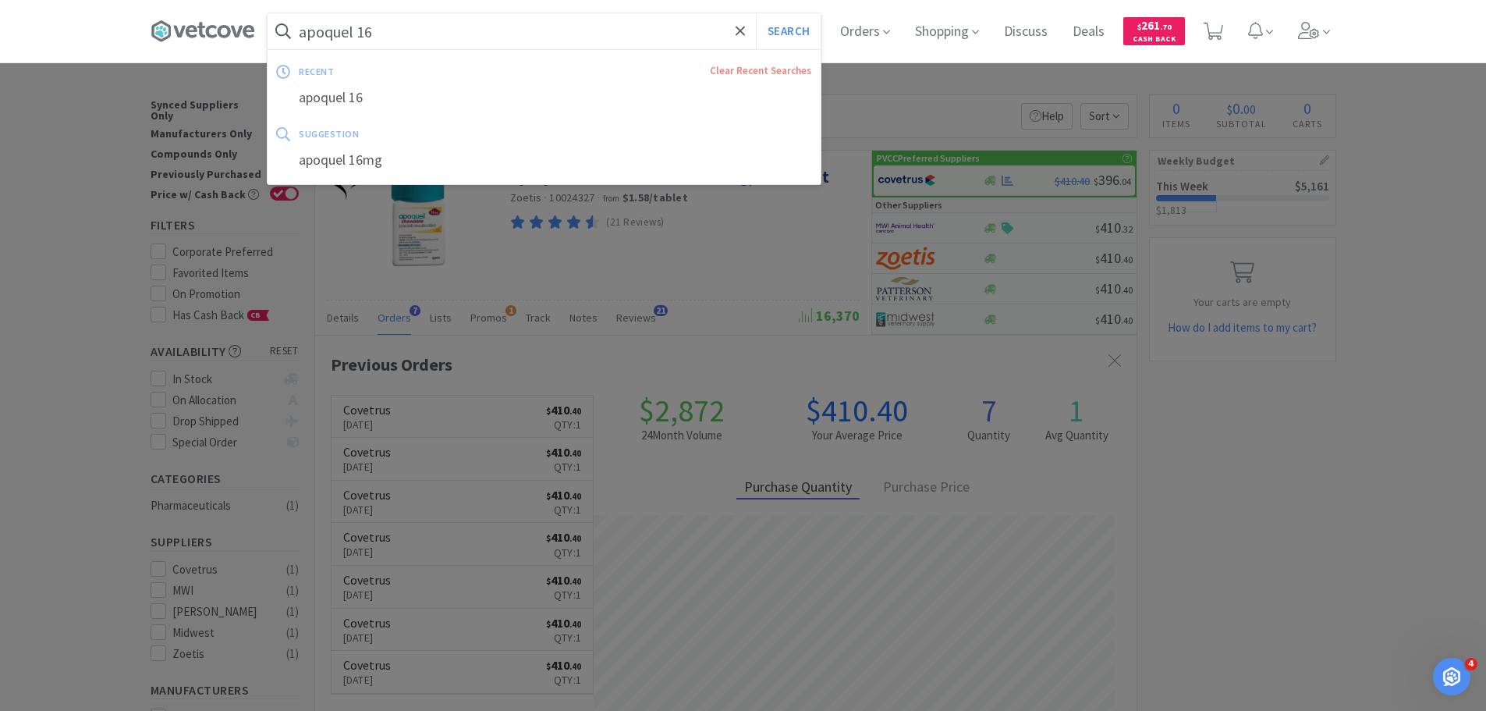
click at [451, 30] on input "apoquel 16" at bounding box center [544, 31] width 553 height 36
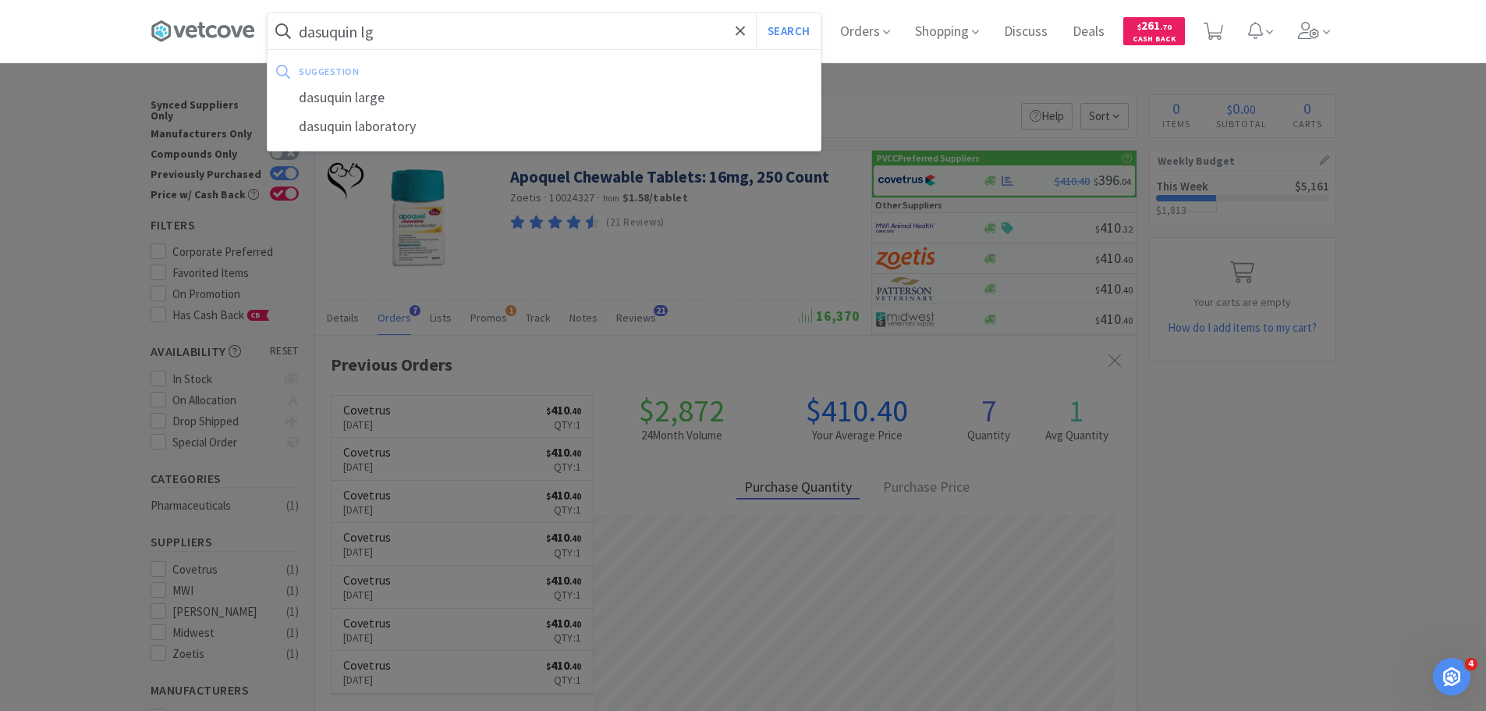
click at [756, 13] on button "Search" at bounding box center [788, 31] width 65 height 36
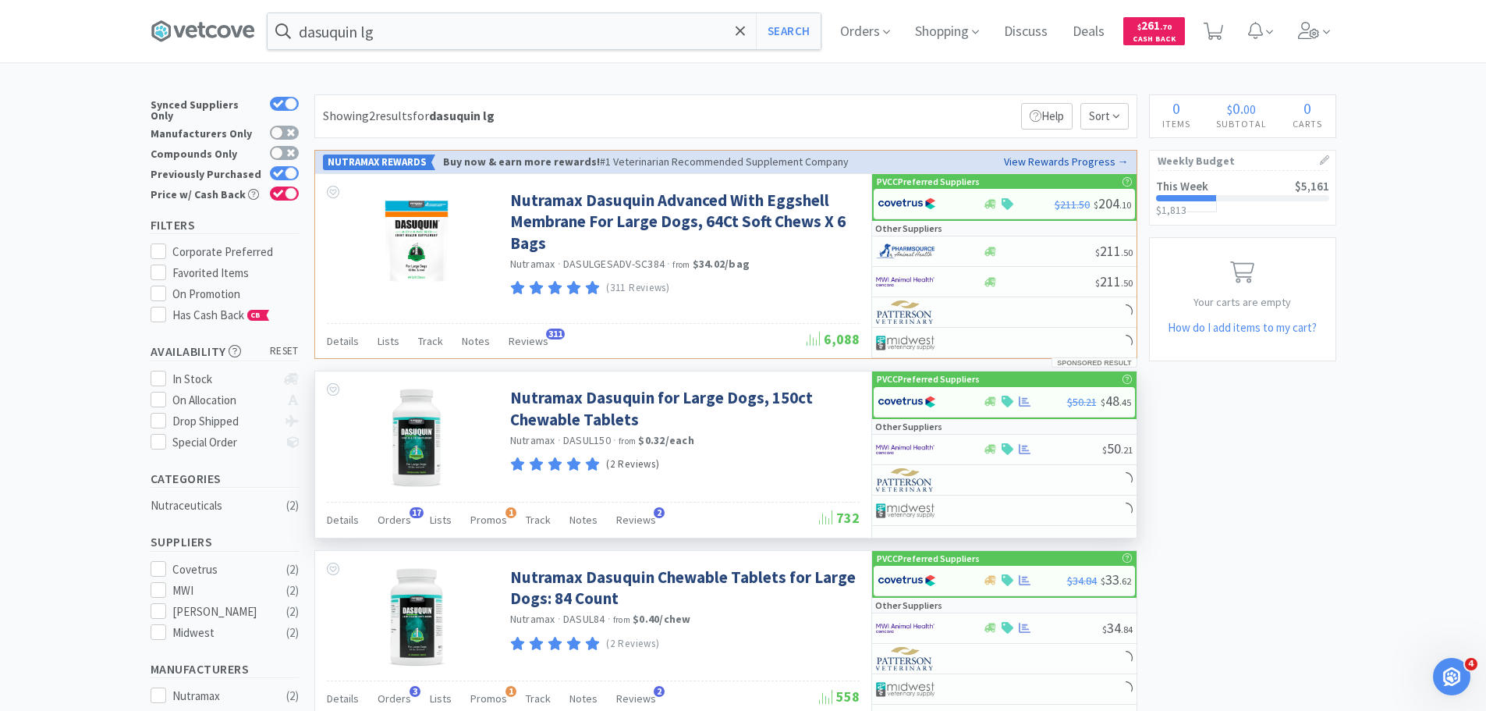
scroll to position [156, 0]
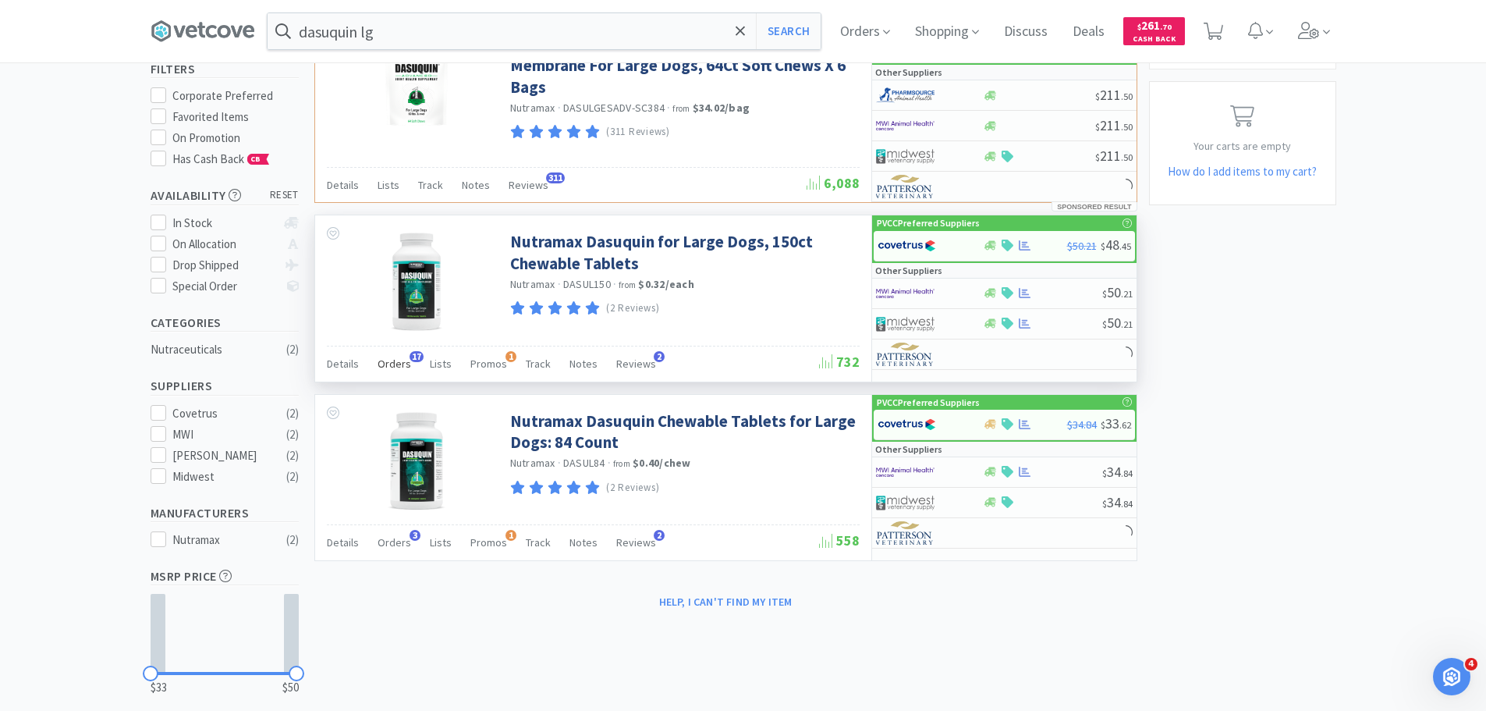
click at [399, 364] on span "Orders" at bounding box center [395, 364] width 34 height 14
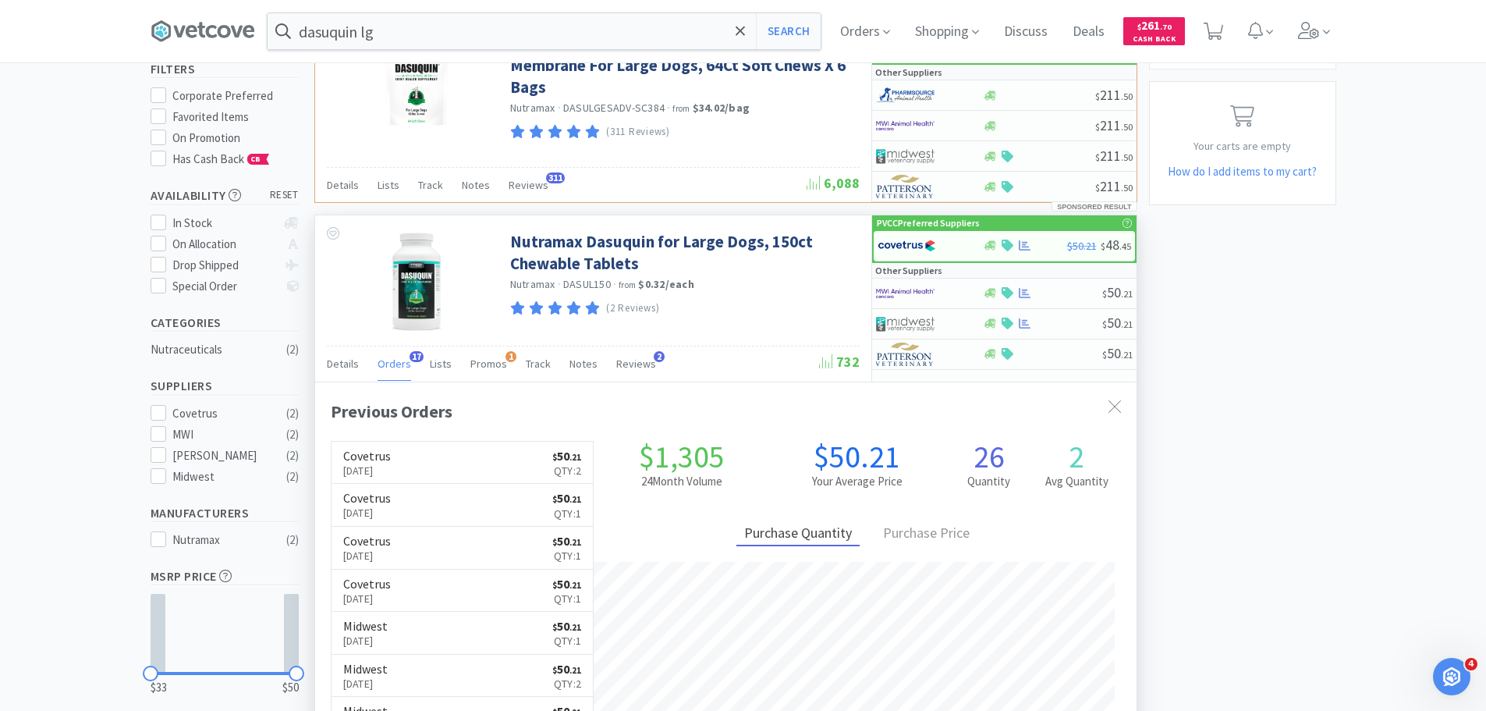
scroll to position [418, 822]
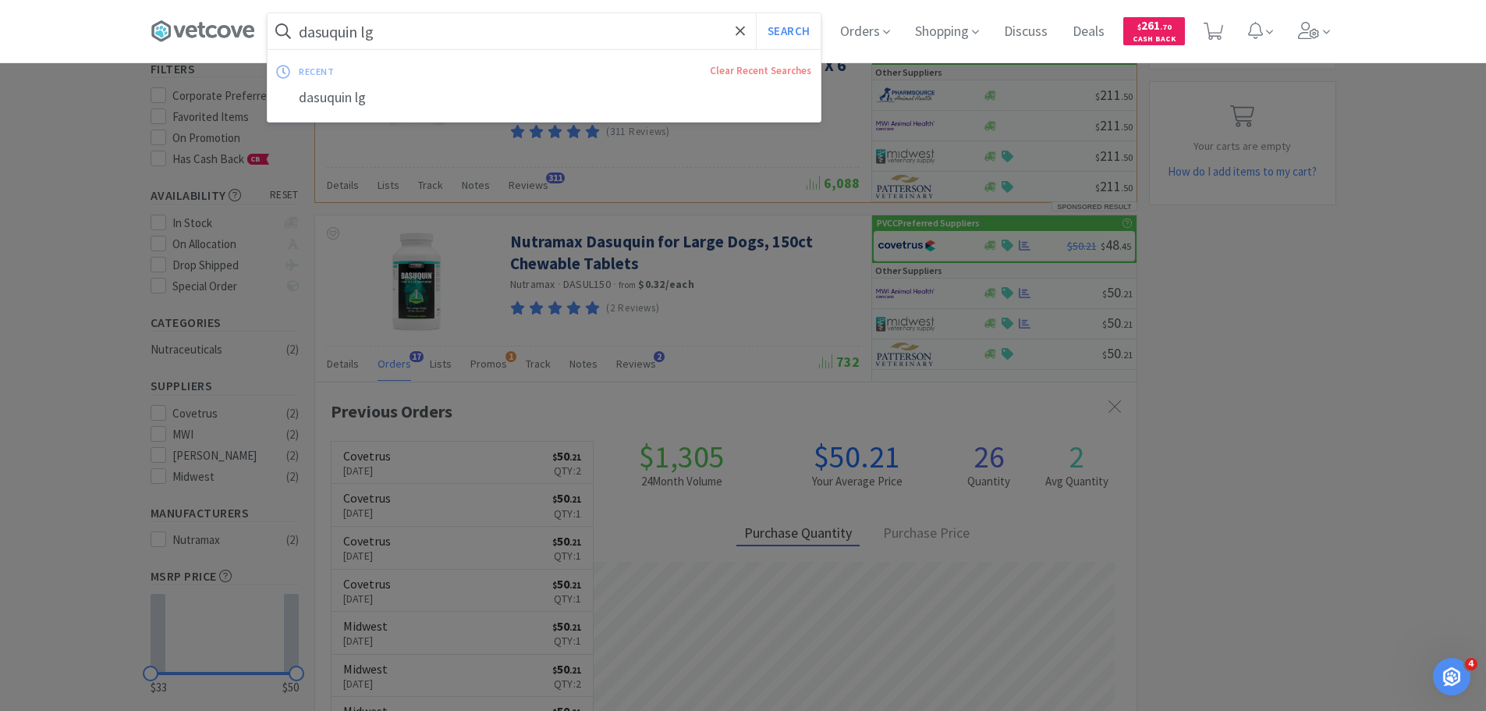
click at [459, 33] on input "dasuquin lg" at bounding box center [544, 31] width 553 height 36
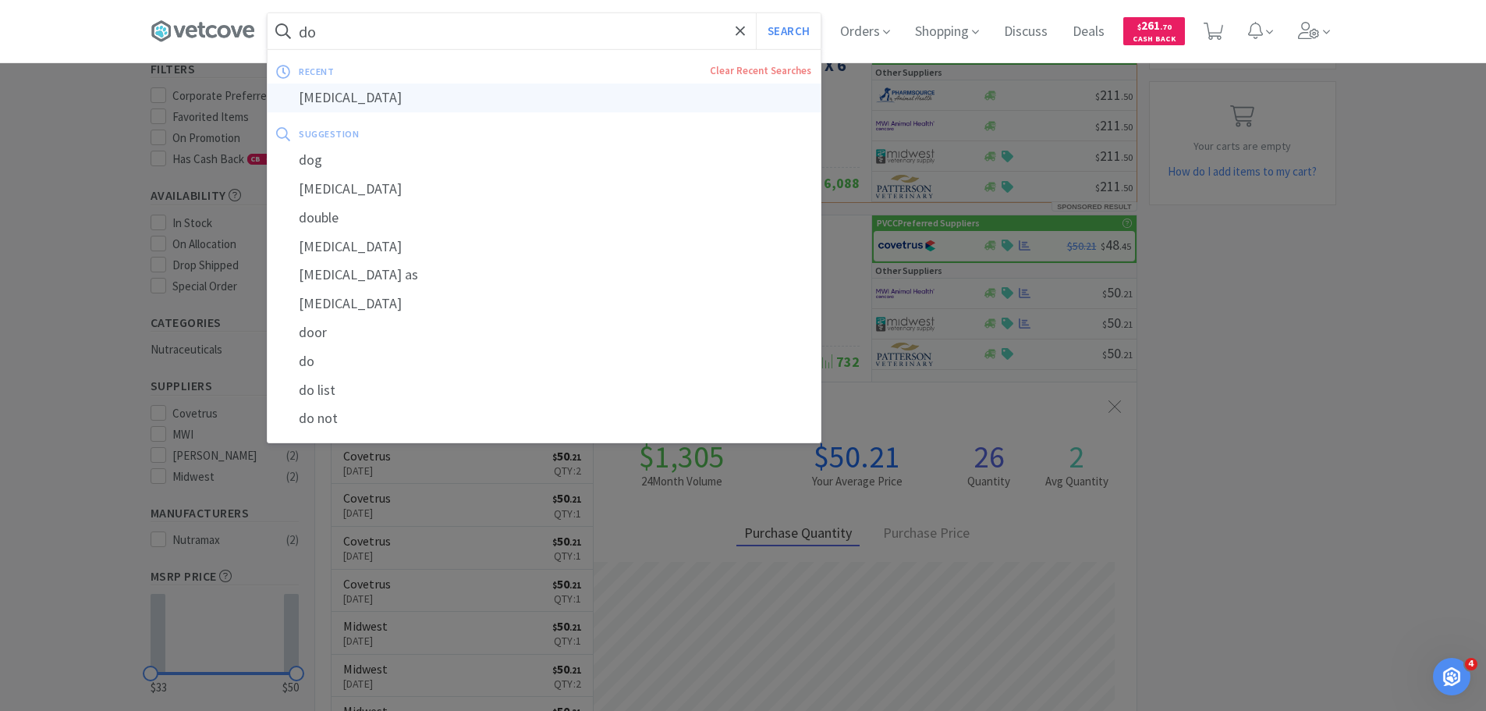
click at [430, 104] on div "[MEDICAL_DATA]" at bounding box center [544, 97] width 553 height 29
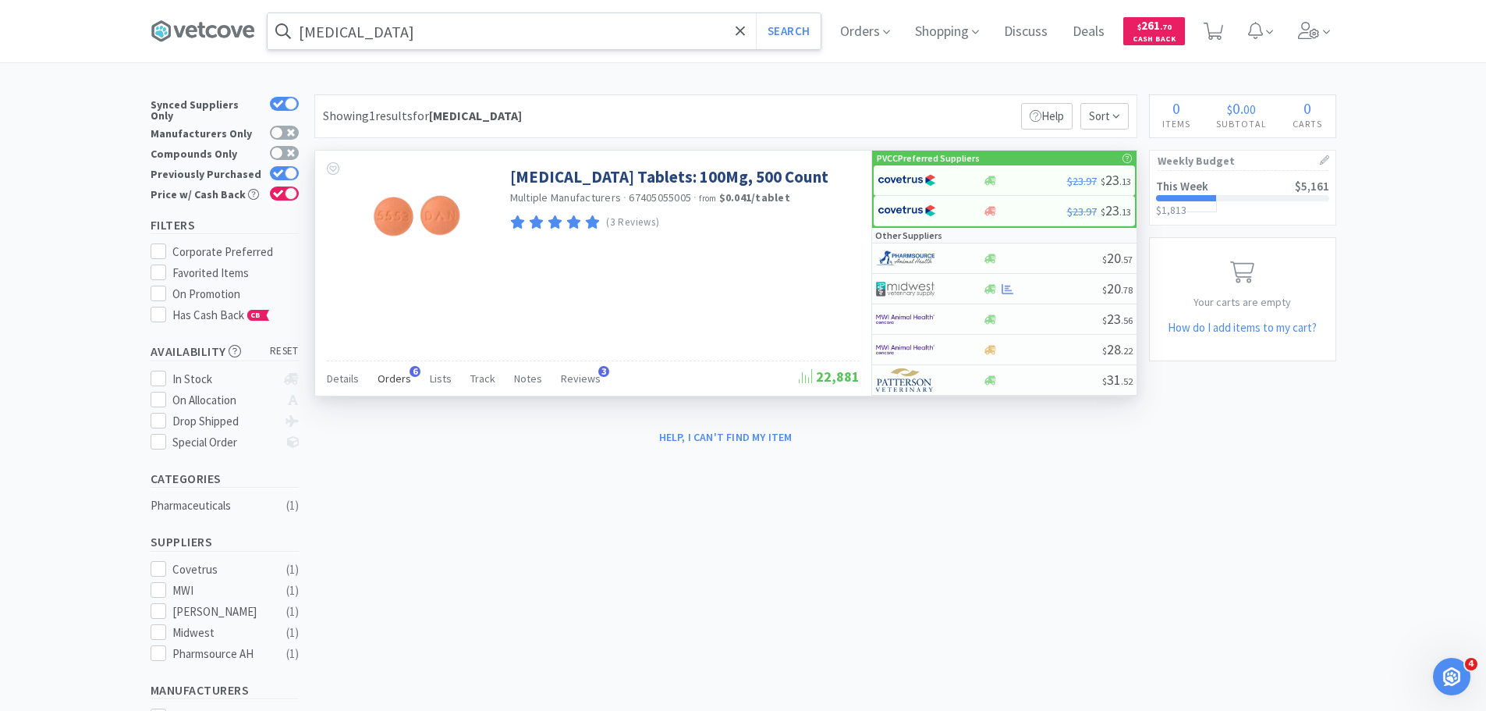
click at [399, 373] on span "Orders" at bounding box center [395, 378] width 34 height 14
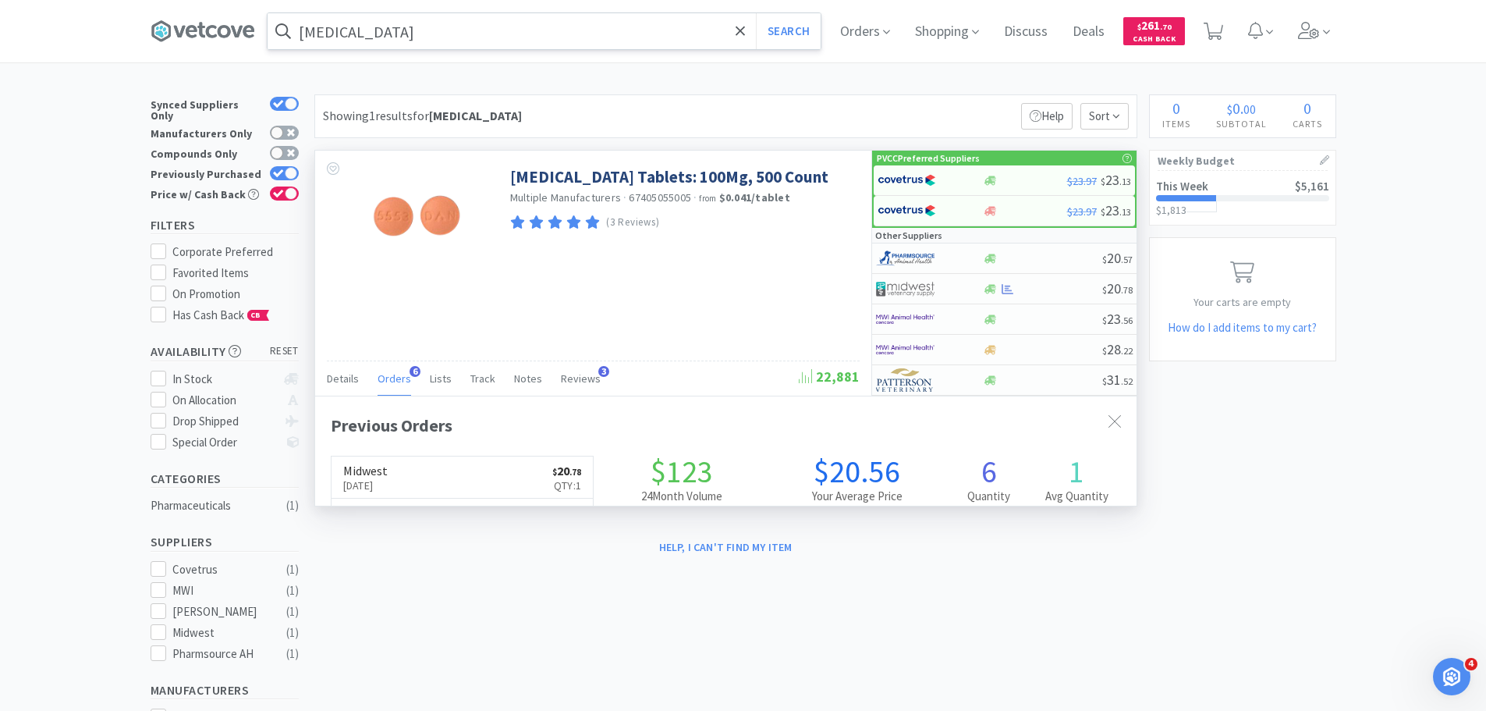
scroll to position [404, 822]
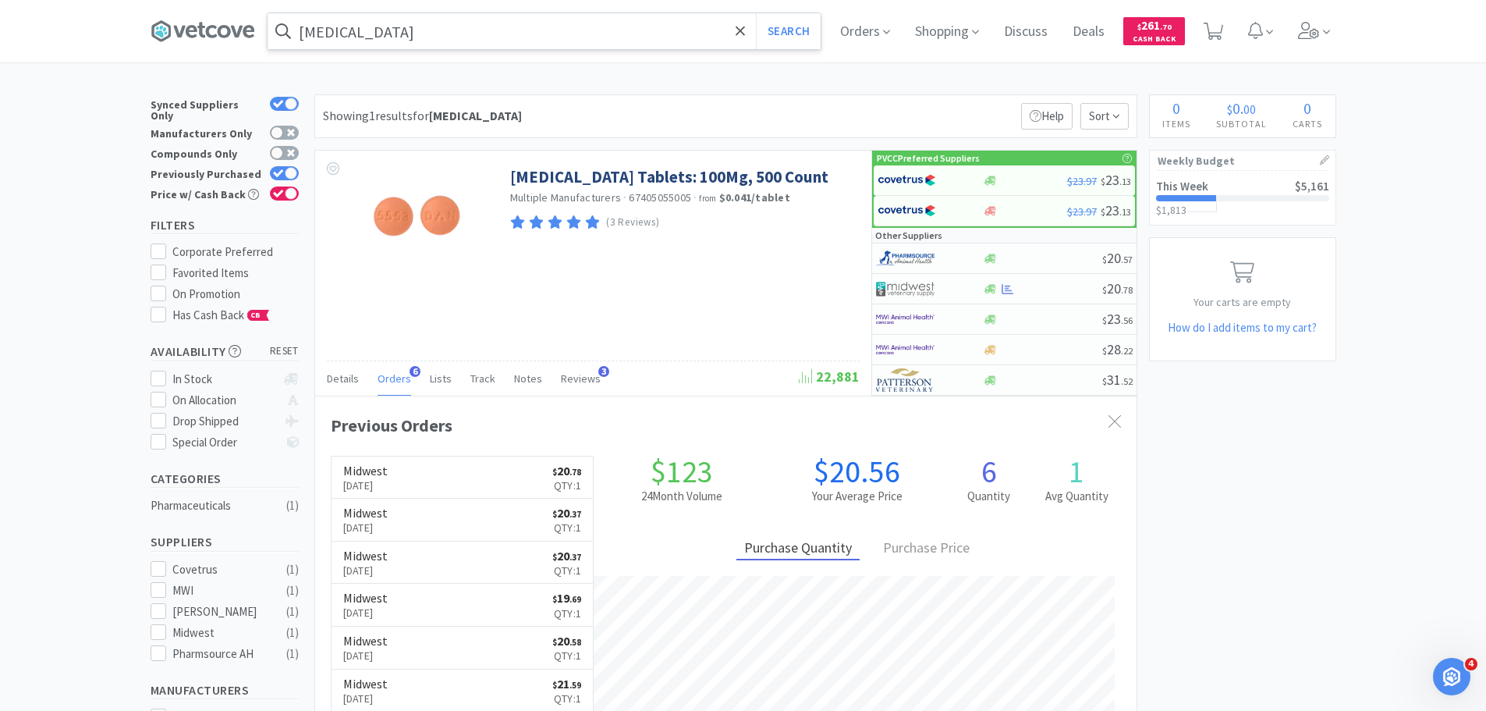
click at [413, 21] on input "[MEDICAL_DATA]" at bounding box center [544, 31] width 553 height 36
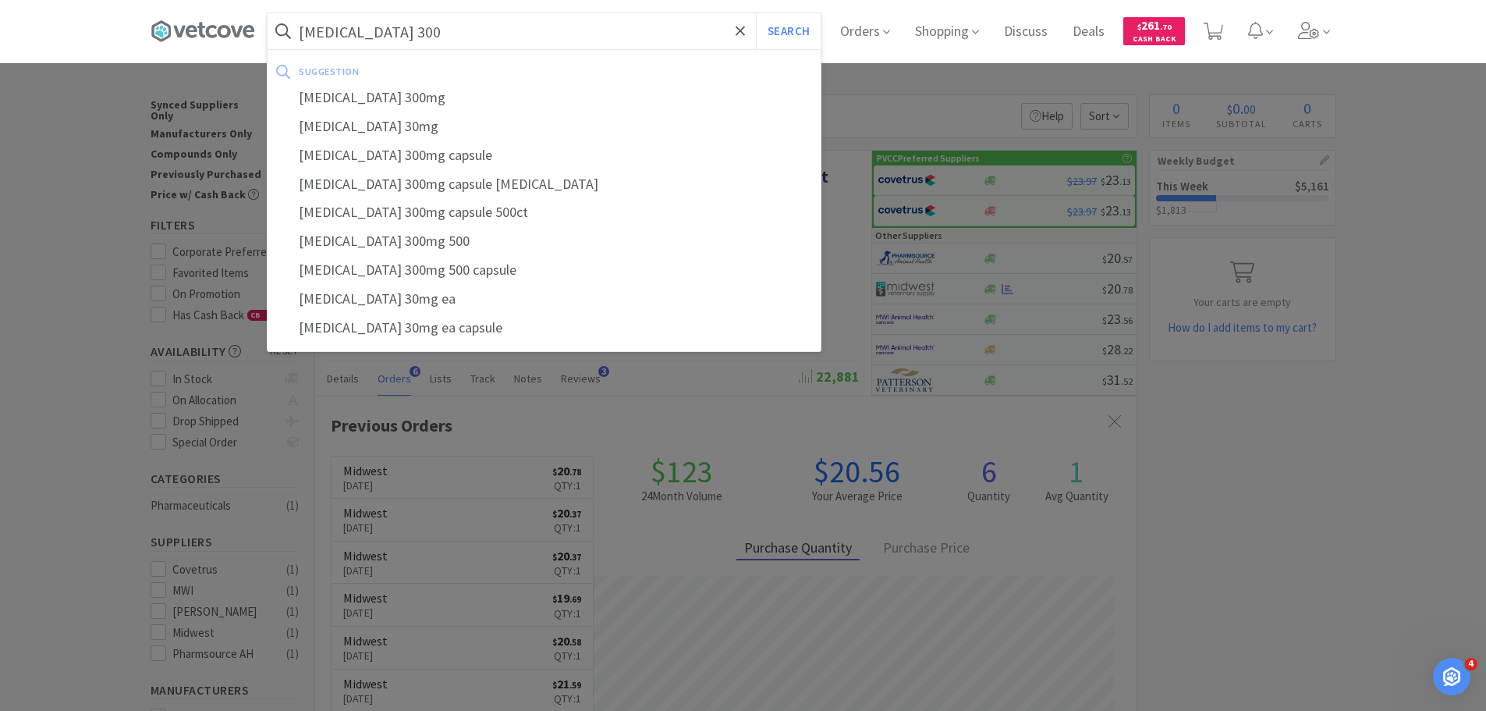
click at [756, 13] on button "Search" at bounding box center [788, 31] width 65 height 36
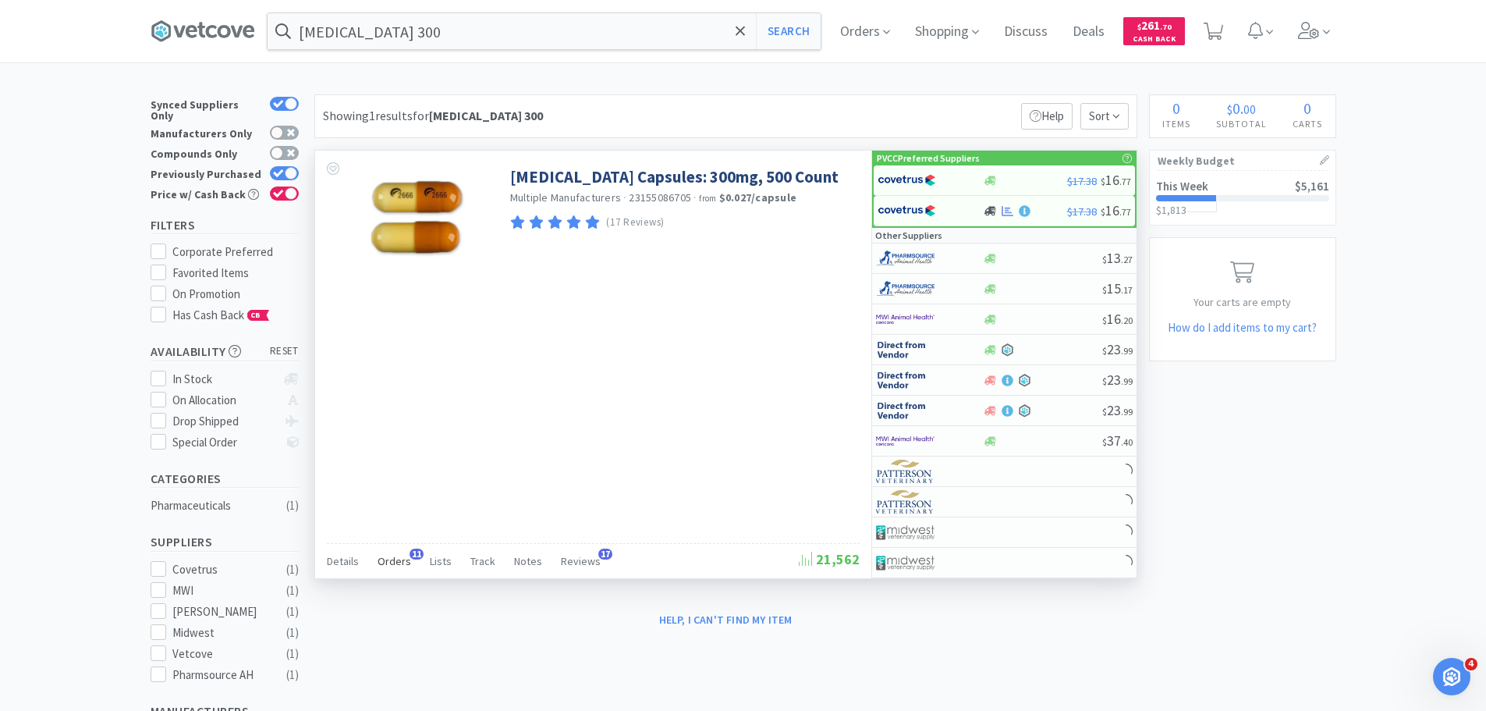
click at [389, 559] on span "Orders" at bounding box center [395, 561] width 34 height 14
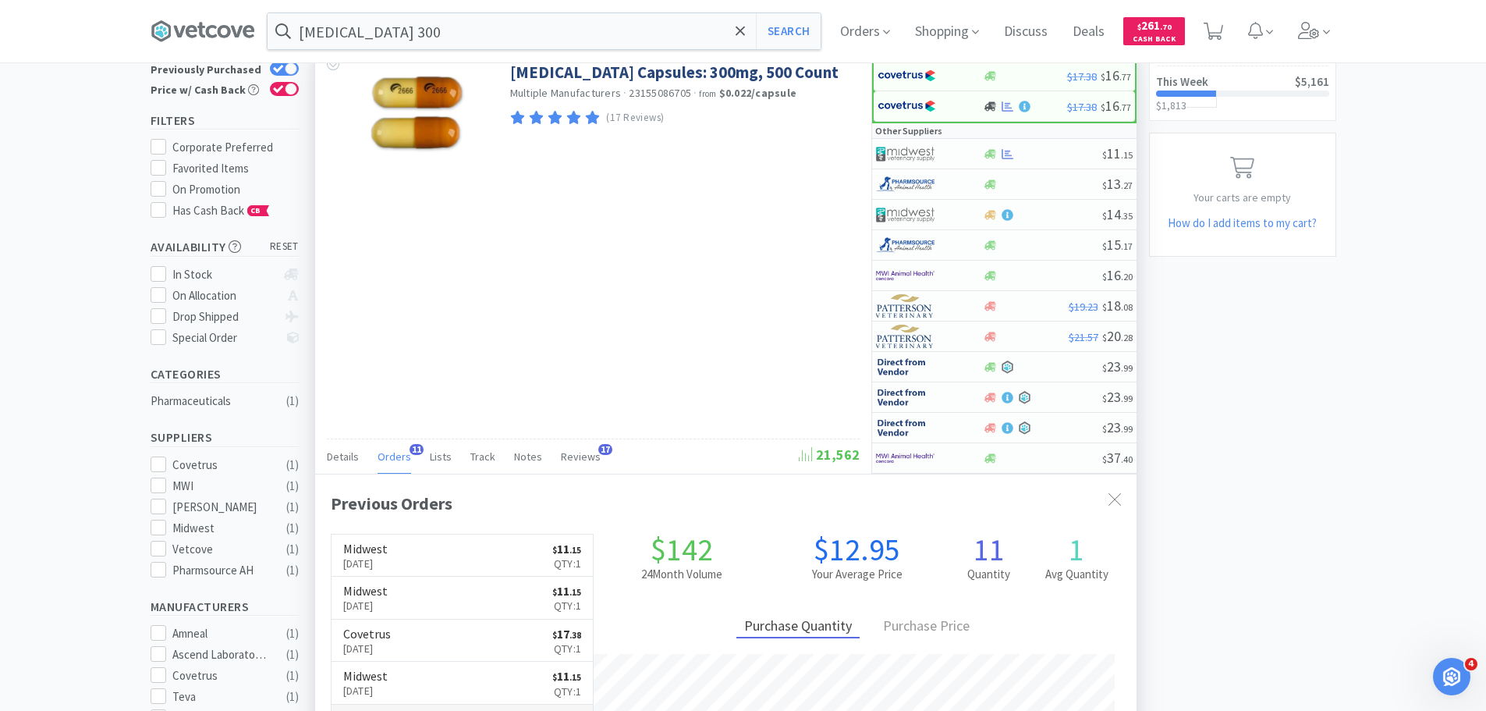
scroll to position [78, 0]
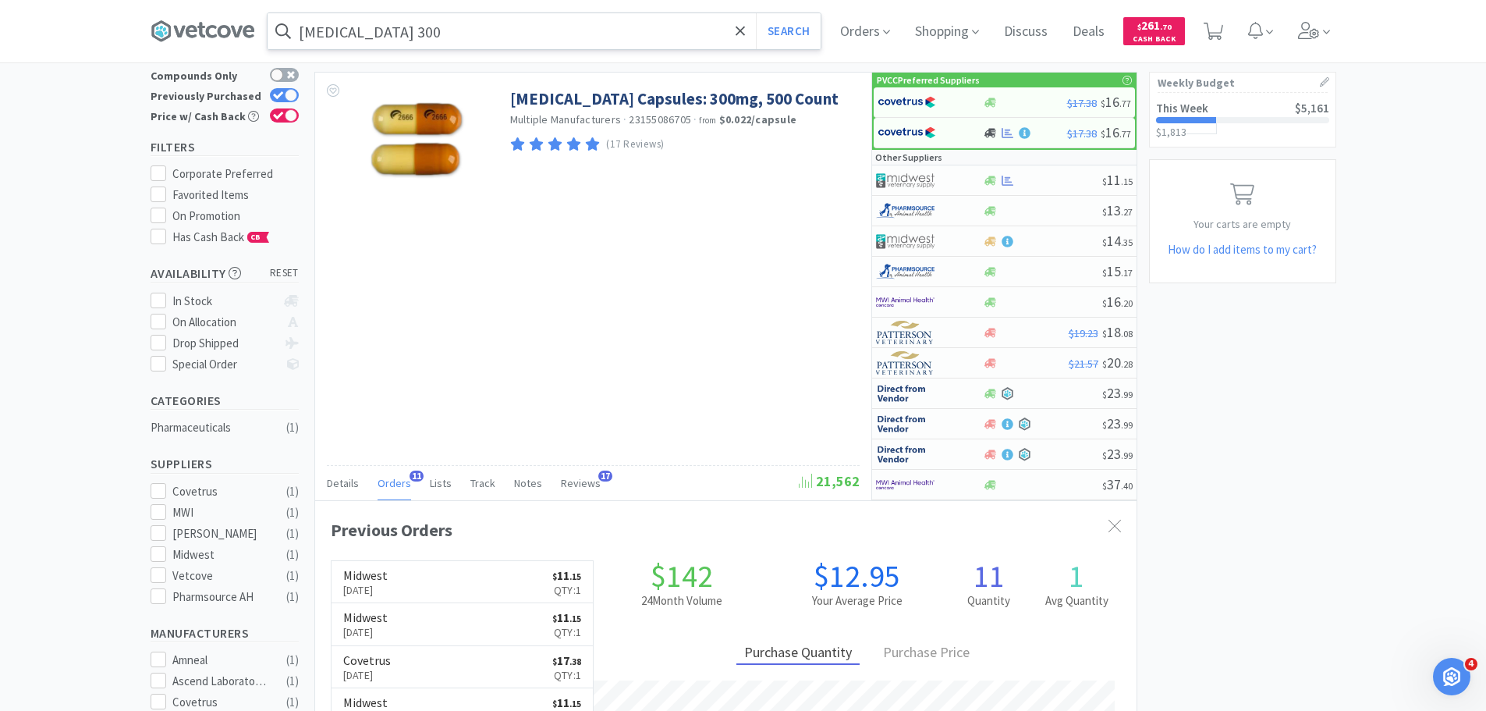
click at [542, 23] on input "[MEDICAL_DATA] 300" at bounding box center [544, 31] width 553 height 36
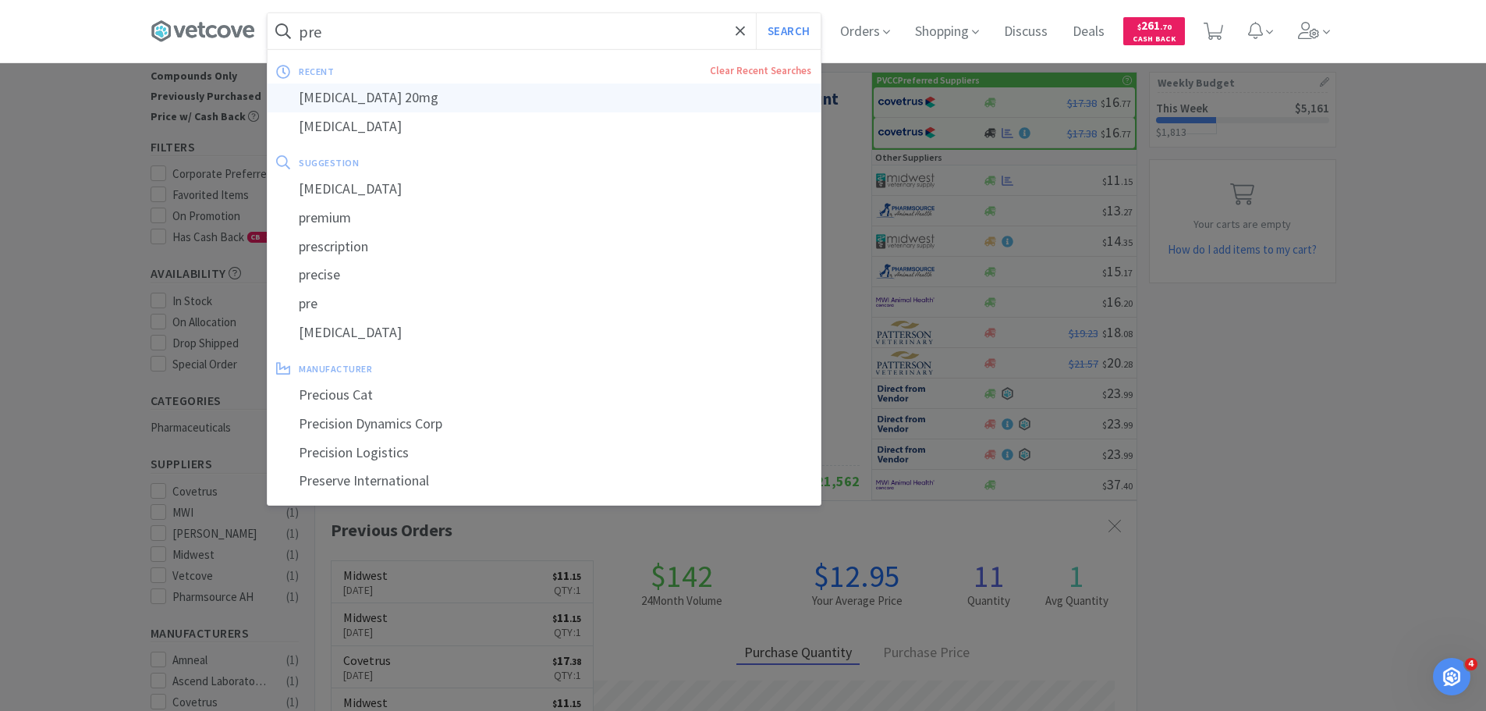
click at [485, 97] on div "[MEDICAL_DATA] 20mg" at bounding box center [544, 97] width 553 height 29
type input "[MEDICAL_DATA] 20mg"
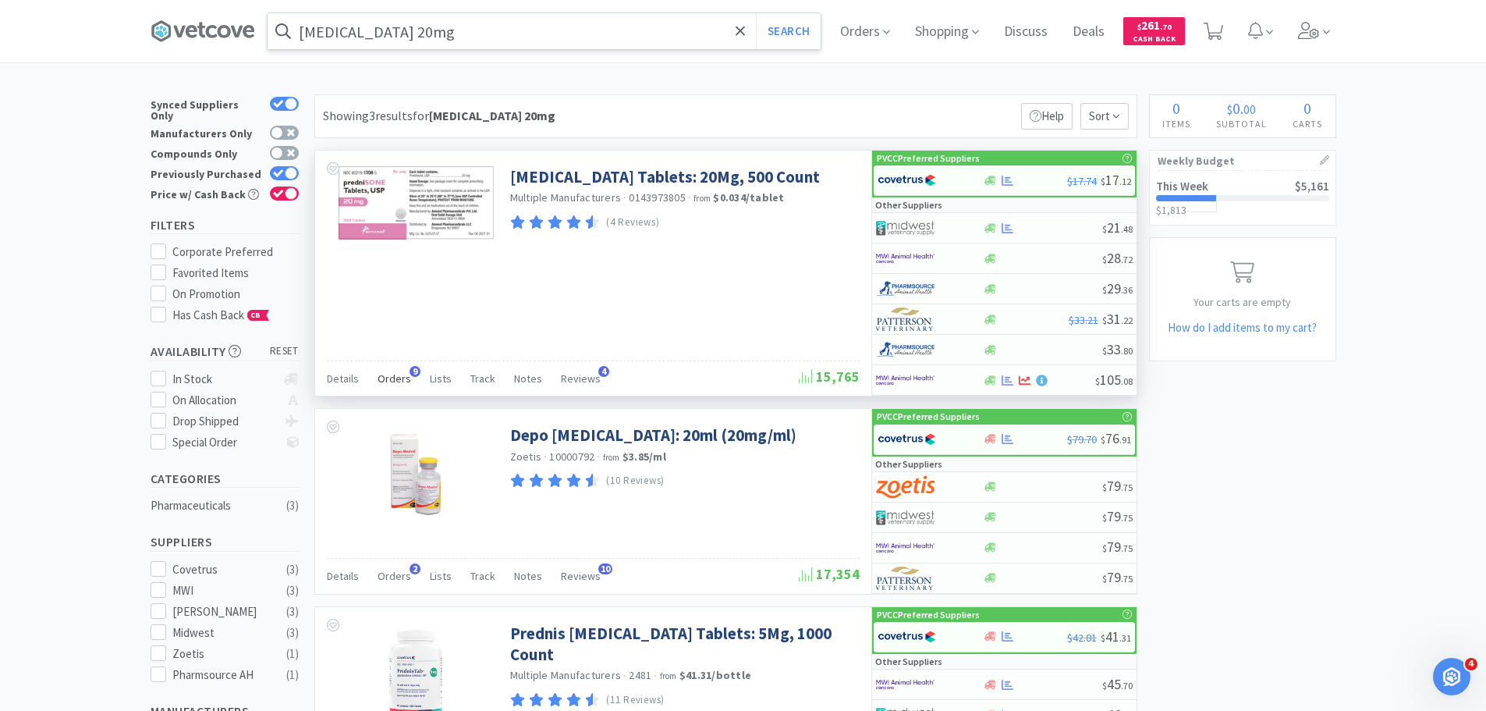
click at [399, 378] on span "Orders" at bounding box center [395, 378] width 34 height 14
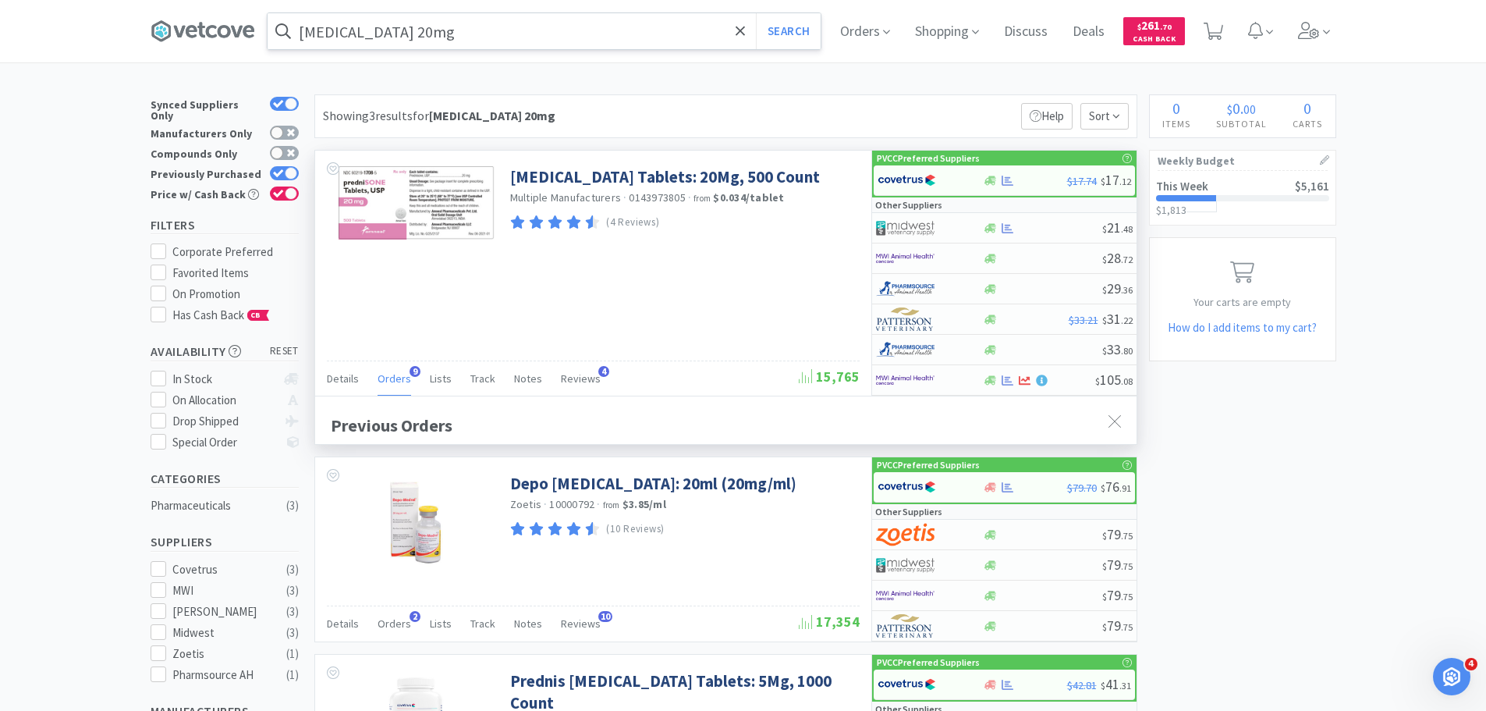
scroll to position [418, 822]
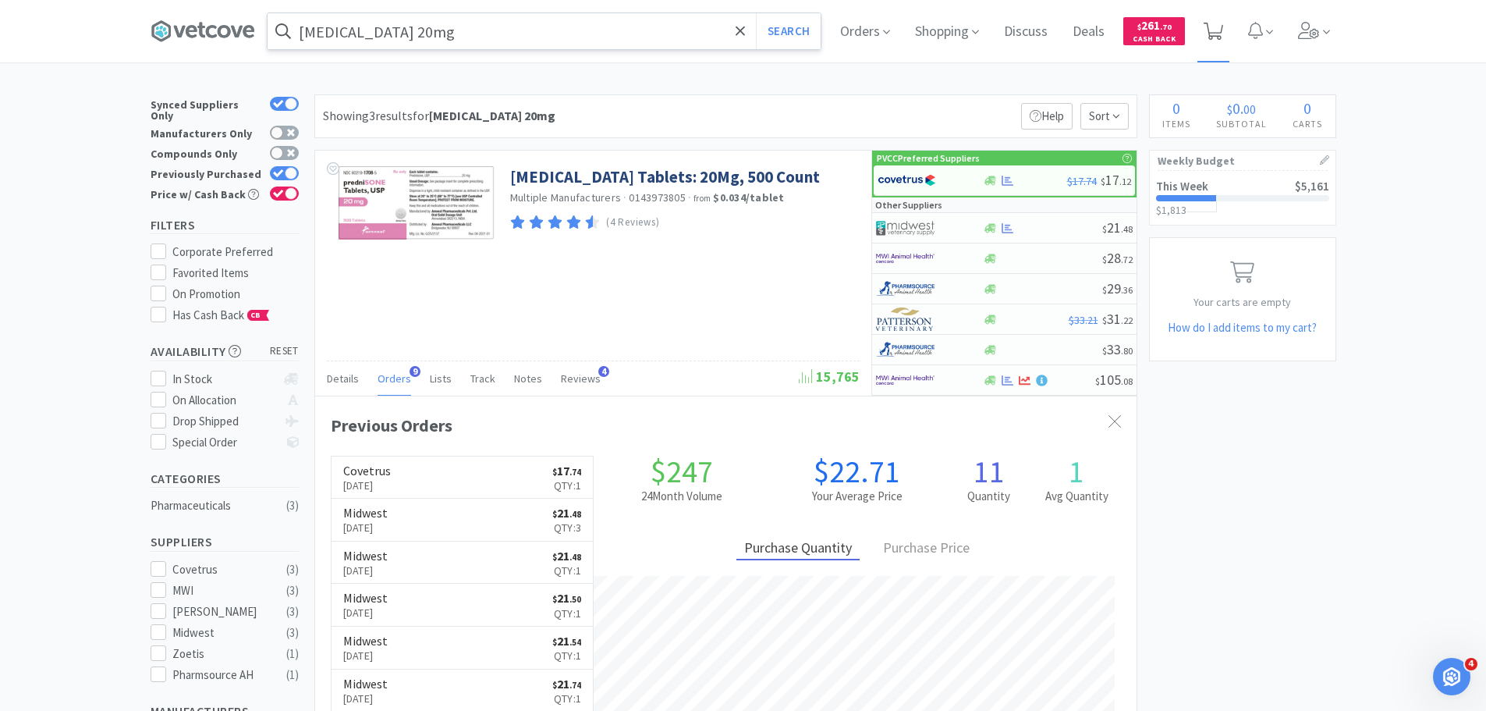
click at [1223, 29] on icon at bounding box center [1214, 31] width 20 height 17
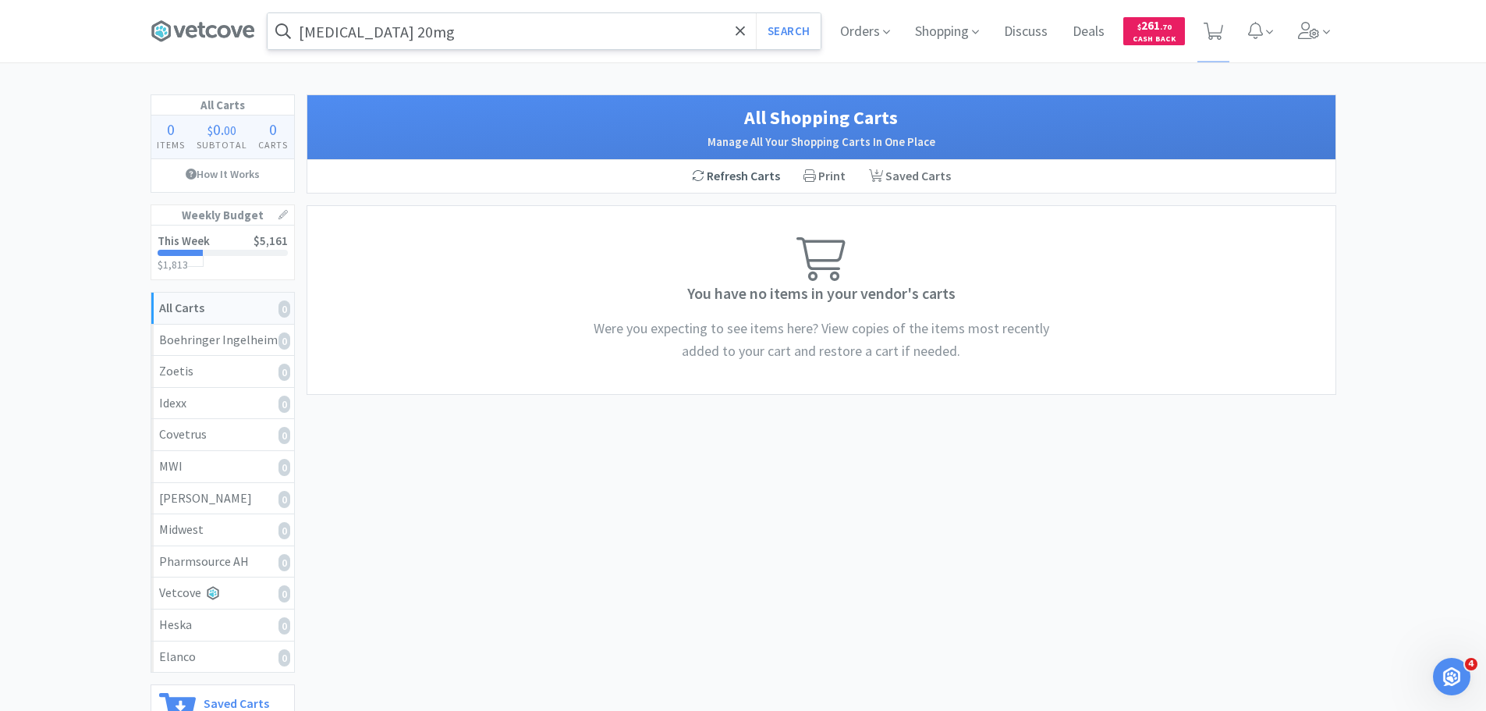
click at [730, 179] on div "Refresh Carts" at bounding box center [736, 176] width 112 height 33
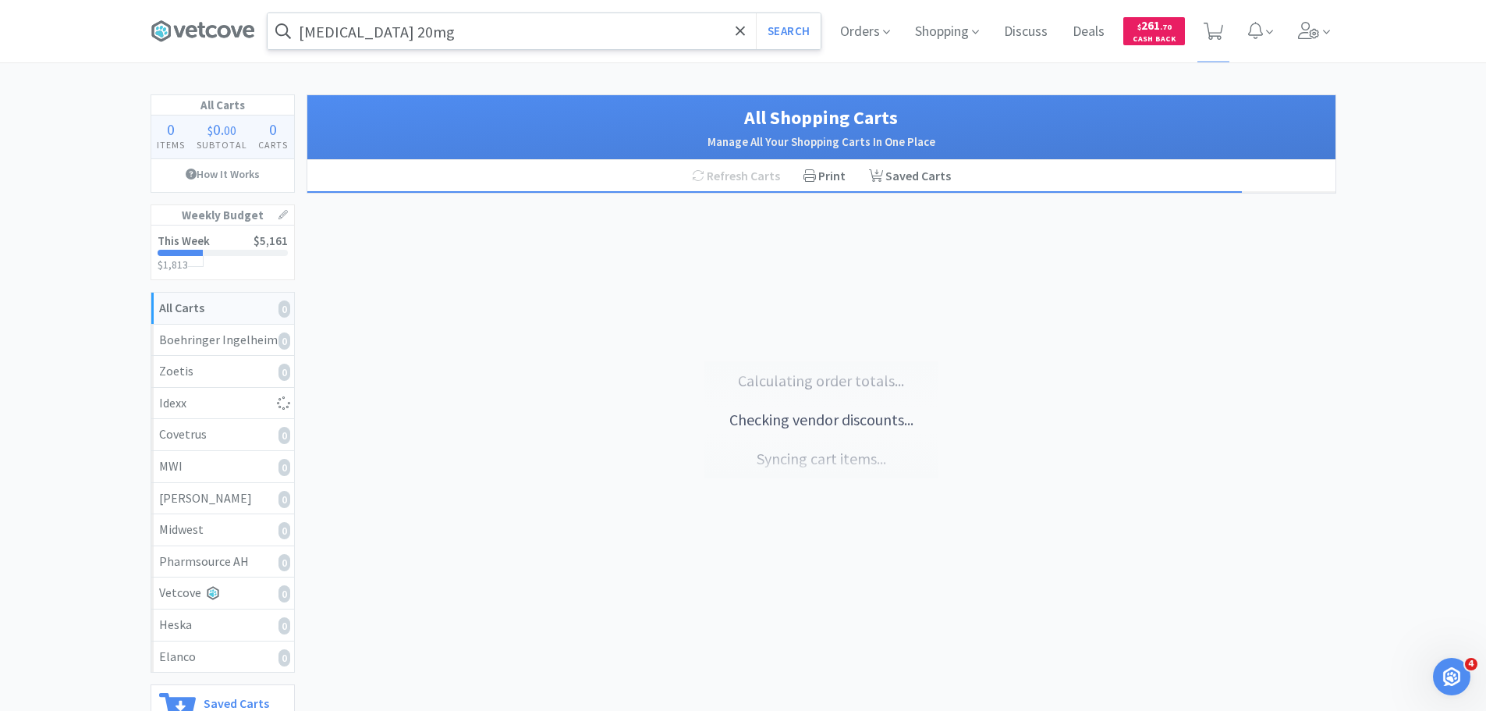
click at [1288, 30] on div "Orders Shopping Discuss Discuss Deals Deals $ 261 . 70 Cash Back" at bounding box center [1082, 31] width 508 height 62
click at [1310, 35] on icon at bounding box center [1308, 30] width 21 height 17
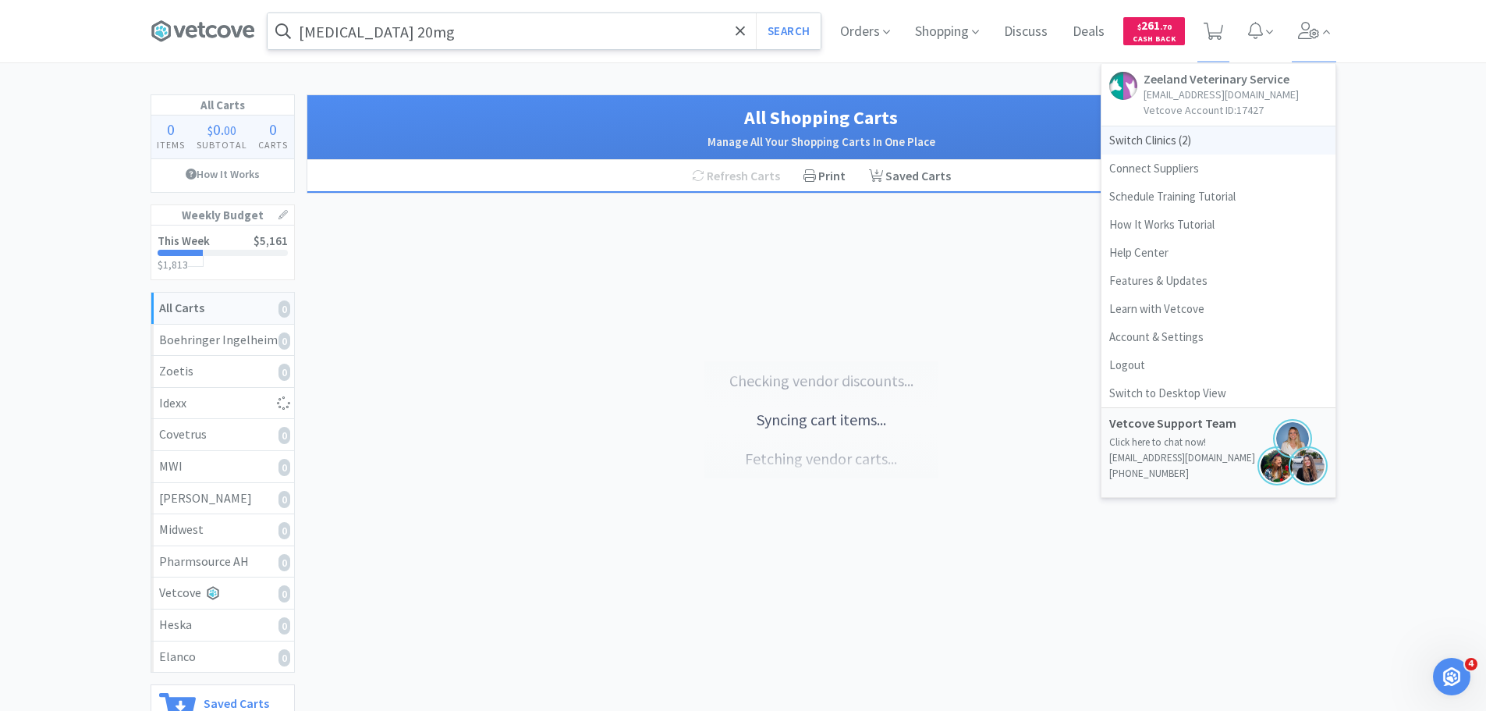
click at [1181, 137] on span "Switch Clinics ( 2 )" at bounding box center [1219, 140] width 234 height 28
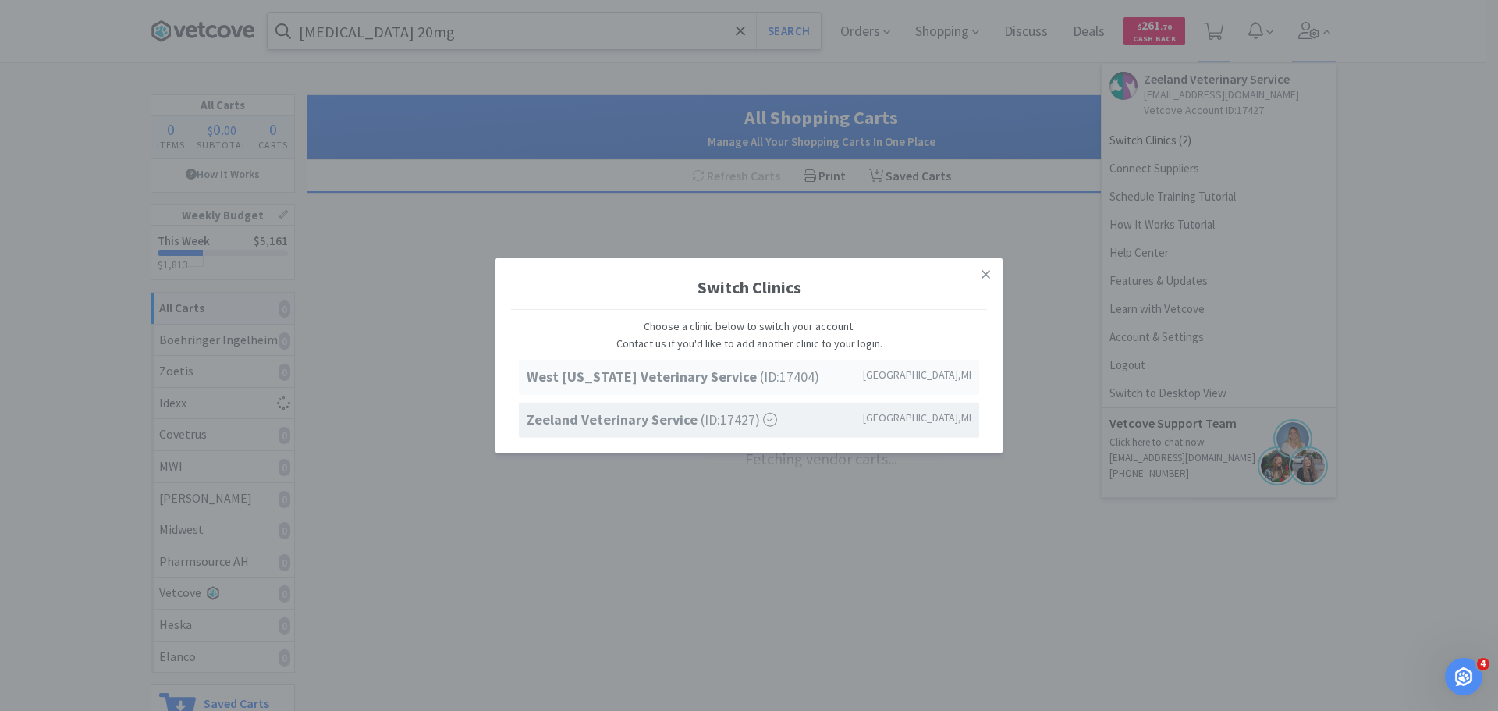
click at [726, 390] on div "West [US_STATE] Veterinary Service (ID: 17404 ) [GEOGRAPHIC_DATA] , [GEOGRAPHIC…" at bounding box center [749, 377] width 460 height 35
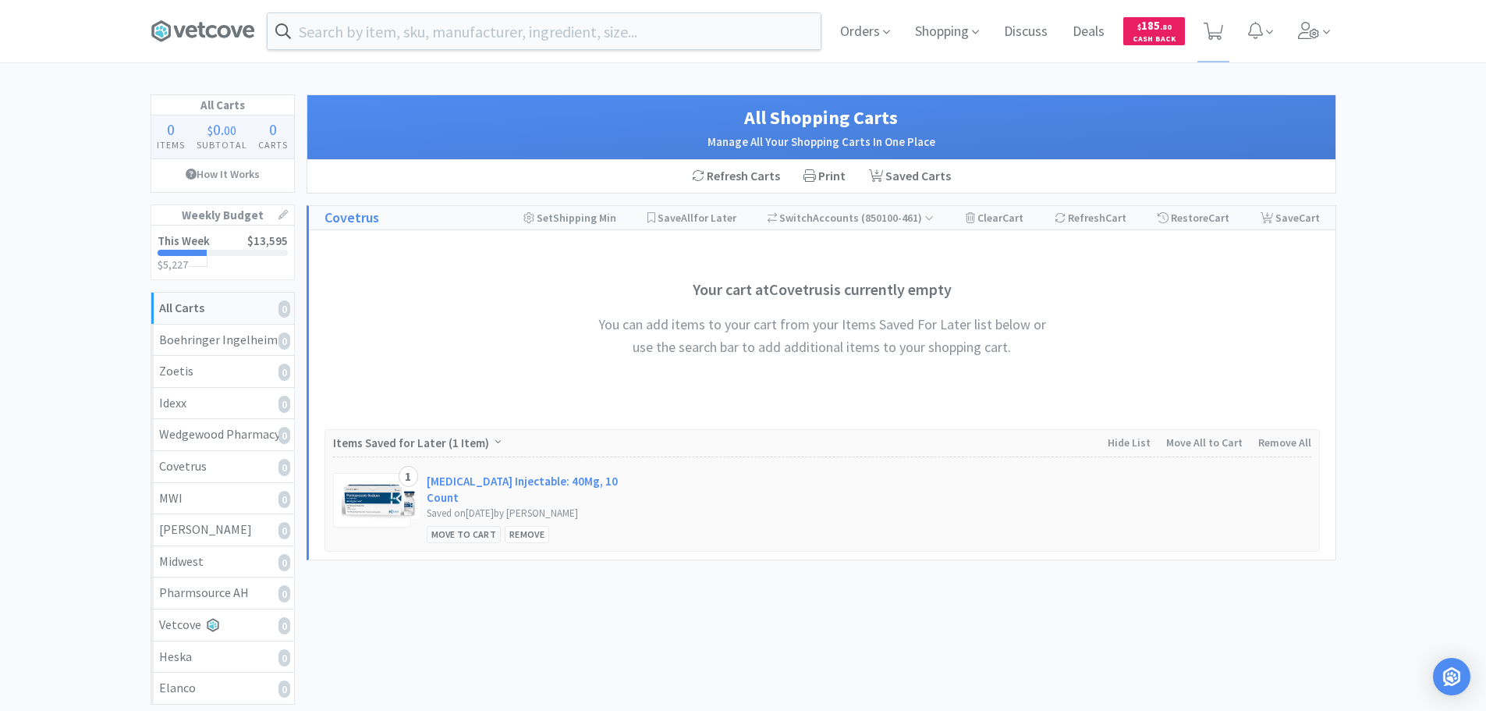
click at [485, 526] on div "Move to Cart" at bounding box center [464, 534] width 75 height 16
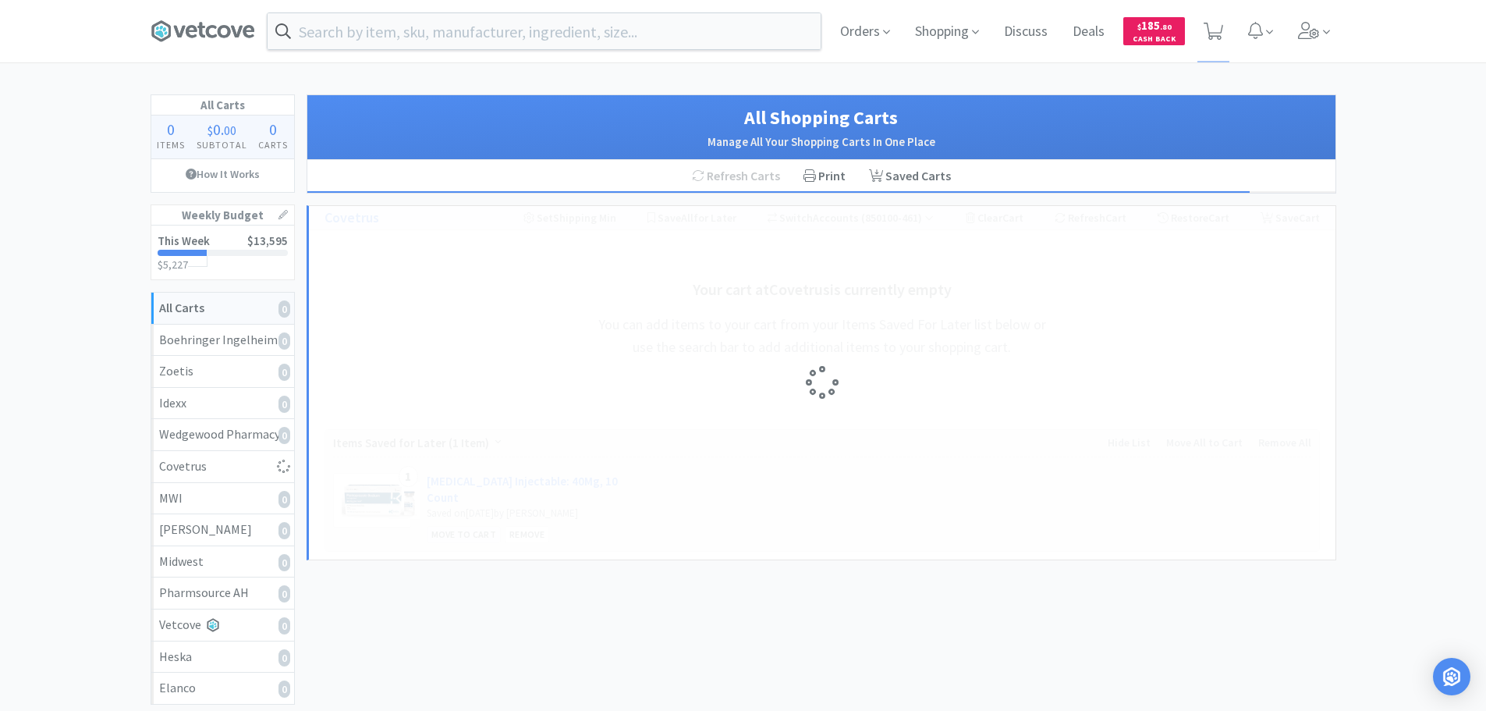
select select "1"
